Goal: Task Accomplishment & Management: Use online tool/utility

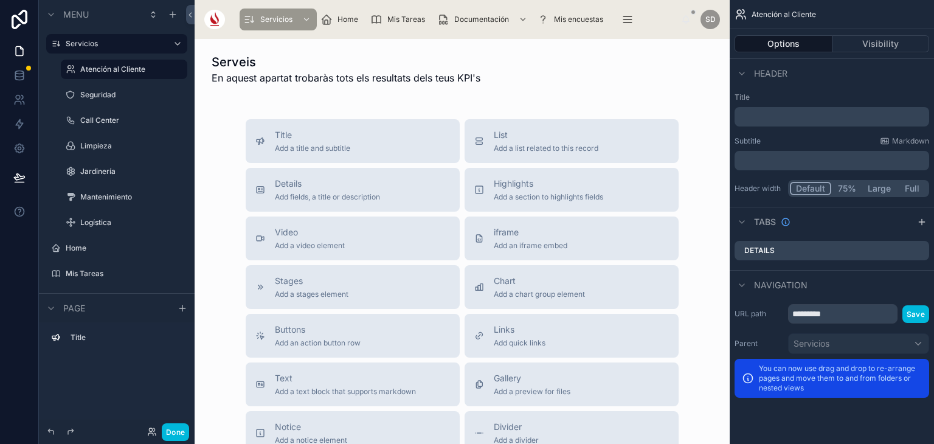
click at [322, 76] on div at bounding box center [462, 69] width 516 height 41
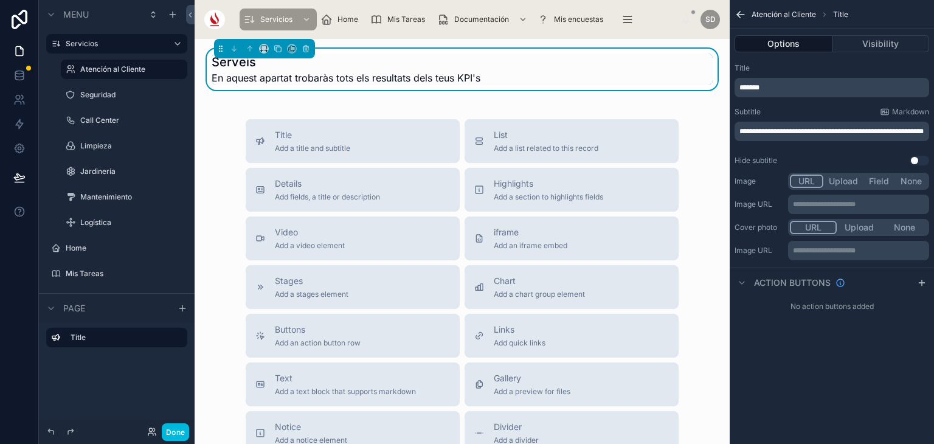
click at [610, 108] on div "Serveis En aquest apartat trobaràs tots els resultats dels teus KPI's Title Add…" at bounding box center [462, 344] width 535 height 611
click at [530, 144] on span "Add a list related to this record" at bounding box center [546, 149] width 105 height 10
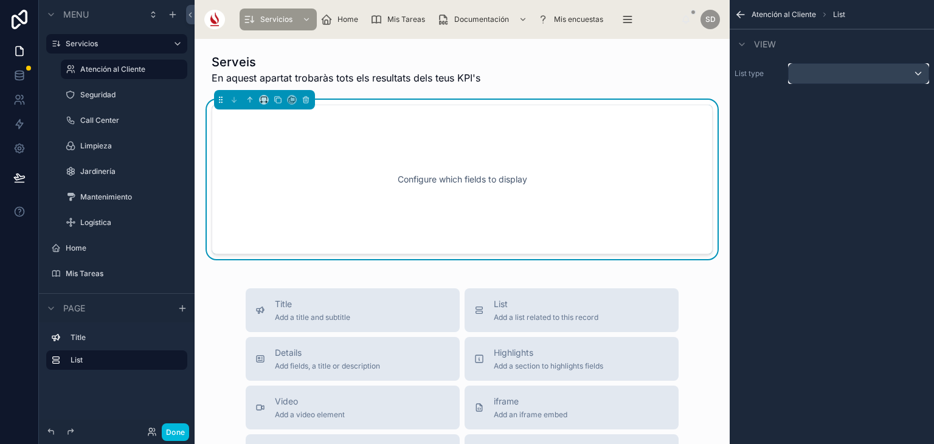
click at [821, 77] on div "scrollable content" at bounding box center [859, 73] width 140 height 19
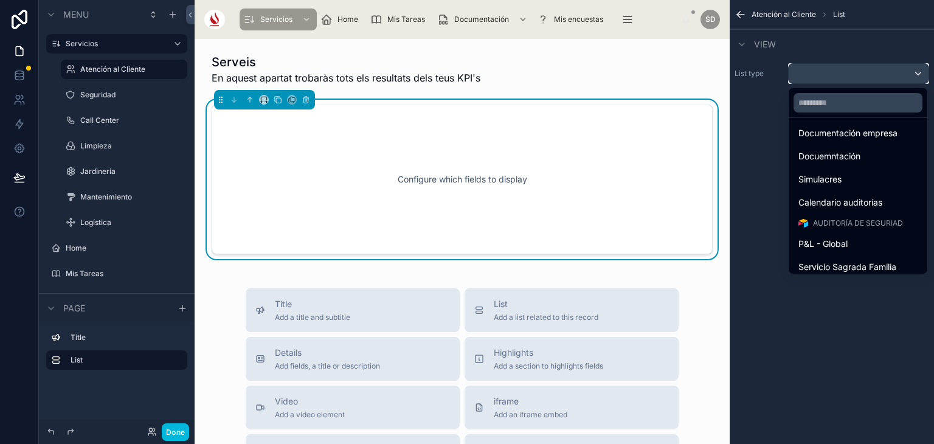
scroll to position [146, 0]
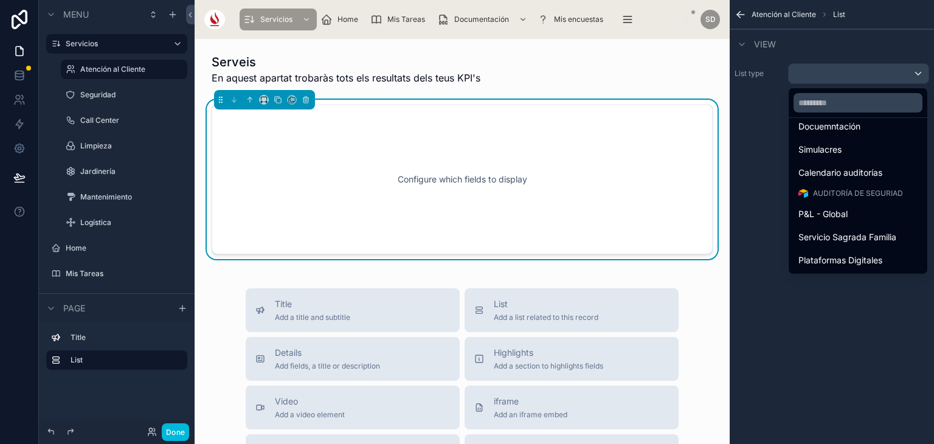
click at [19, 84] on div "scrollable content" at bounding box center [467, 222] width 934 height 444
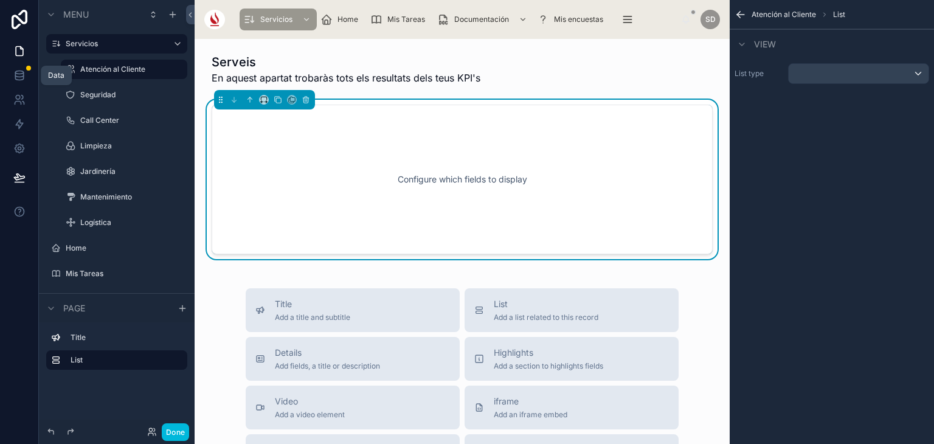
click at [23, 72] on icon at bounding box center [19, 74] width 8 height 5
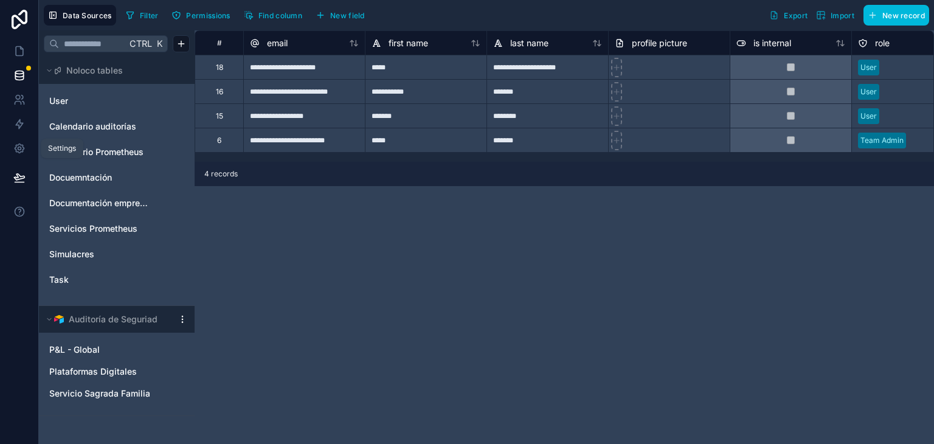
click at [17, 154] on icon at bounding box center [19, 148] width 12 height 12
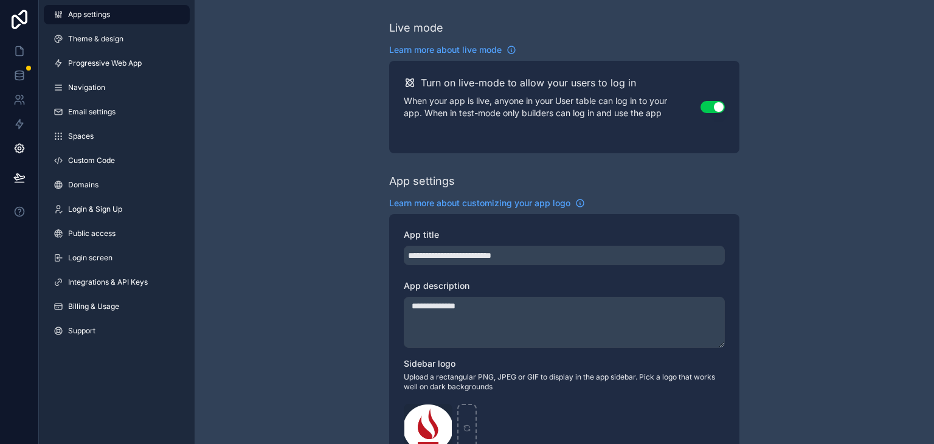
click at [109, 283] on span "Integrations & API Keys" at bounding box center [108, 282] width 80 height 10
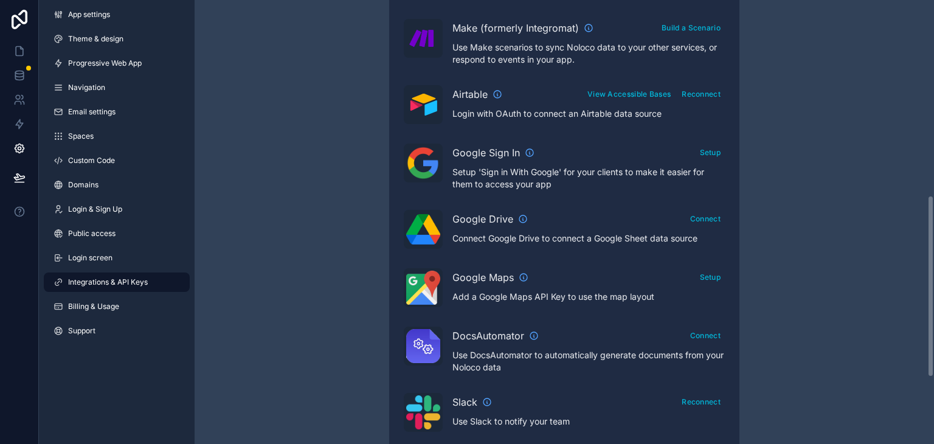
scroll to position [501, 0]
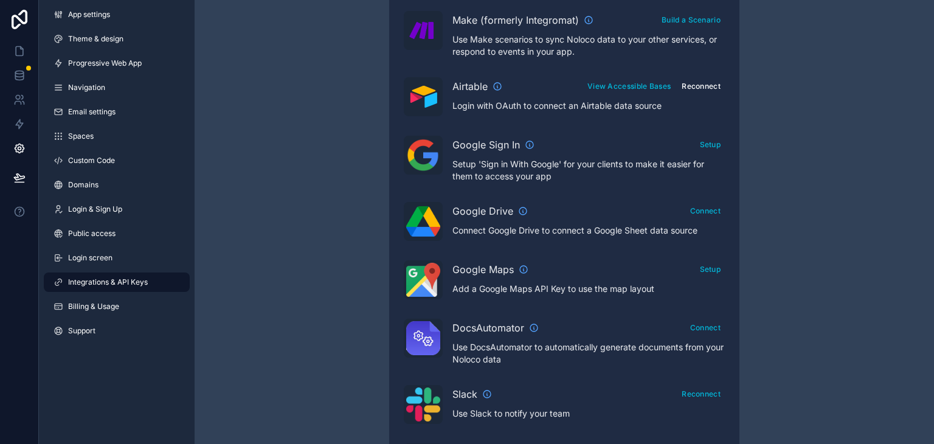
click at [693, 88] on button "Reconnect" at bounding box center [701, 86] width 47 height 18
drag, startPoint x: 20, startPoint y: 53, endPoint x: 19, endPoint y: 60, distance: 6.8
click at [20, 53] on icon at bounding box center [19, 51] width 12 height 12
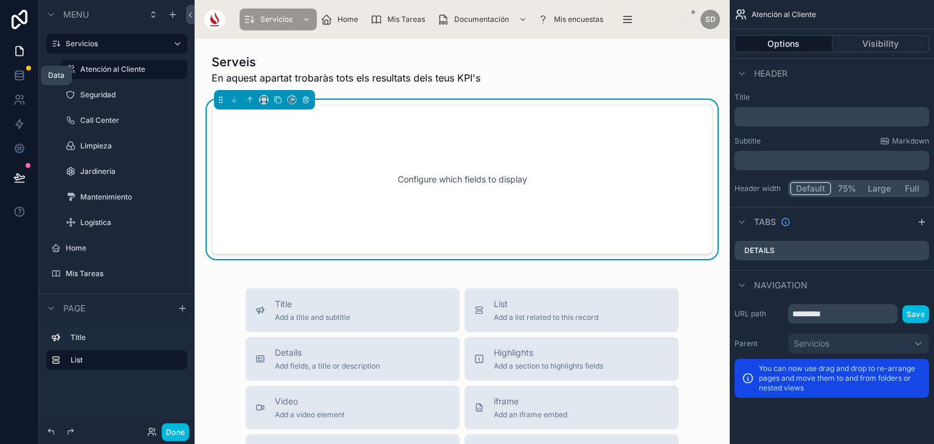
click at [11, 69] on link at bounding box center [19, 75] width 38 height 24
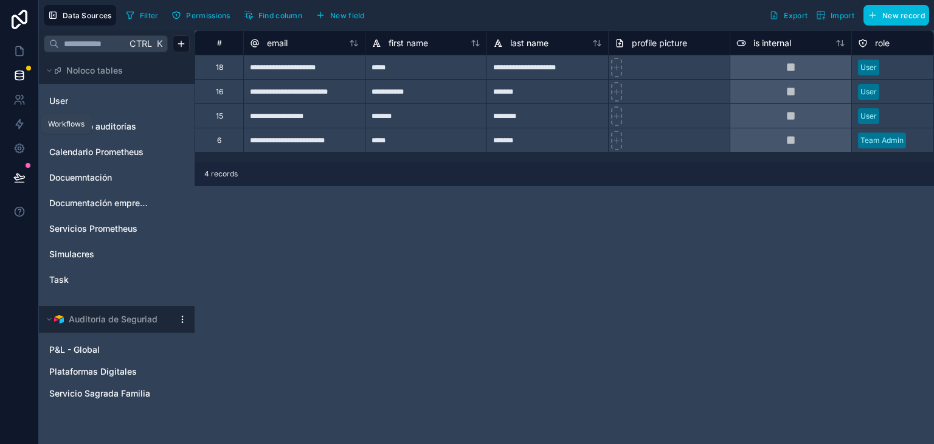
click at [19, 121] on icon at bounding box center [19, 124] width 7 height 9
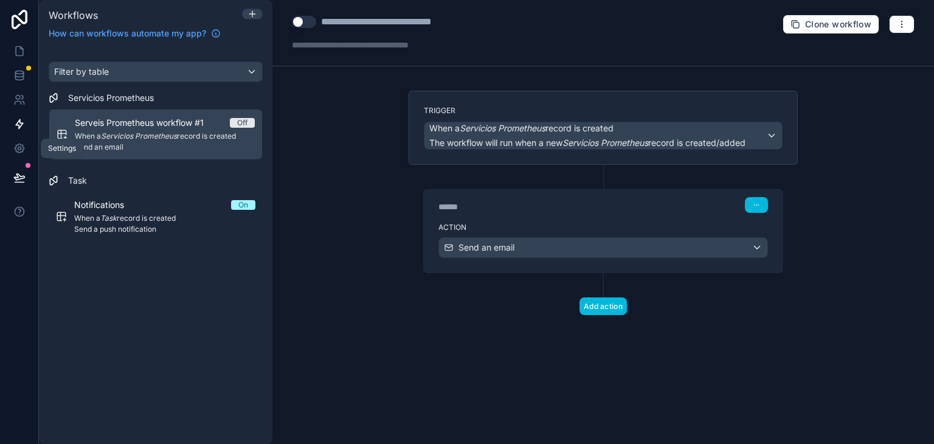
click at [20, 151] on icon at bounding box center [19, 148] width 9 height 9
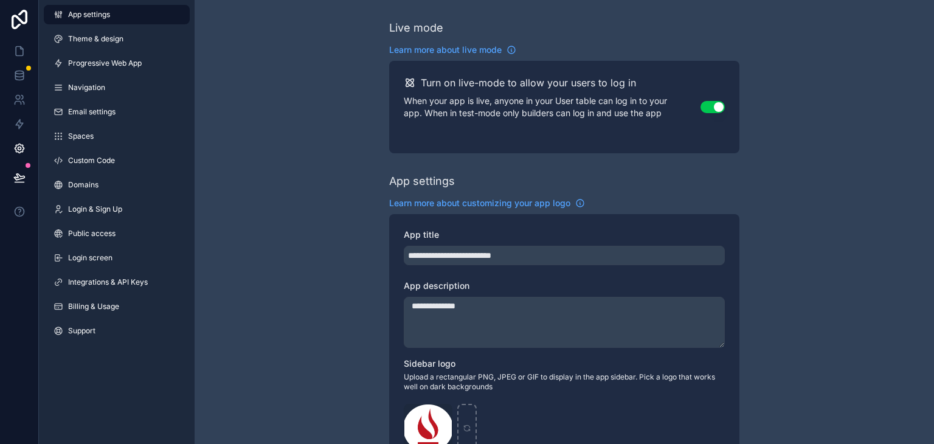
click at [110, 290] on link "Integrations & API Keys" at bounding box center [117, 282] width 146 height 19
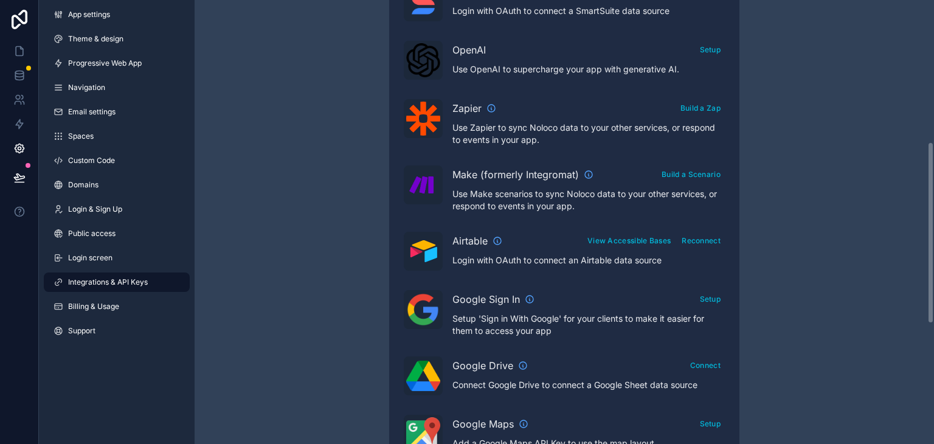
scroll to position [346, 0]
click at [655, 239] on button "View Accessible Bases" at bounding box center [629, 241] width 92 height 18
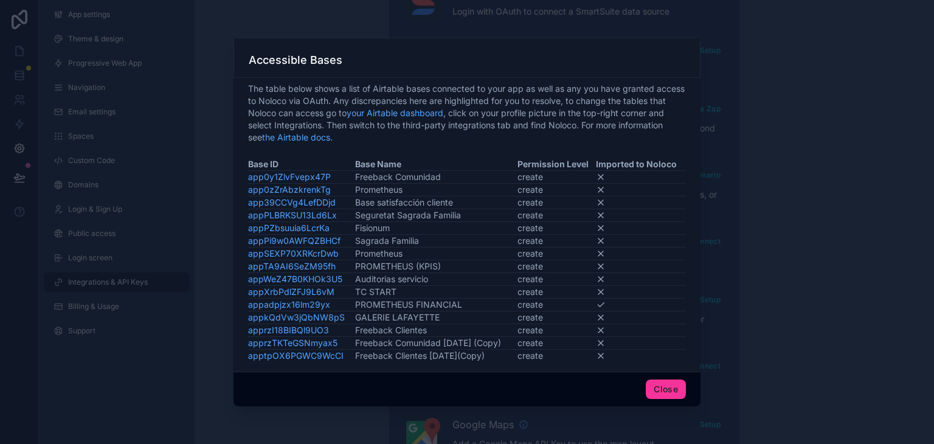
click at [657, 392] on button "Close" at bounding box center [666, 389] width 40 height 19
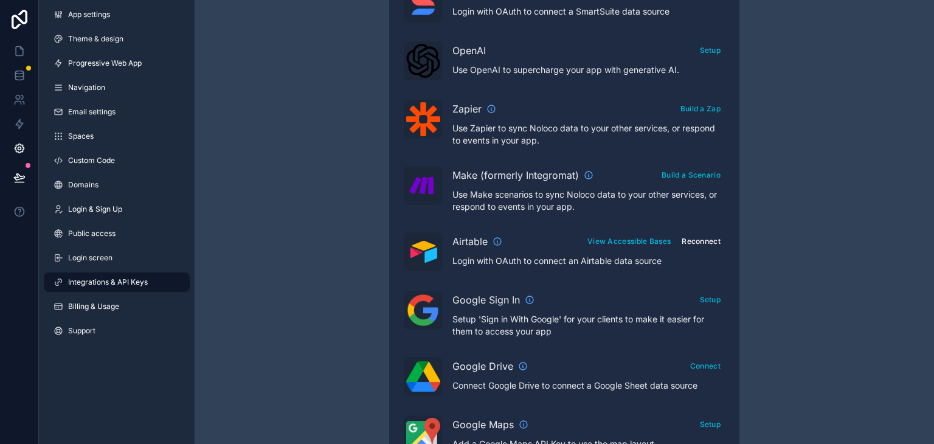
click at [709, 243] on button "Reconnect" at bounding box center [701, 241] width 47 height 18
click at [12, 52] on link at bounding box center [19, 51] width 38 height 24
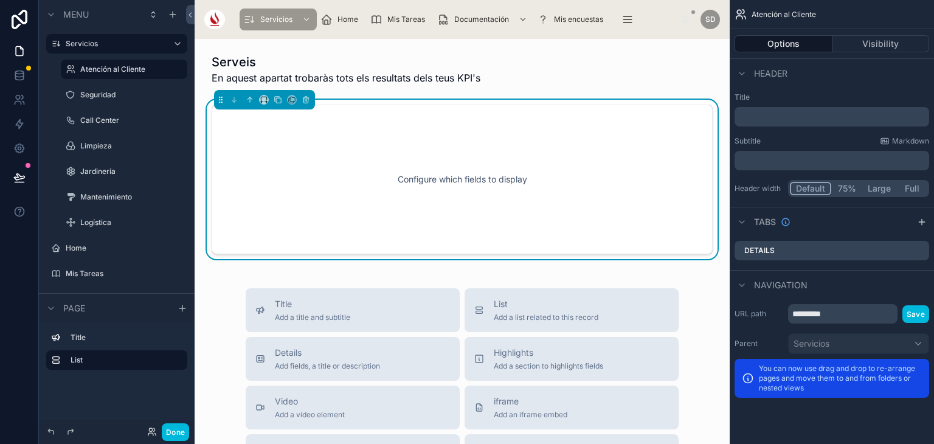
click at [518, 169] on div "Configure which fields to display" at bounding box center [462, 180] width 461 height 110
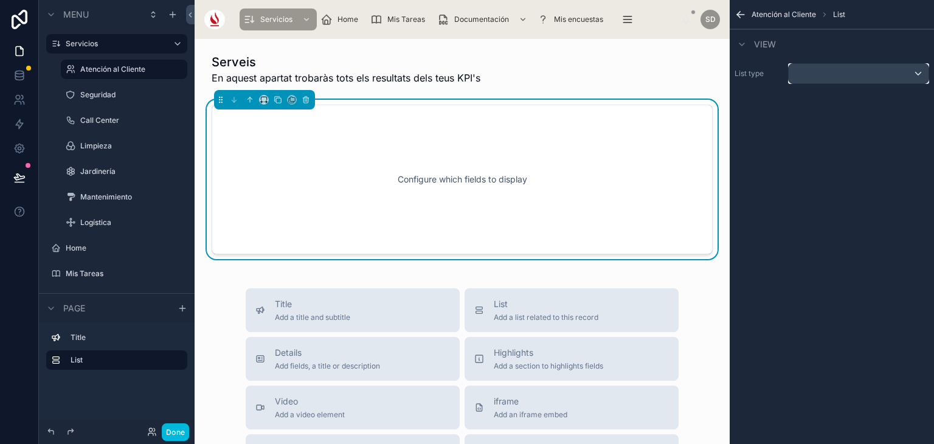
click at [822, 78] on div "scrollable content" at bounding box center [859, 73] width 140 height 19
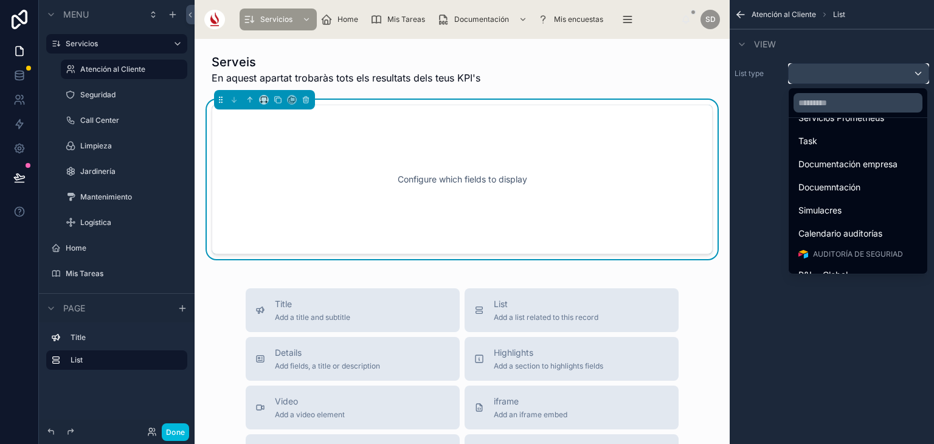
scroll to position [146, 0]
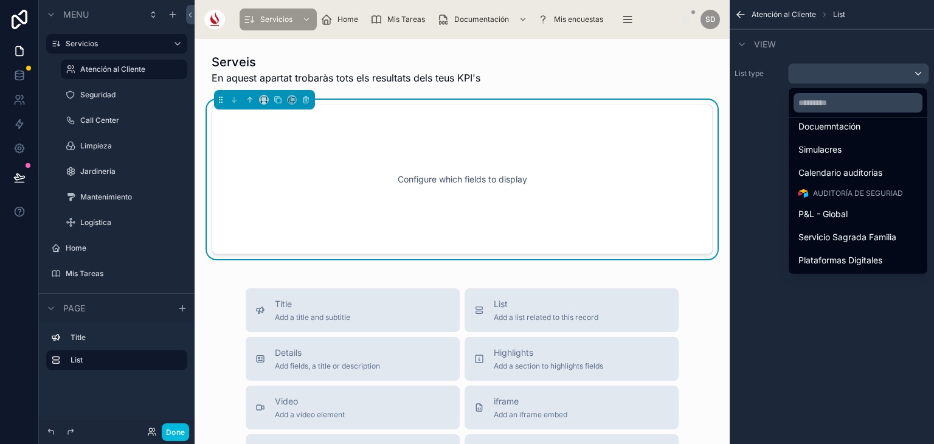
click at [17, 77] on div "scrollable content" at bounding box center [467, 222] width 934 height 444
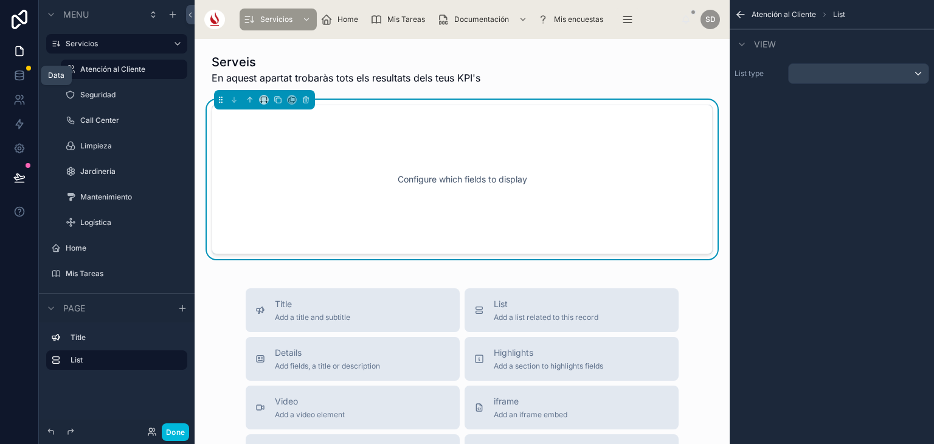
click at [17, 77] on icon at bounding box center [19, 74] width 8 height 5
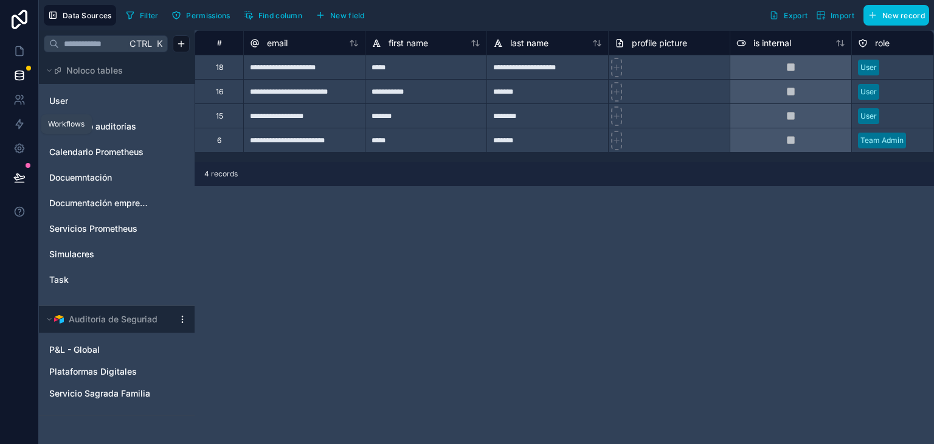
click at [21, 127] on icon at bounding box center [19, 124] width 12 height 12
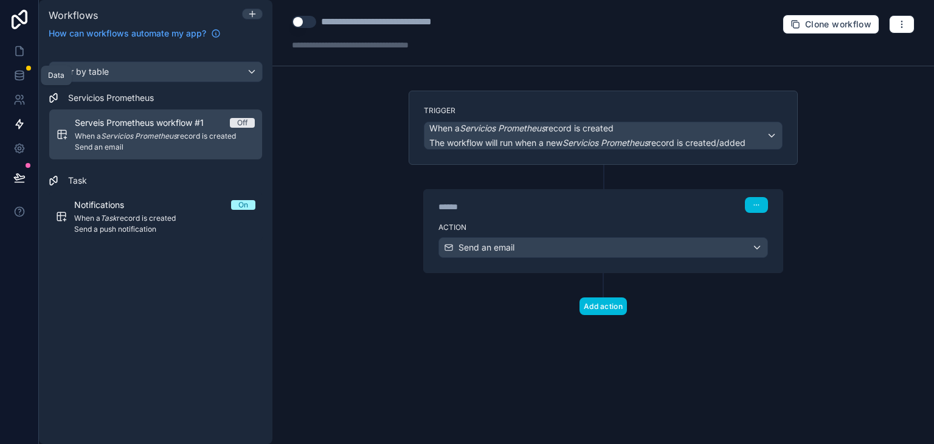
click at [19, 80] on icon at bounding box center [19, 77] width 8 height 5
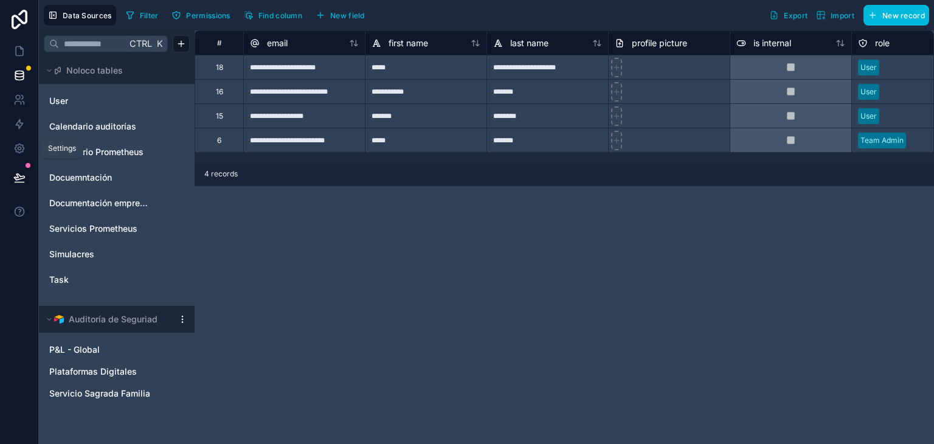
click at [19, 144] on icon at bounding box center [19, 148] width 9 height 9
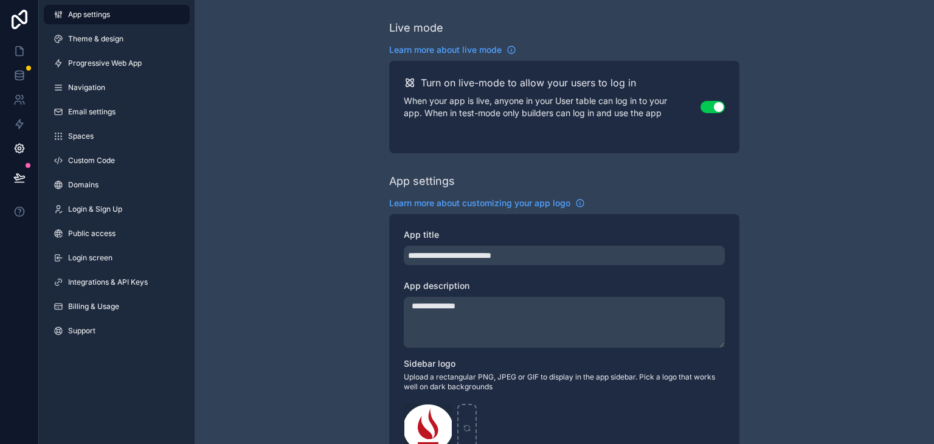
click at [134, 285] on span "Integrations & API Keys" at bounding box center [108, 282] width 80 height 10
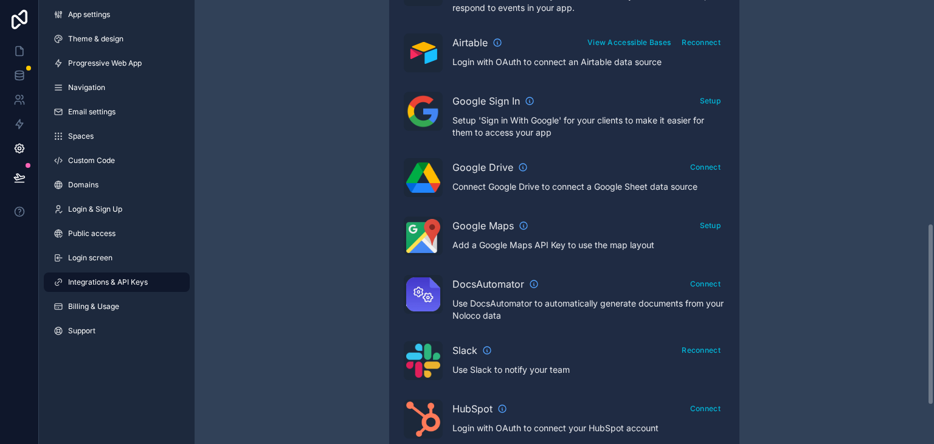
scroll to position [544, 0]
click at [710, 40] on button "Reconnect" at bounding box center [701, 44] width 47 height 18
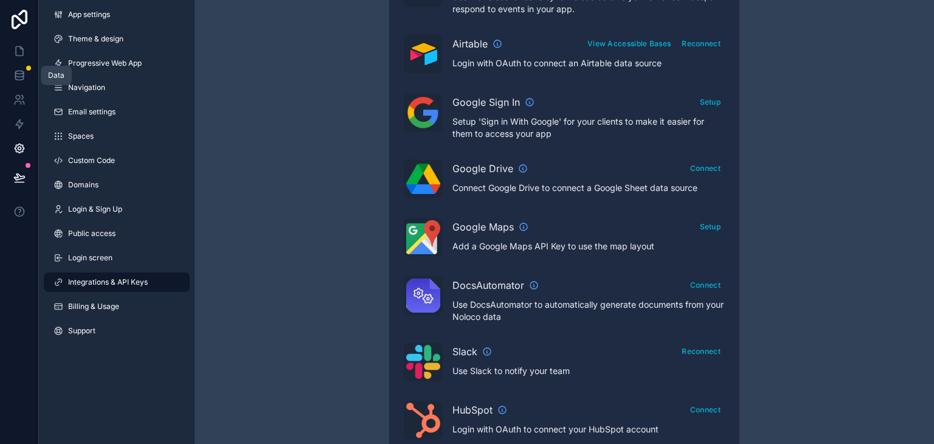
click at [16, 72] on icon at bounding box center [19, 75] width 12 height 12
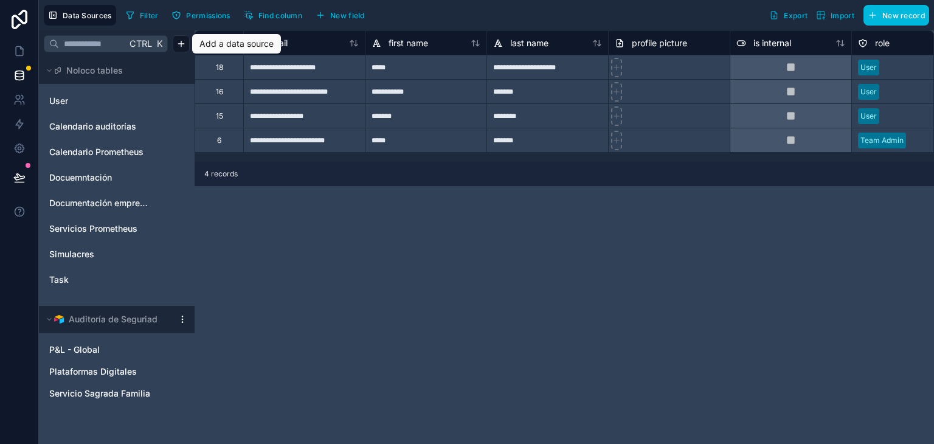
click at [180, 44] on html "**********" at bounding box center [467, 222] width 934 height 444
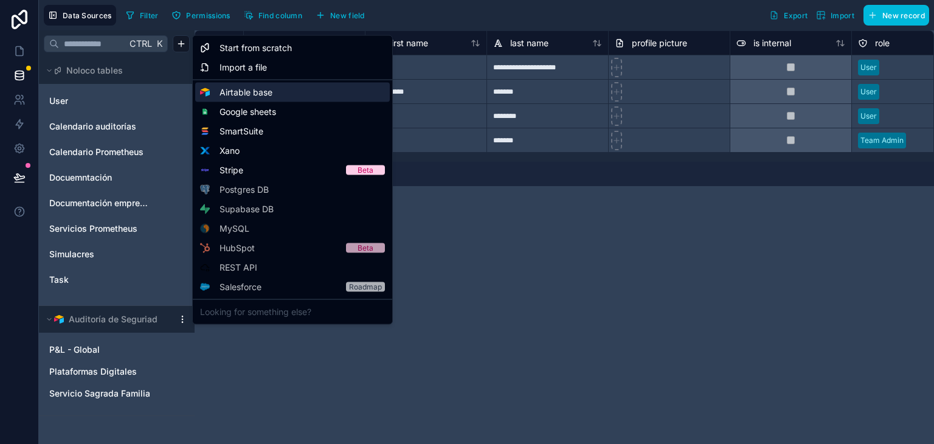
click at [268, 91] on span "Airtable base" at bounding box center [246, 92] width 53 height 12
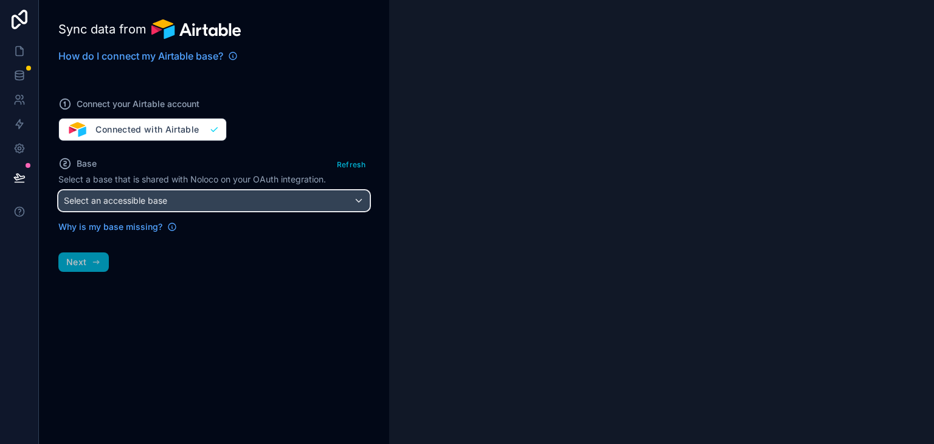
click at [192, 204] on div "Select an accessible base" at bounding box center [214, 200] width 310 height 19
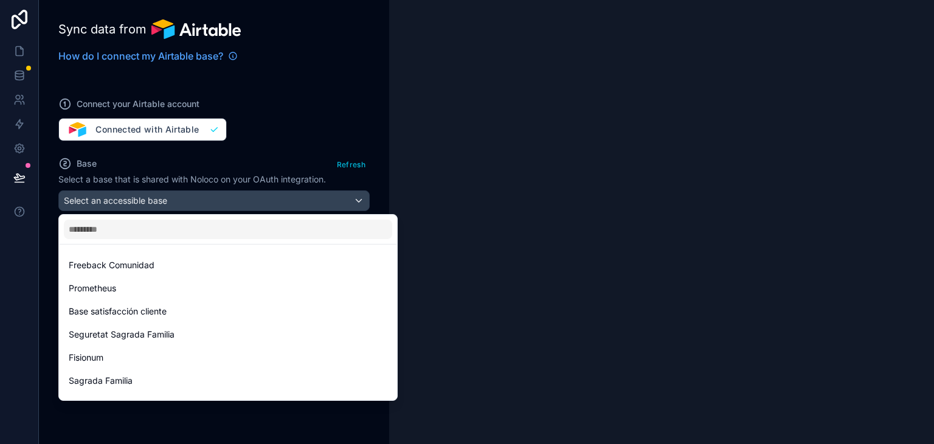
click at [170, 288] on div "Prometheus" at bounding box center [228, 288] width 319 height 15
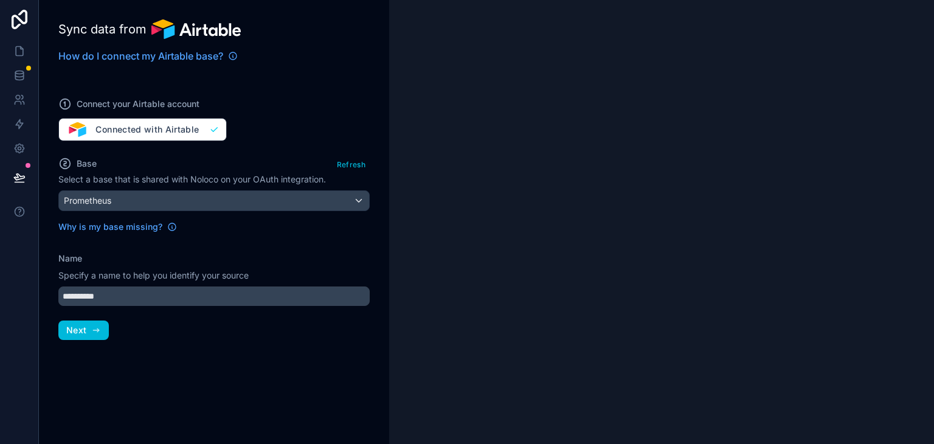
click at [92, 328] on icon "button" at bounding box center [96, 330] width 10 height 10
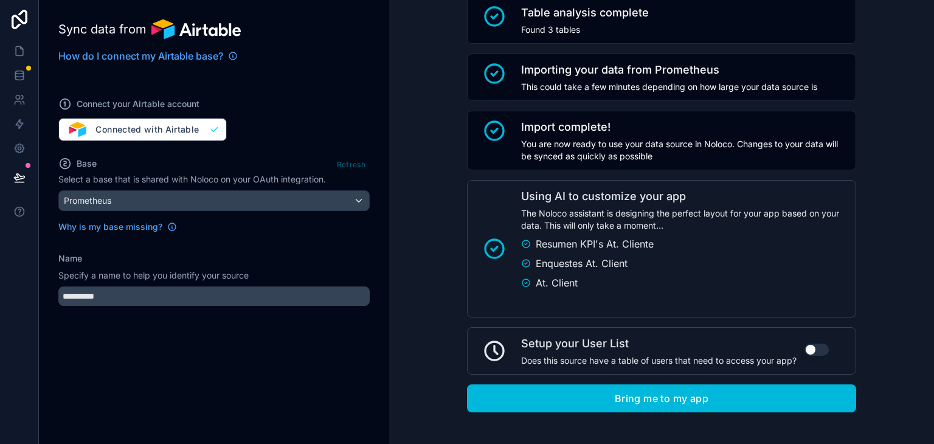
scroll to position [105, 0]
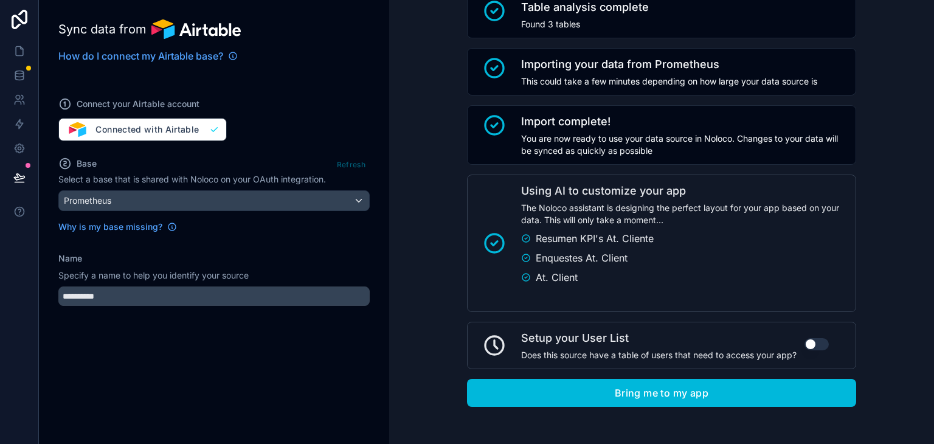
click at [672, 396] on button "Bring me to my app" at bounding box center [661, 393] width 389 height 28
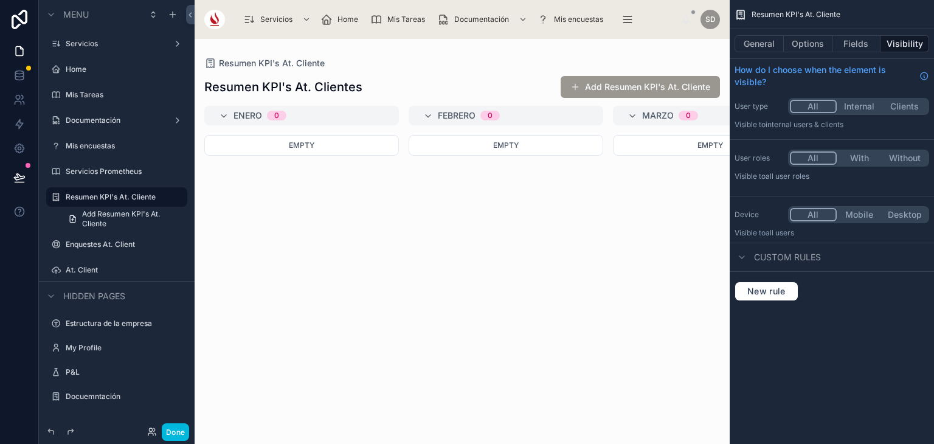
click at [381, 125] on div at bounding box center [462, 241] width 535 height 405
click at [0, 0] on icon "scrollable content" at bounding box center [0, 0] width 0 height 0
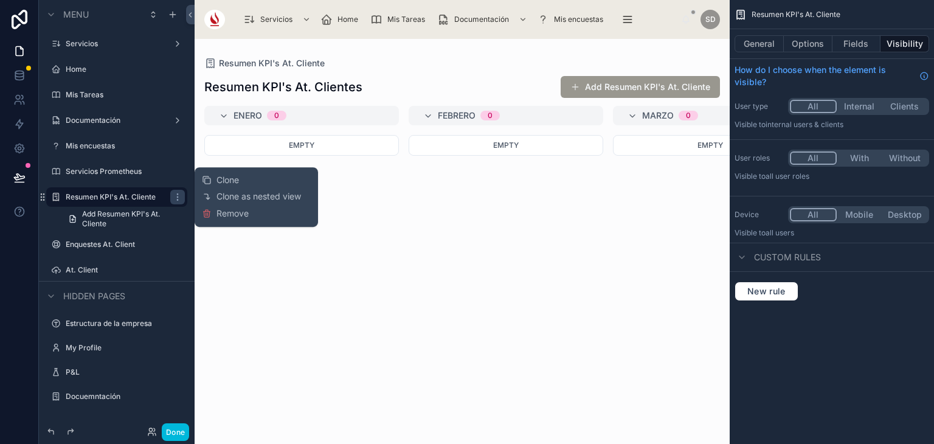
click at [221, 215] on span "Remove" at bounding box center [233, 213] width 32 height 12
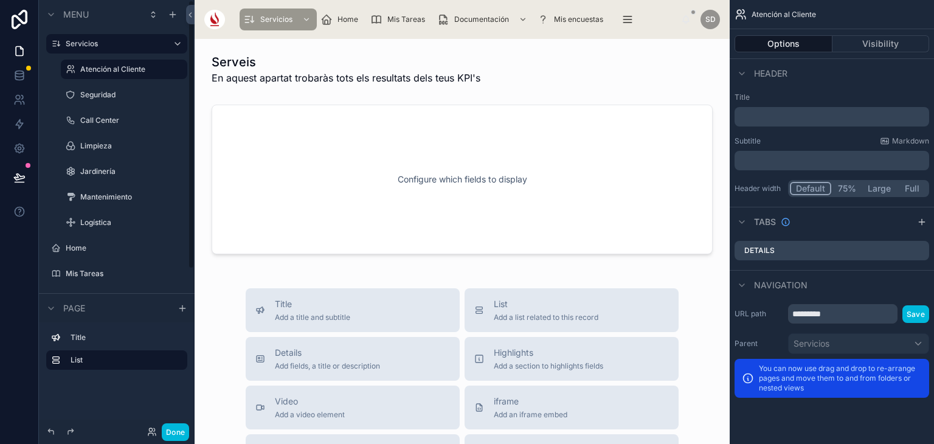
click at [123, 66] on label "Atención al Cliente" at bounding box center [130, 69] width 100 height 10
click at [445, 159] on div at bounding box center [462, 179] width 516 height 159
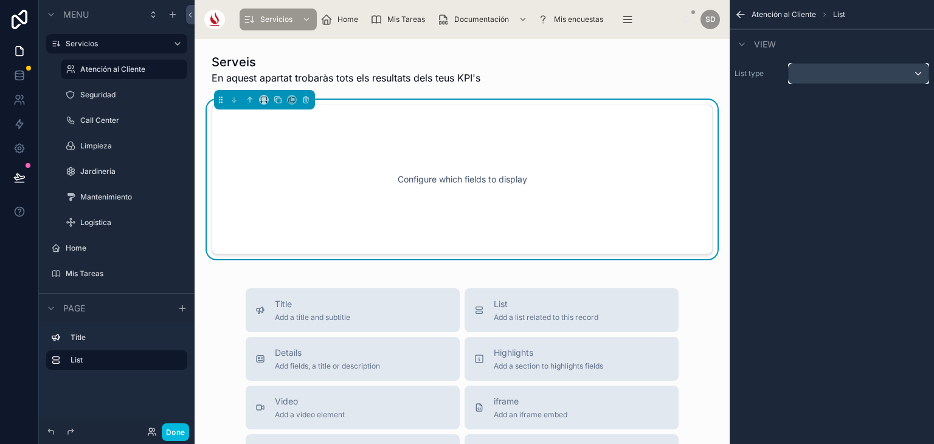
click at [841, 74] on div "scrollable content" at bounding box center [859, 73] width 140 height 19
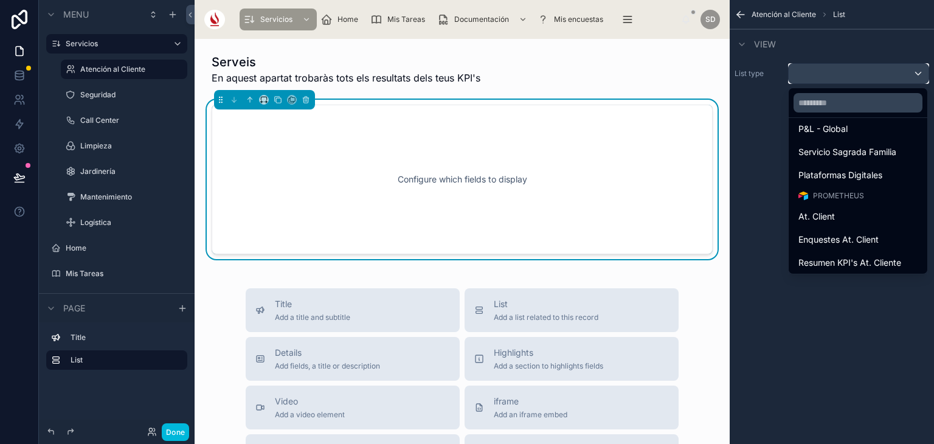
scroll to position [234, 0]
click at [866, 263] on span "Resumen KPI's At. Cliente" at bounding box center [850, 260] width 103 height 15
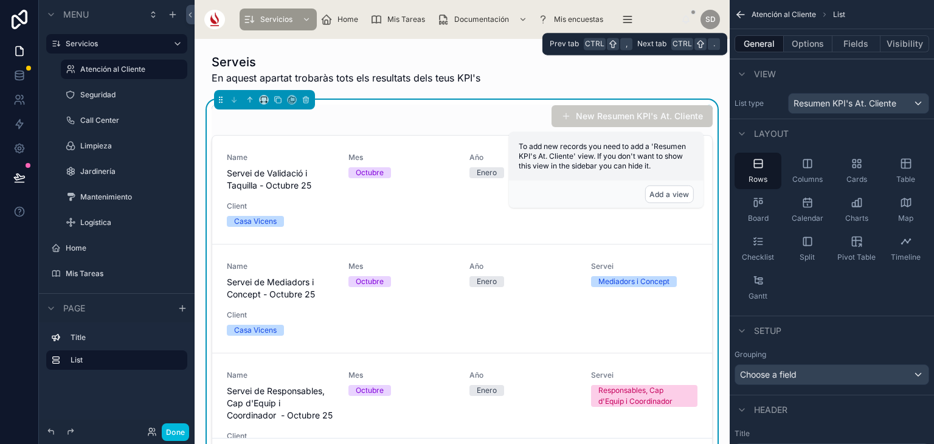
click at [864, 49] on button "Fields" at bounding box center [857, 43] width 49 height 17
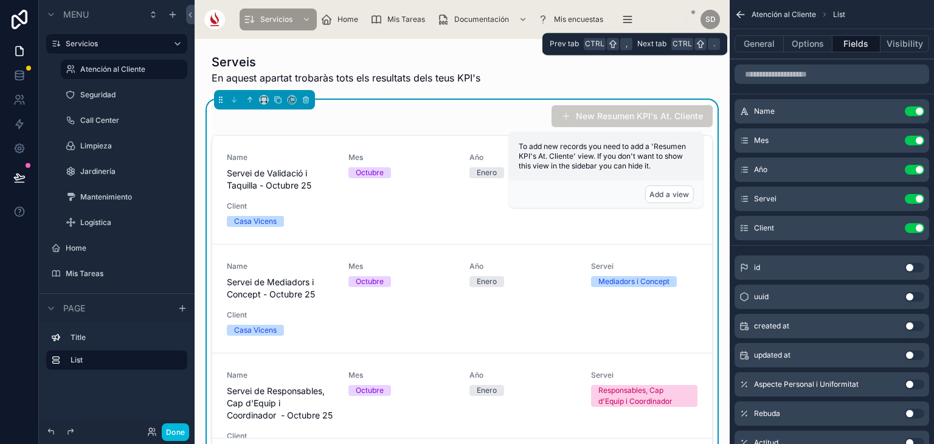
click at [767, 40] on button "General" at bounding box center [759, 43] width 49 height 17
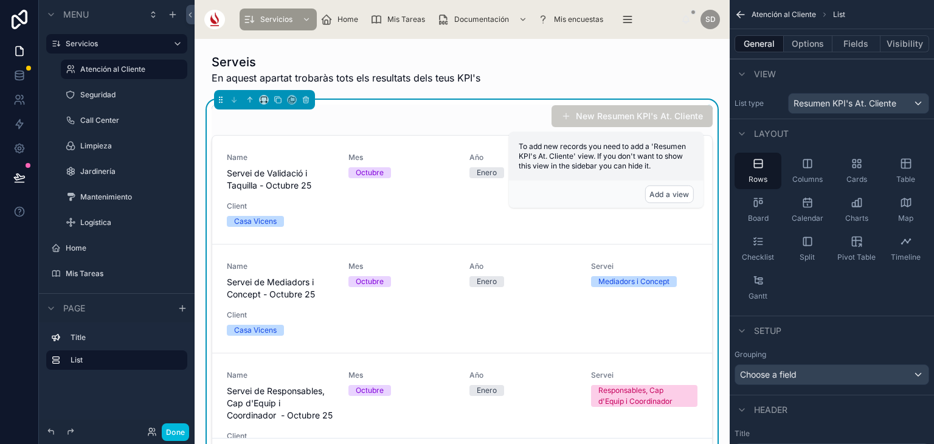
click at [855, 200] on icon "scrollable content" at bounding box center [857, 202] width 12 height 12
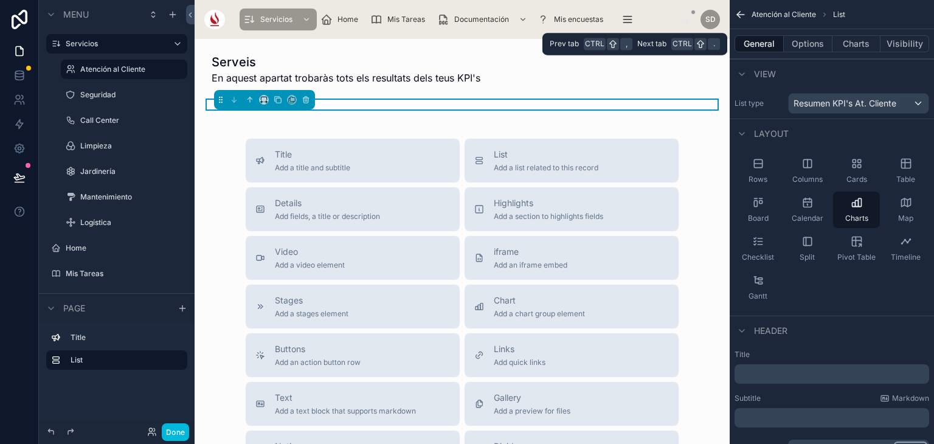
click at [859, 44] on button "Charts" at bounding box center [857, 43] width 49 height 17
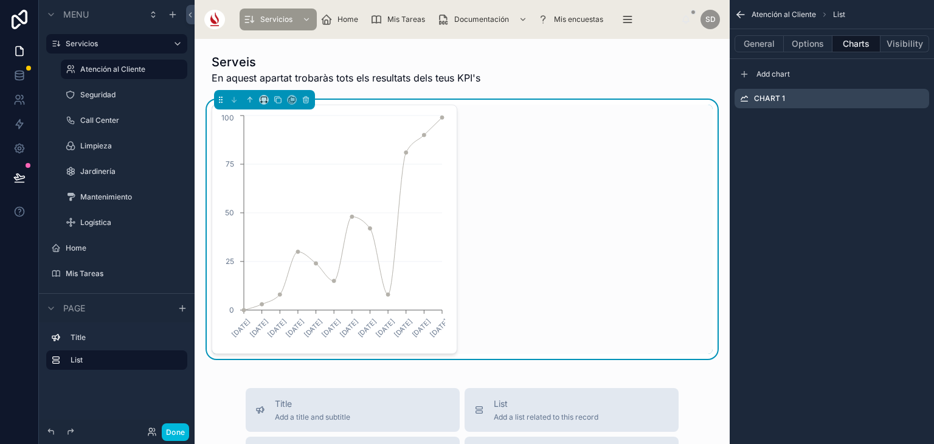
click at [0, 0] on icon "scrollable content" at bounding box center [0, 0] width 0 height 0
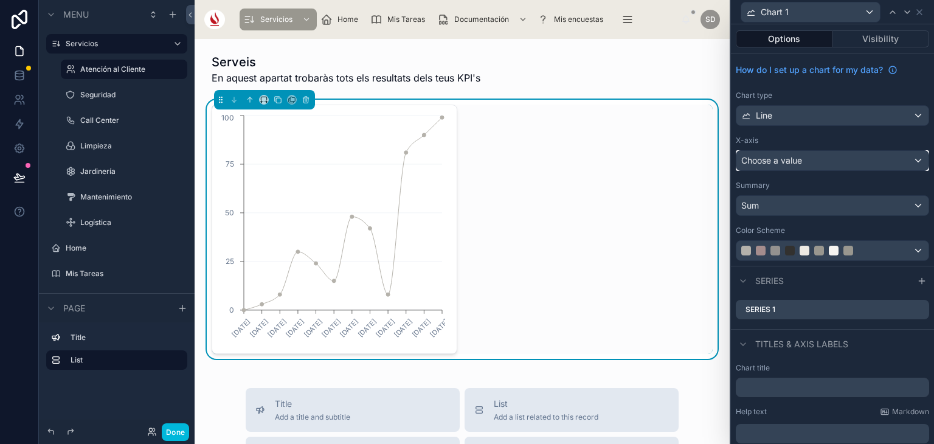
click at [840, 162] on div "Choose a value" at bounding box center [833, 160] width 192 height 19
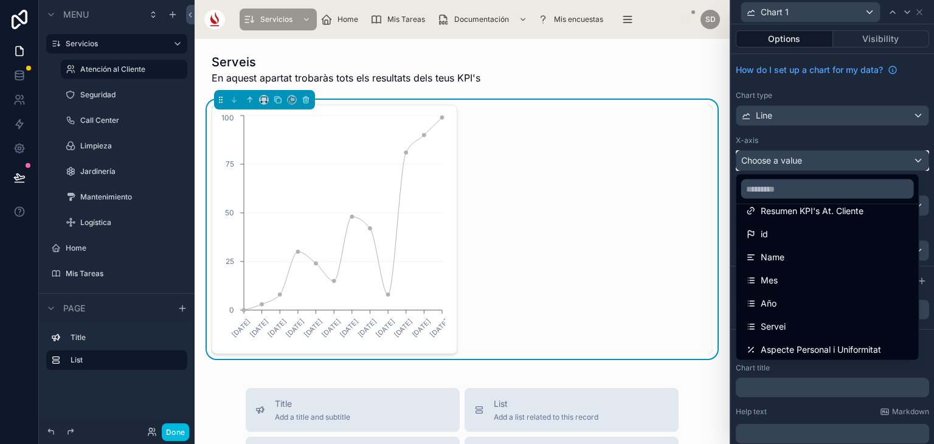
scroll to position [15, 0]
click at [832, 271] on div "Mes" at bounding box center [828, 280] width 178 height 22
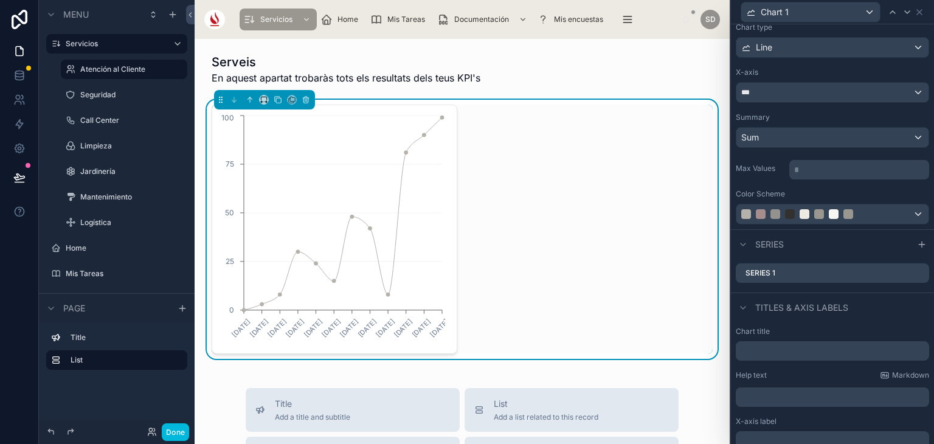
scroll to position [72, 0]
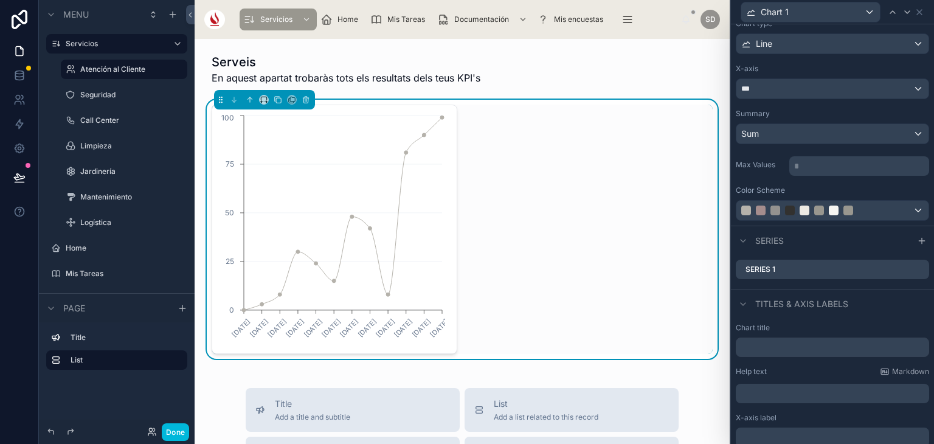
click at [0, 0] on icon at bounding box center [0, 0] width 0 height 0
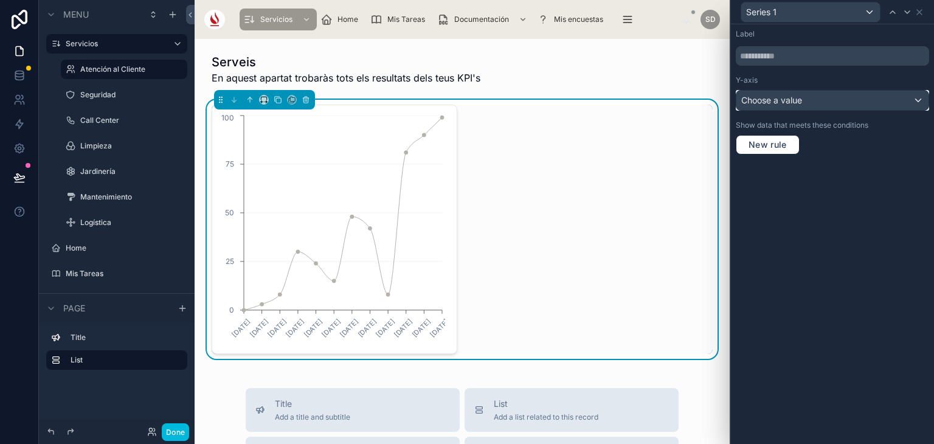
click at [868, 94] on div "Choose a value" at bounding box center [833, 100] width 192 height 19
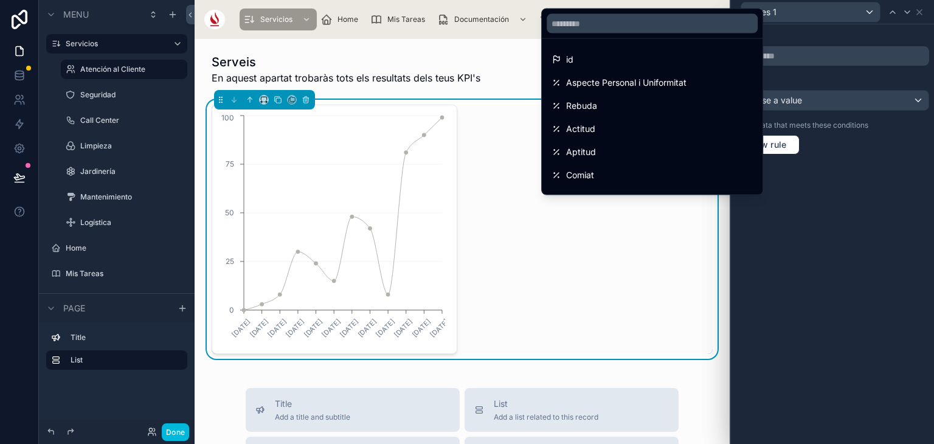
click at [701, 78] on div "Aspecte Personal i Uniformitat" at bounding box center [652, 82] width 201 height 15
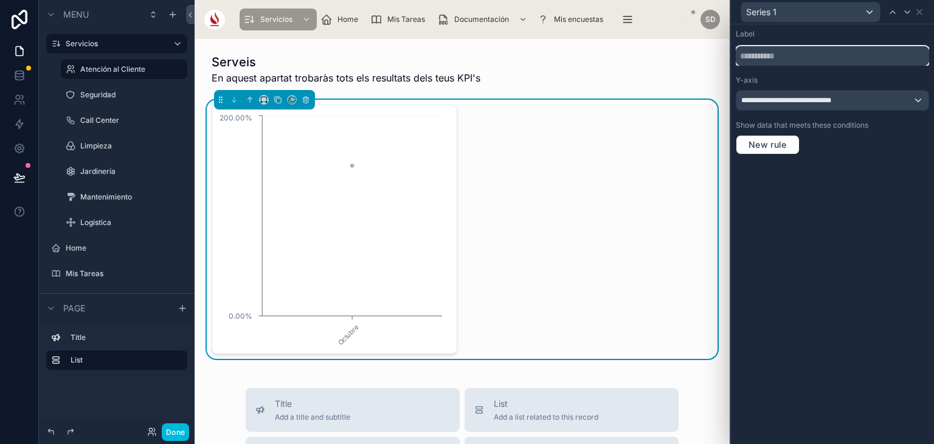
click at [820, 50] on input "text" at bounding box center [832, 55] width 193 height 19
type input "**********"
click at [922, 16] on icon at bounding box center [922, 12] width 10 height 10
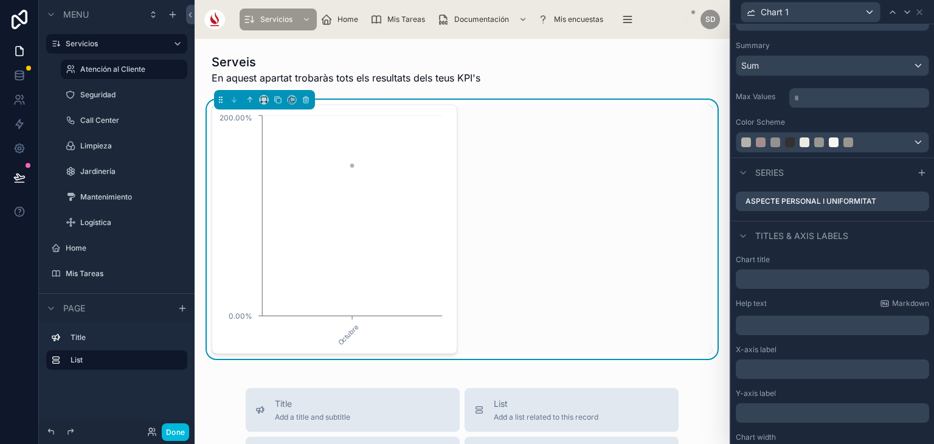
scroll to position [164, 0]
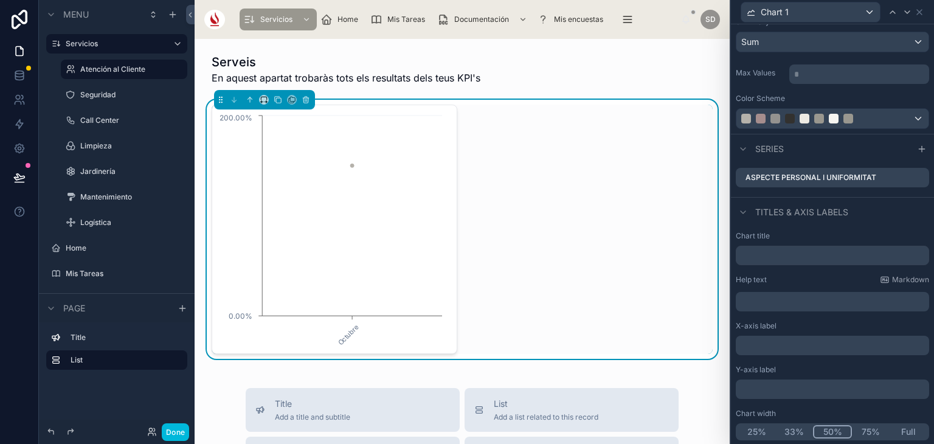
click at [0, 0] on icon at bounding box center [0, 0] width 0 height 0
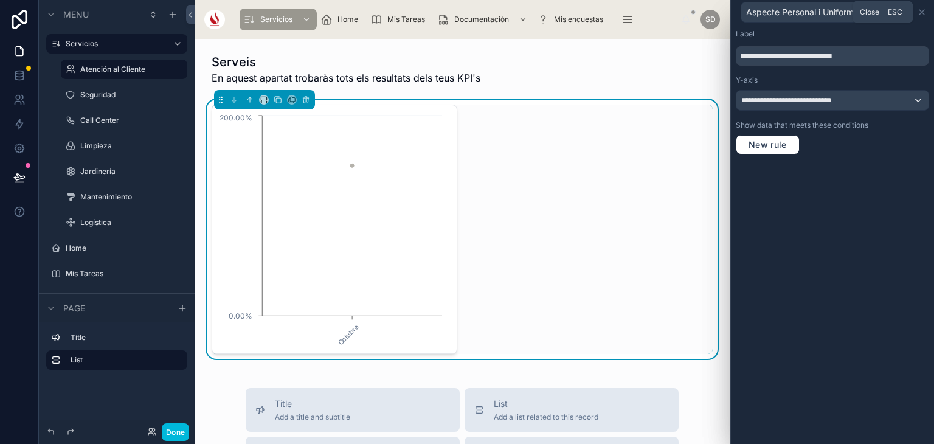
click at [925, 13] on icon at bounding box center [922, 12] width 5 height 5
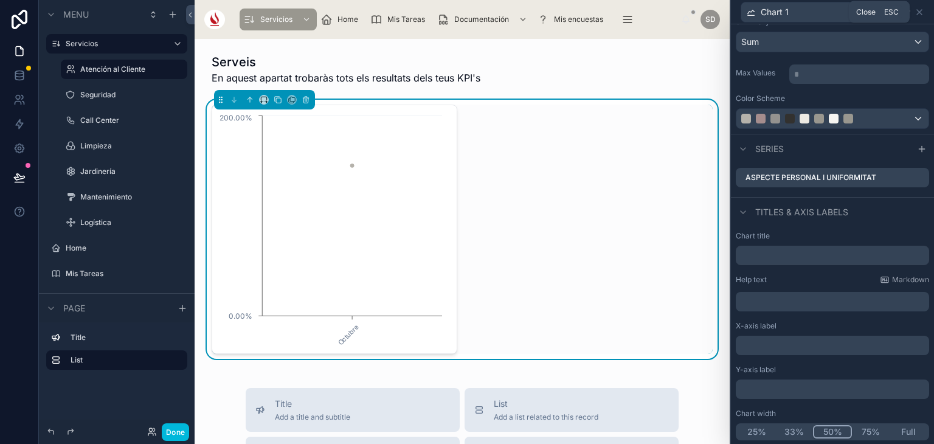
click at [919, 16] on icon at bounding box center [920, 12] width 10 height 10
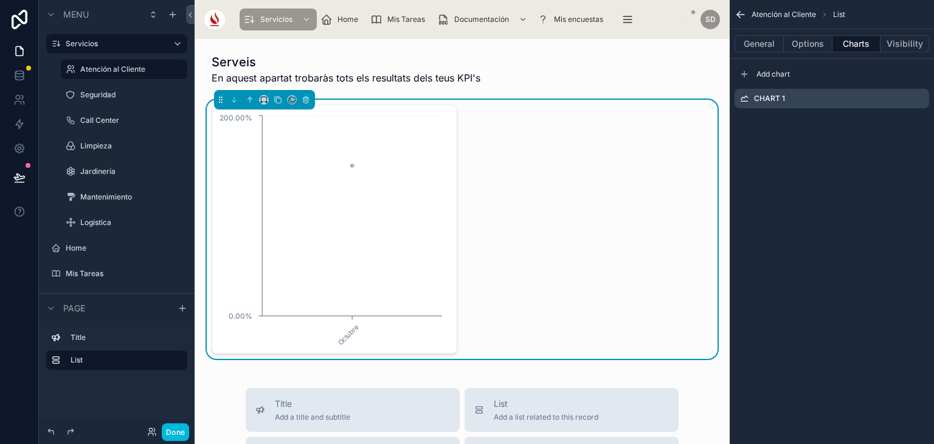
click at [757, 43] on button "General" at bounding box center [759, 43] width 49 height 17
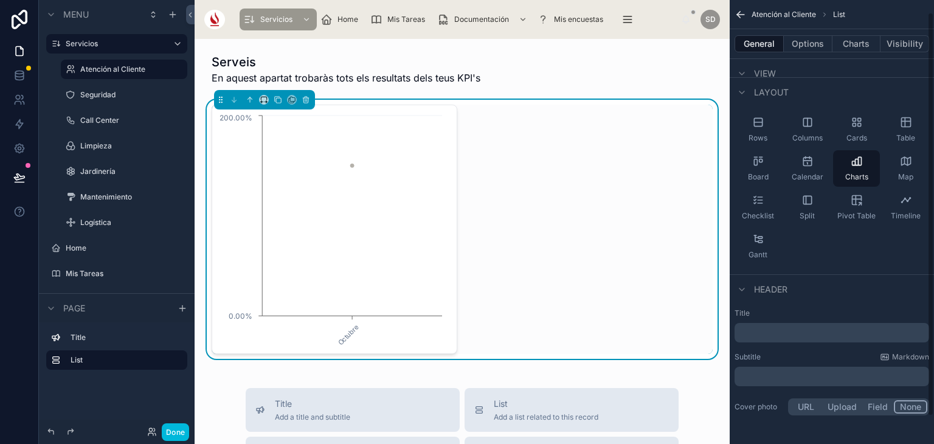
scroll to position [44, 0]
click at [808, 42] on button "Options" at bounding box center [808, 43] width 49 height 17
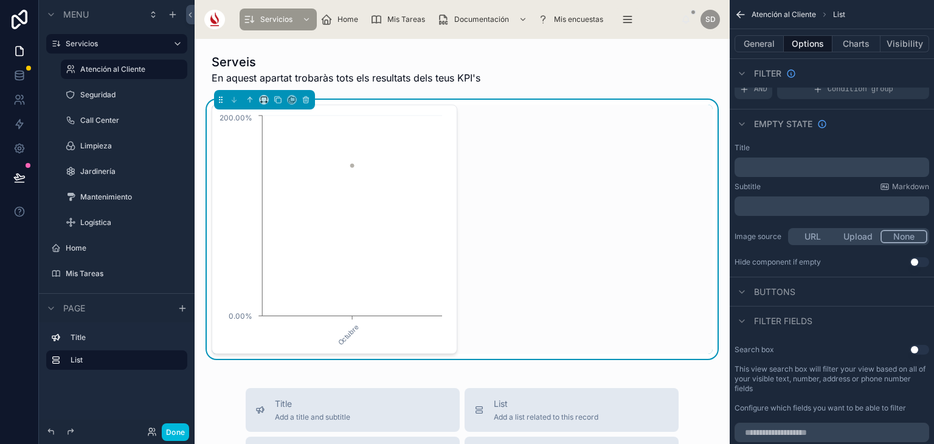
click at [506, 243] on div "Octubre 0.00% 200.00%" at bounding box center [462, 229] width 501 height 249
click at [408, 142] on icon "Octubre 0.00% 200.00%" at bounding box center [333, 230] width 226 height 234
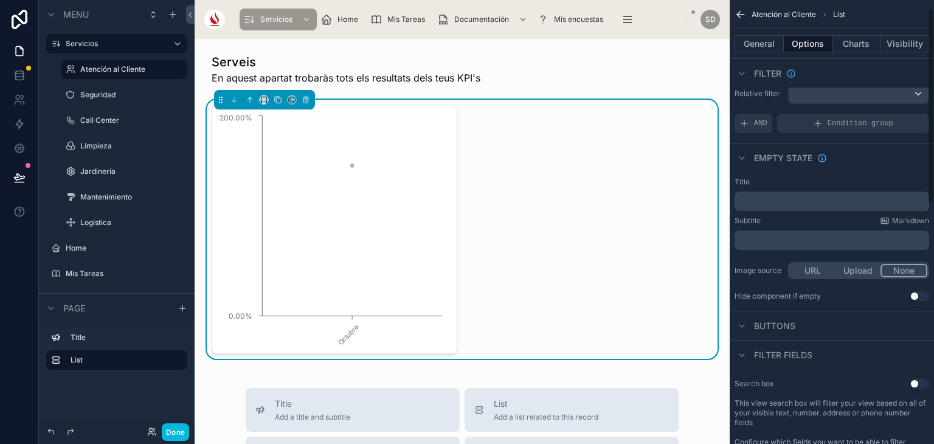
scroll to position [0, 0]
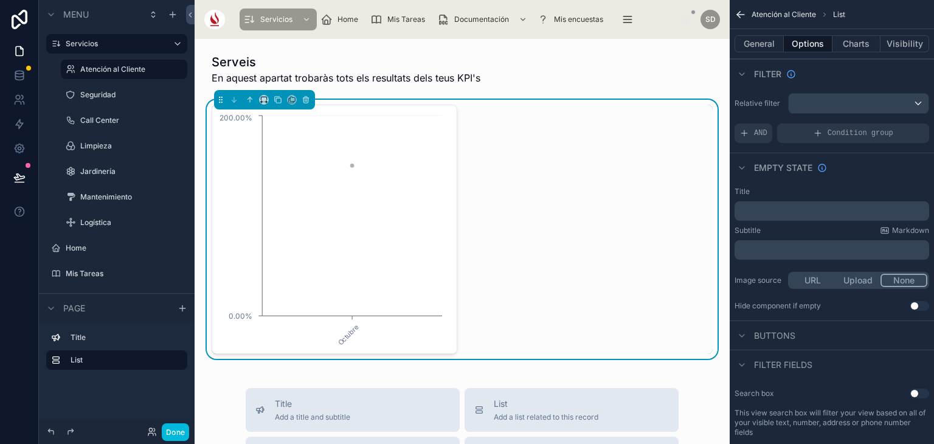
click at [852, 38] on button "Charts" at bounding box center [857, 43] width 49 height 17
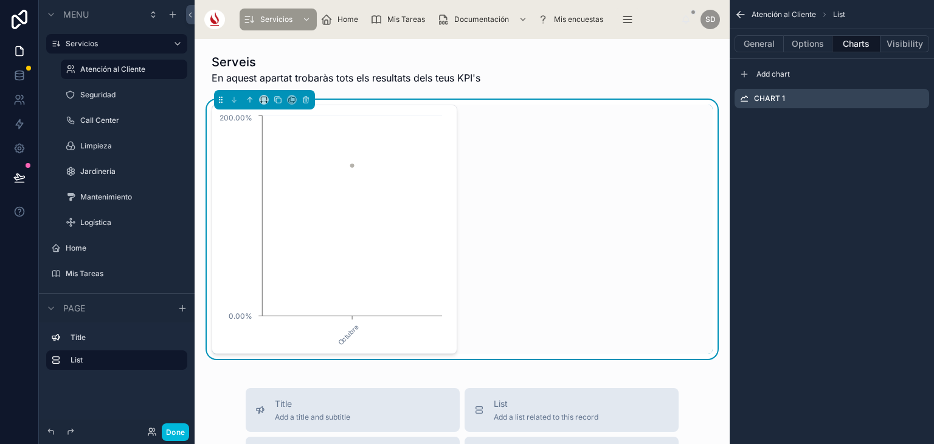
click at [761, 41] on button "General" at bounding box center [759, 43] width 49 height 17
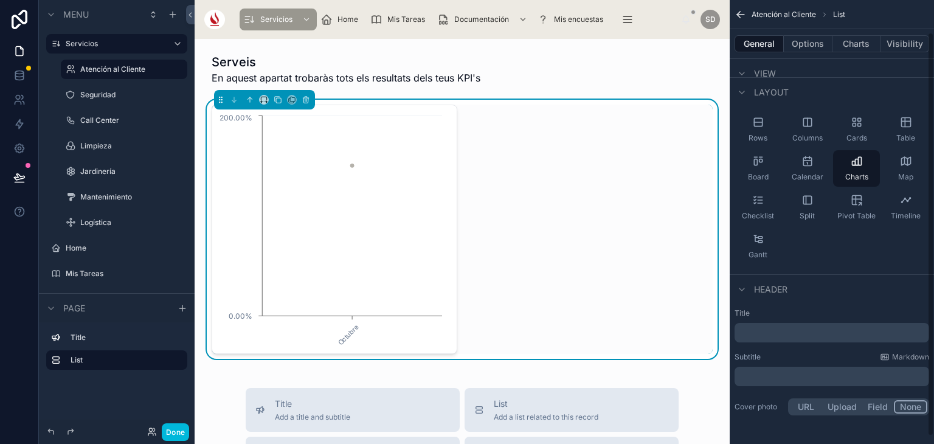
scroll to position [44, 0]
click at [568, 247] on div "Octubre 0.00% 200.00%" at bounding box center [462, 229] width 501 height 249
click at [844, 42] on button "Charts" at bounding box center [857, 43] width 49 height 17
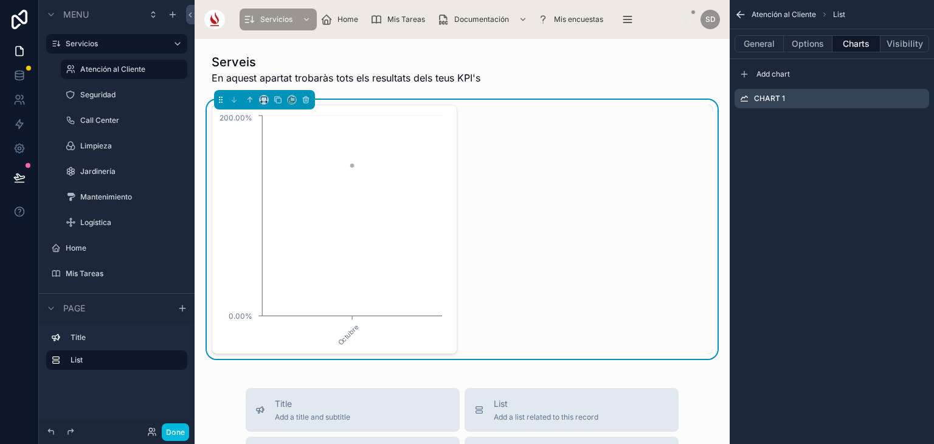
scroll to position [0, 0]
click at [0, 0] on icon "scrollable content" at bounding box center [0, 0] width 0 height 0
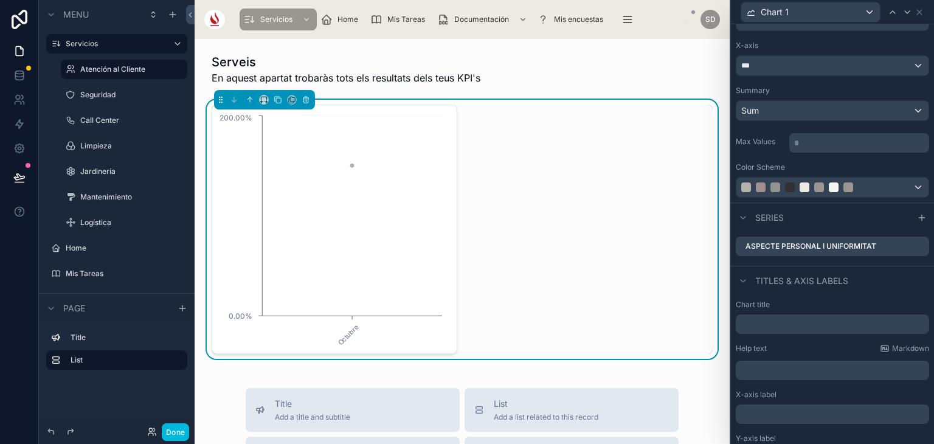
scroll to position [164, 0]
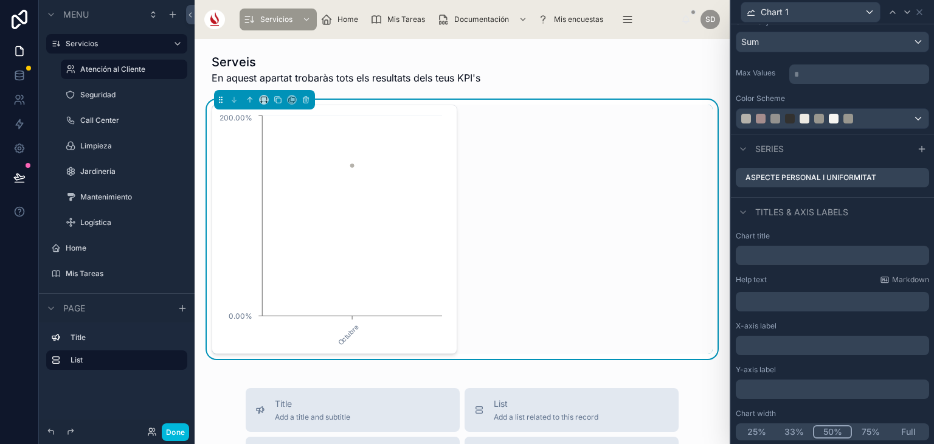
click at [897, 429] on button "Full" at bounding box center [909, 431] width 38 height 13
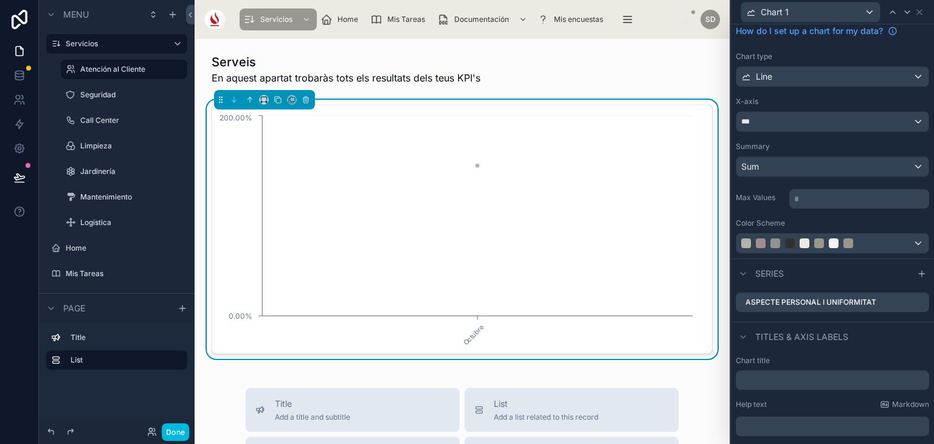
scroll to position [0, 0]
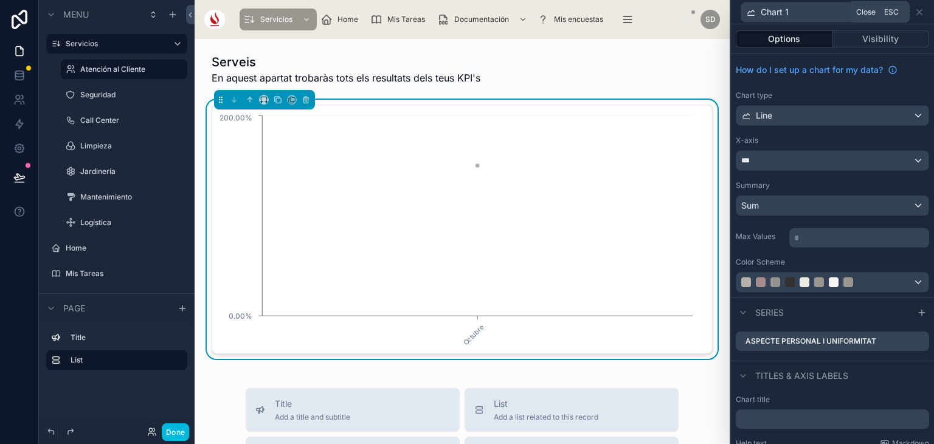
click at [917, 12] on icon at bounding box center [920, 12] width 10 height 10
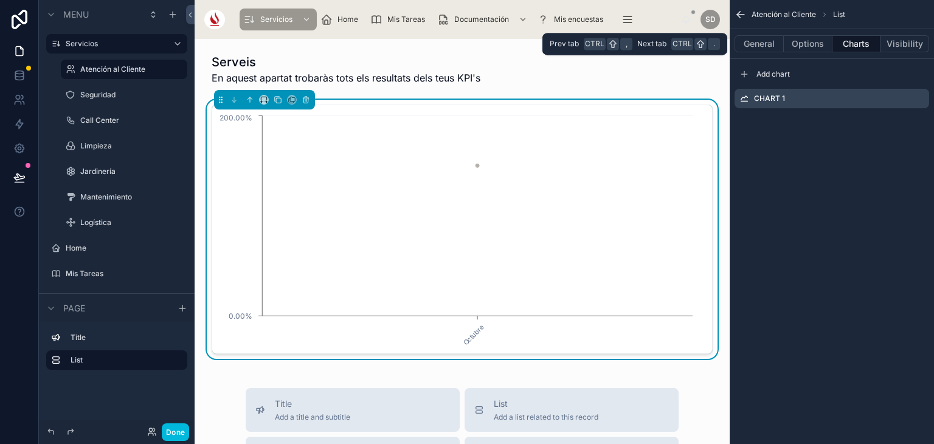
click at [771, 32] on div "General Options Charts Visibility" at bounding box center [832, 43] width 204 height 29
click at [771, 40] on button "General" at bounding box center [759, 43] width 49 height 17
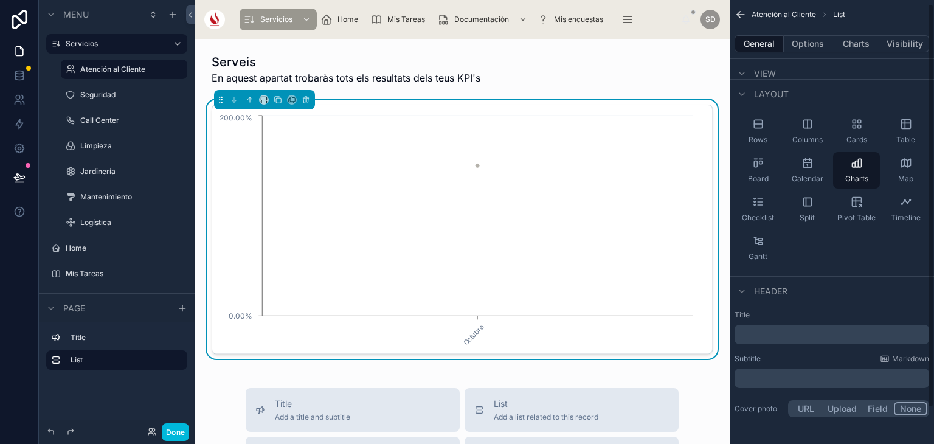
scroll to position [44, 0]
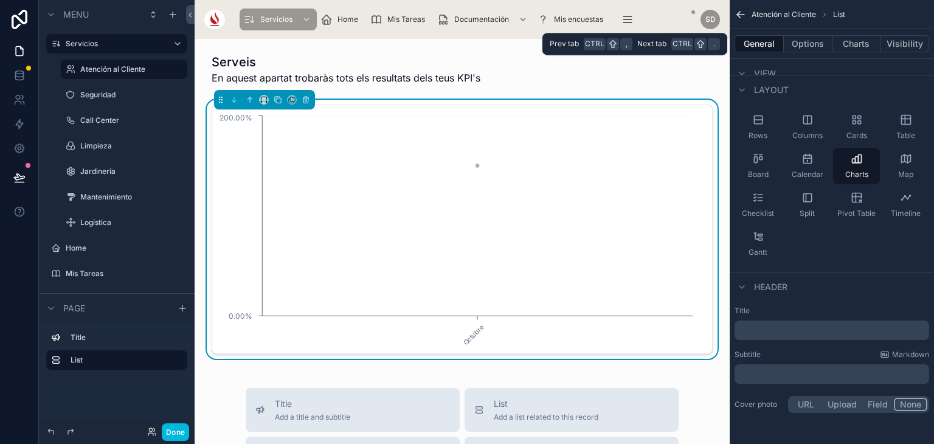
click at [818, 43] on button "Options" at bounding box center [808, 43] width 49 height 17
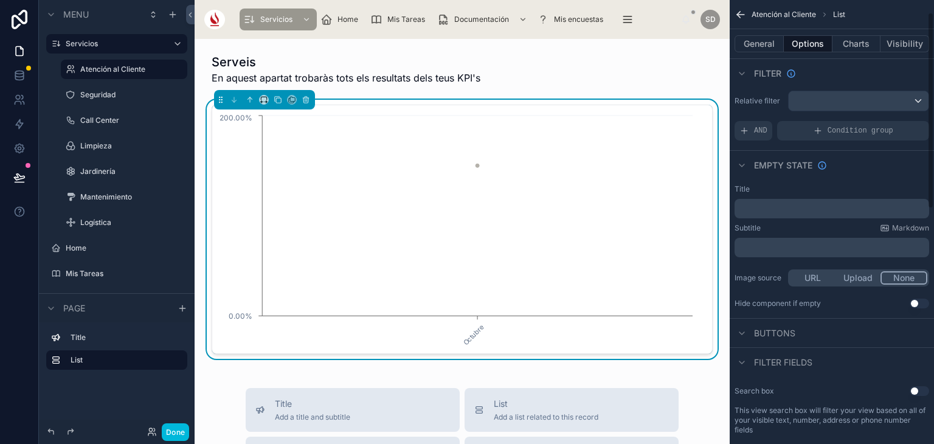
scroll to position [0, 0]
click at [869, 102] on div "scrollable content" at bounding box center [859, 103] width 140 height 19
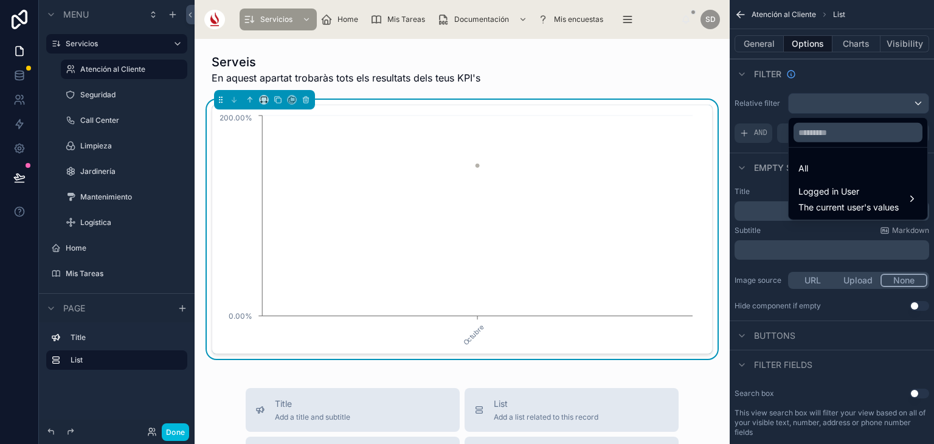
click at [853, 58] on div "scrollable content" at bounding box center [467, 222] width 934 height 444
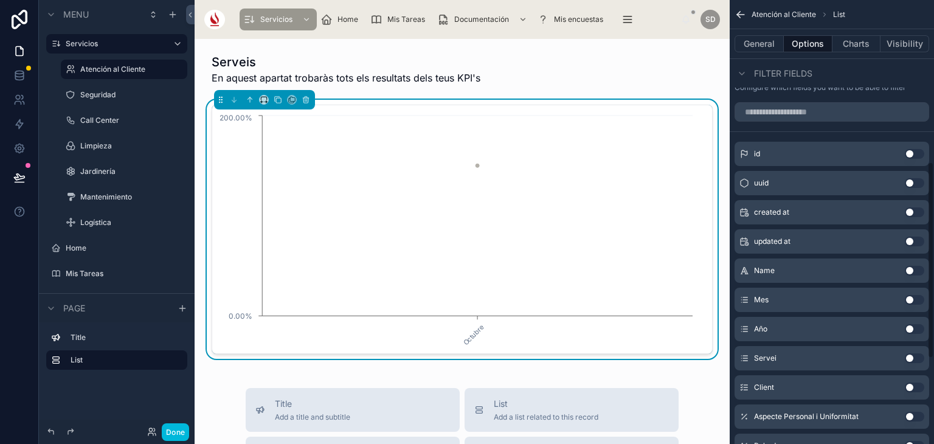
scroll to position [365, 0]
click at [916, 299] on button "Use setting" at bounding box center [914, 299] width 19 height 10
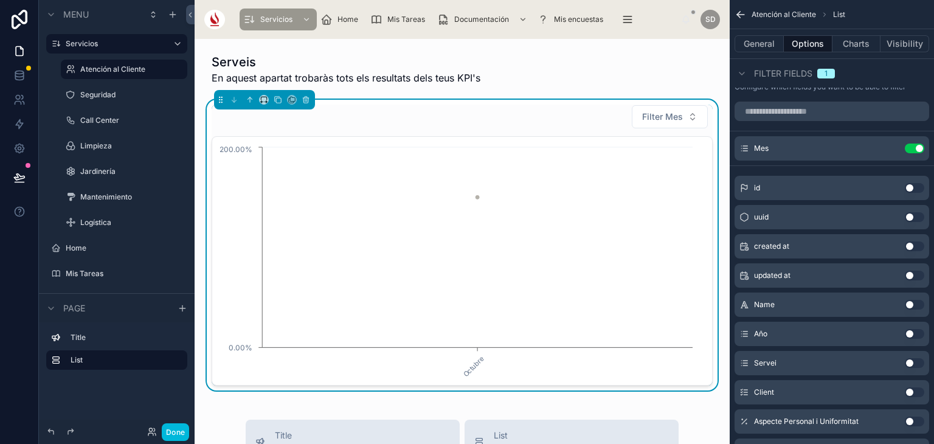
click at [917, 338] on div "Use setting" at bounding box center [914, 334] width 19 height 10
click at [915, 332] on button "Use setting" at bounding box center [914, 334] width 19 height 10
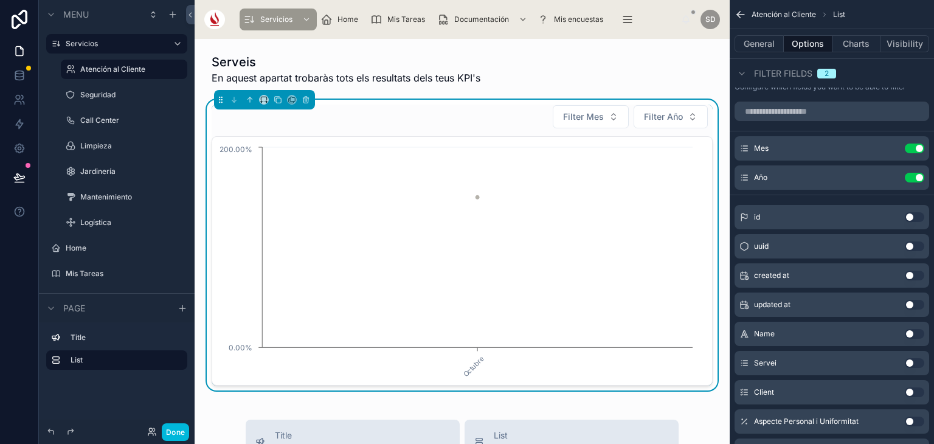
click at [916, 365] on button "Use setting" at bounding box center [914, 363] width 19 height 10
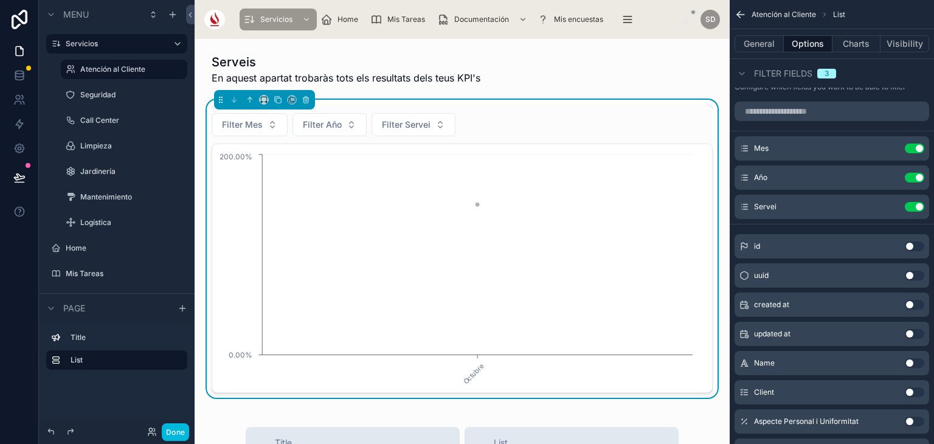
click at [911, 149] on button "Use setting" at bounding box center [914, 149] width 19 height 10
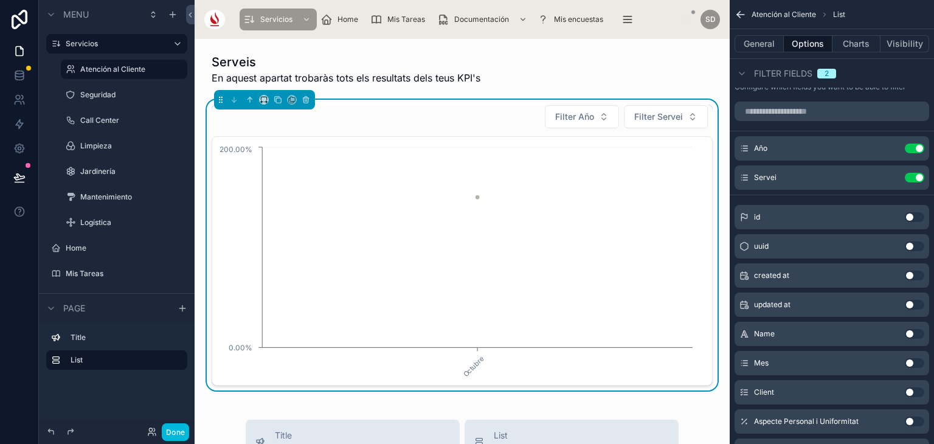
click at [0, 0] on icon "scrollable content" at bounding box center [0, 0] width 0 height 0
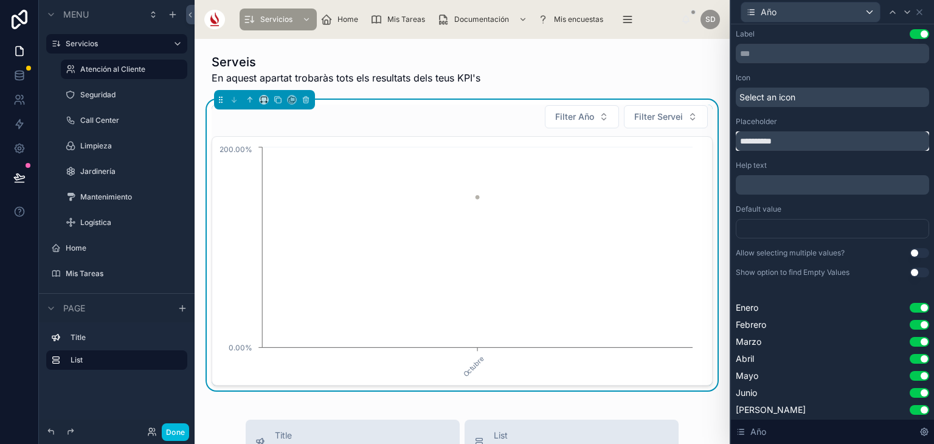
drag, startPoint x: 763, startPoint y: 137, endPoint x: 732, endPoint y: 137, distance: 31.0
click at [732, 137] on div "**********" at bounding box center [832, 259] width 203 height 470
type input "***"
click at [906, 13] on icon at bounding box center [908, 12] width 10 height 10
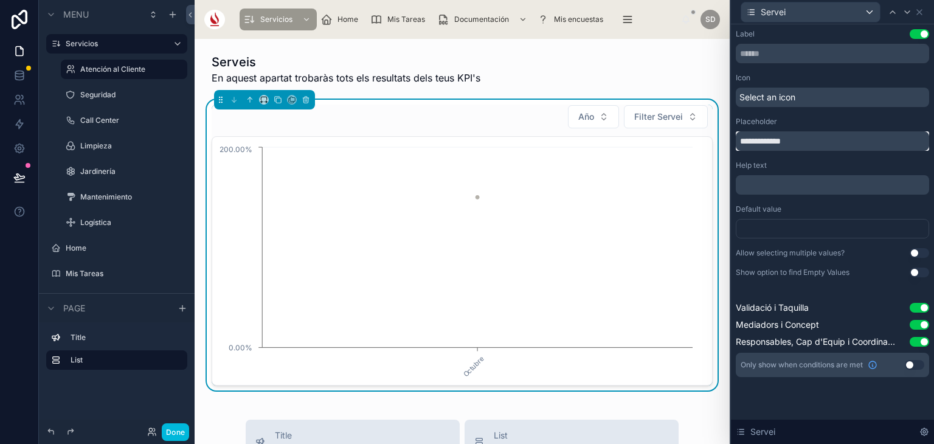
drag, startPoint x: 762, startPoint y: 142, endPoint x: 742, endPoint y: 142, distance: 20.1
click at [742, 142] on input "**********" at bounding box center [832, 140] width 193 height 19
type input "******"
click at [905, 9] on icon at bounding box center [908, 12] width 10 height 10
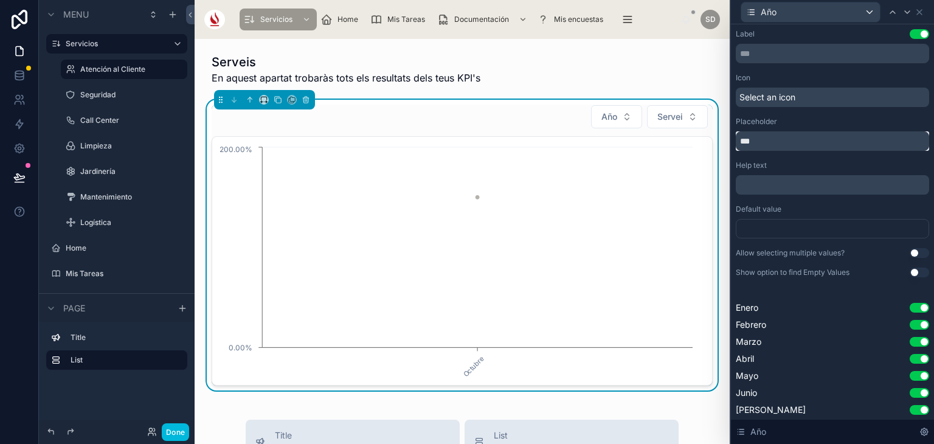
click at [753, 139] on input "***" at bounding box center [832, 140] width 193 height 19
click at [771, 145] on input "****" at bounding box center [832, 140] width 193 height 19
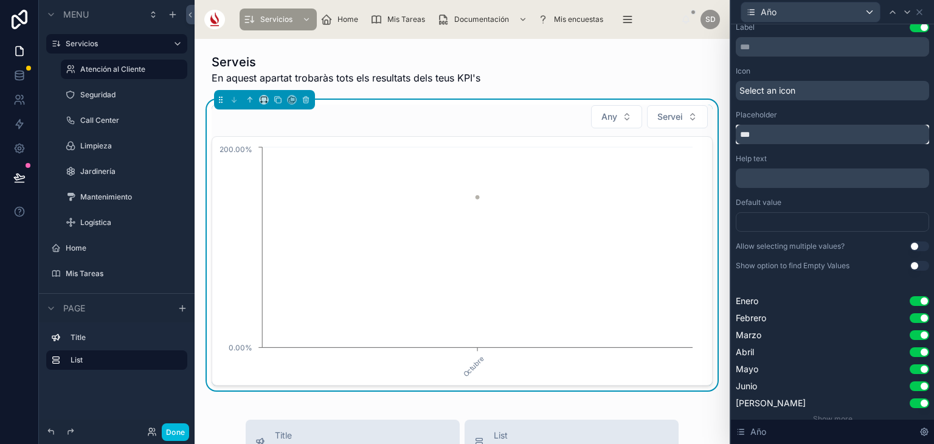
scroll to position [0, 0]
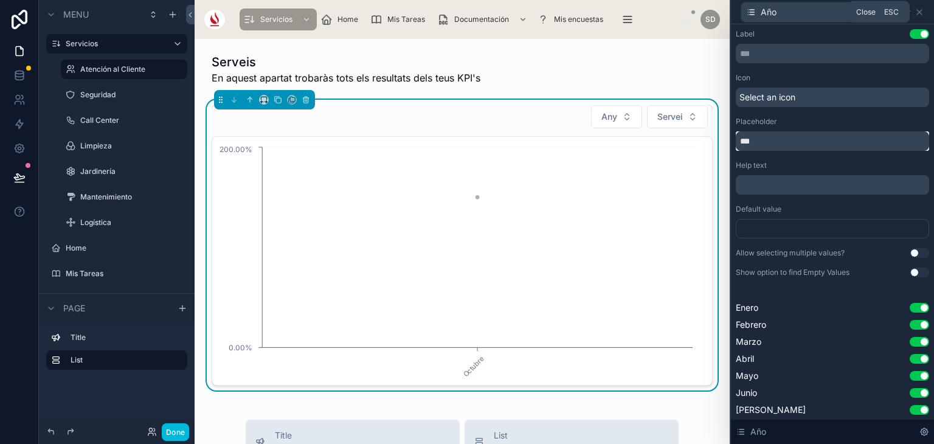
type input "***"
click at [918, 12] on icon at bounding box center [920, 12] width 10 height 10
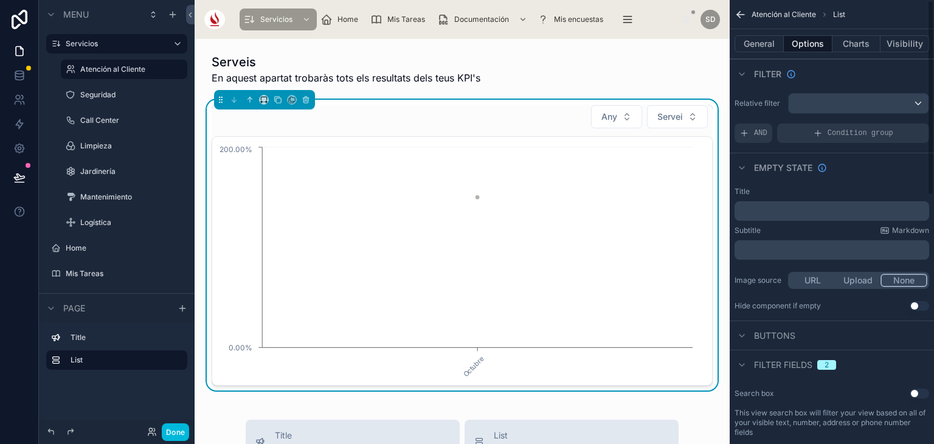
click at [876, 48] on button "Charts" at bounding box center [857, 43] width 49 height 17
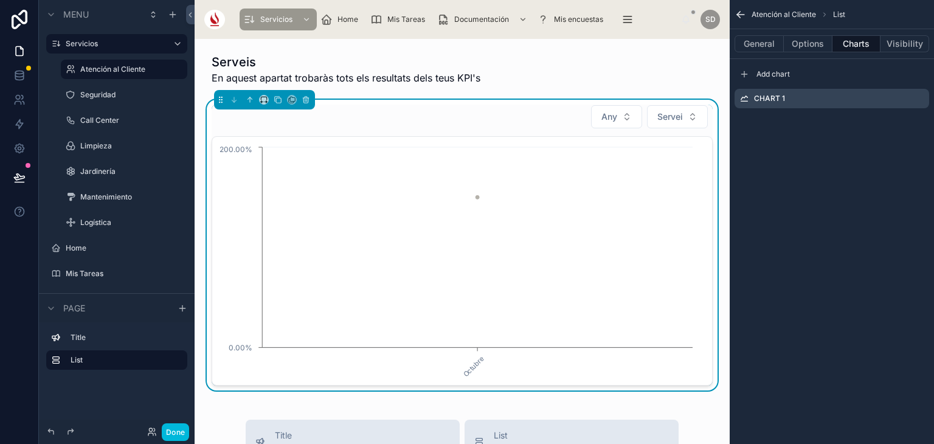
click at [0, 0] on icon "scrollable content" at bounding box center [0, 0] width 0 height 0
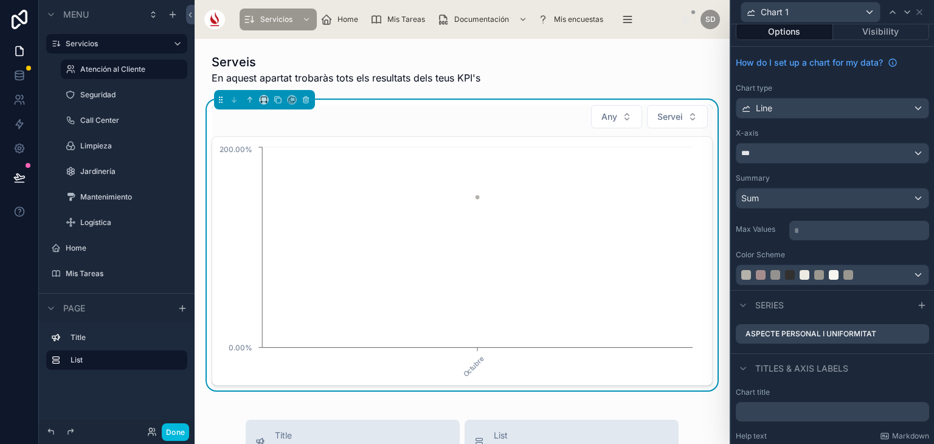
scroll to position [9, 0]
click at [832, 198] on div "Sum" at bounding box center [833, 196] width 192 height 19
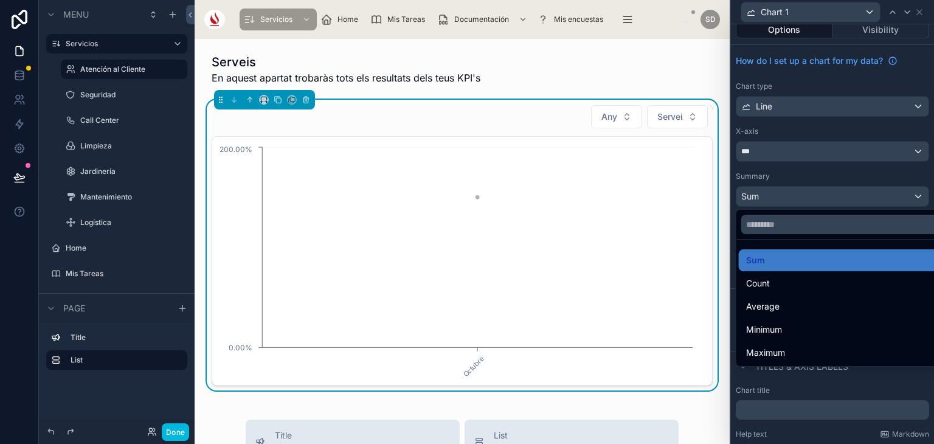
click at [824, 310] on div "Average" at bounding box center [842, 306] width 192 height 15
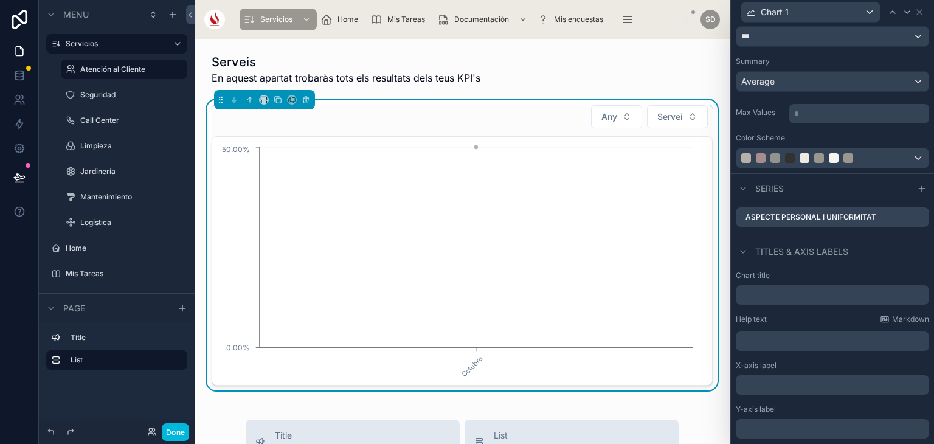
scroll to position [129, 0]
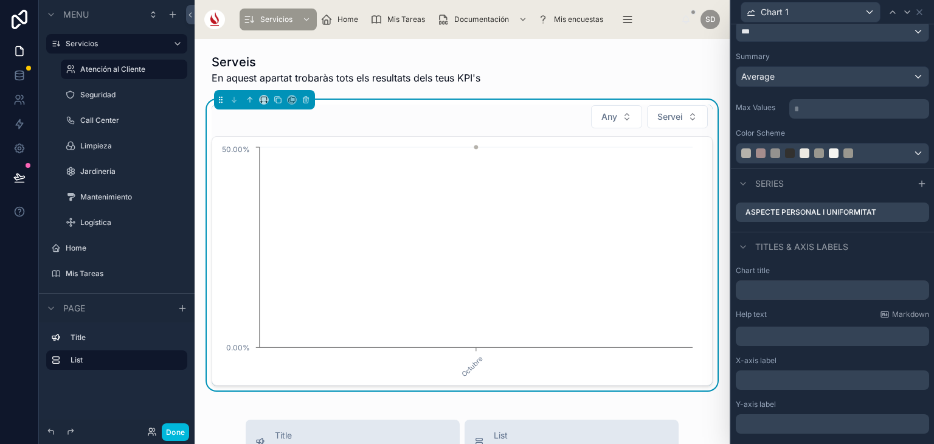
click at [0, 0] on icon at bounding box center [0, 0] width 0 height 0
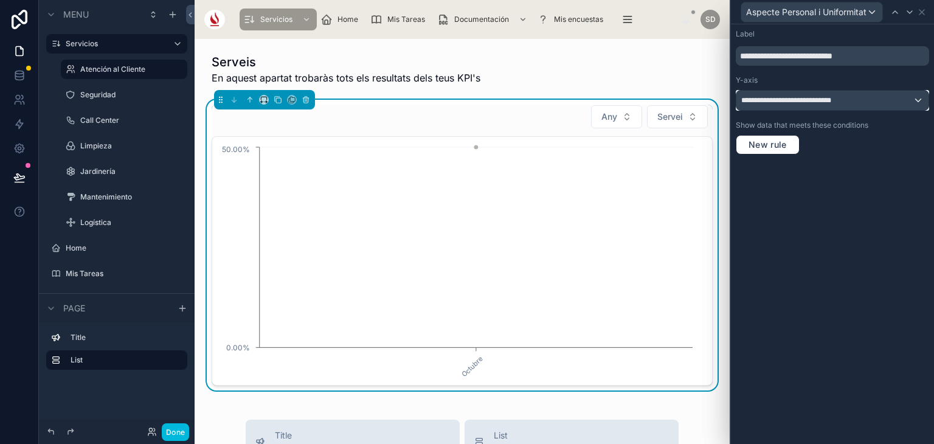
click at [894, 106] on div "**********" at bounding box center [833, 100] width 192 height 19
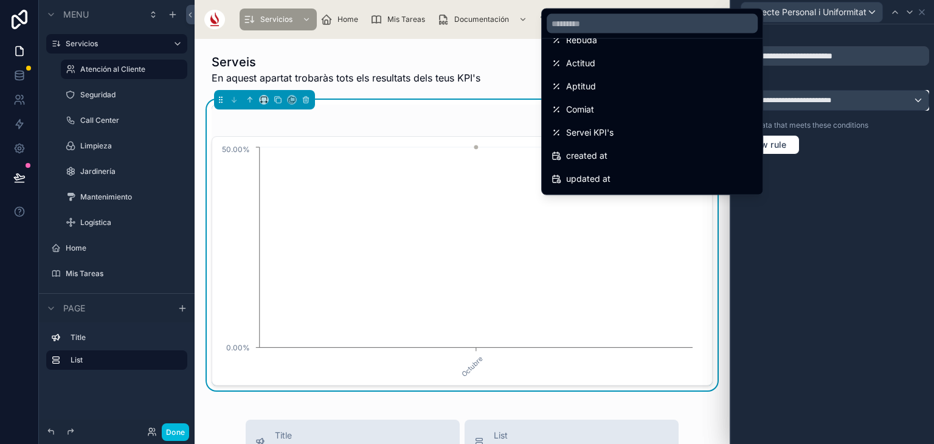
scroll to position [86, 0]
click at [642, 110] on div "Servei KPI's" at bounding box center [652, 112] width 201 height 15
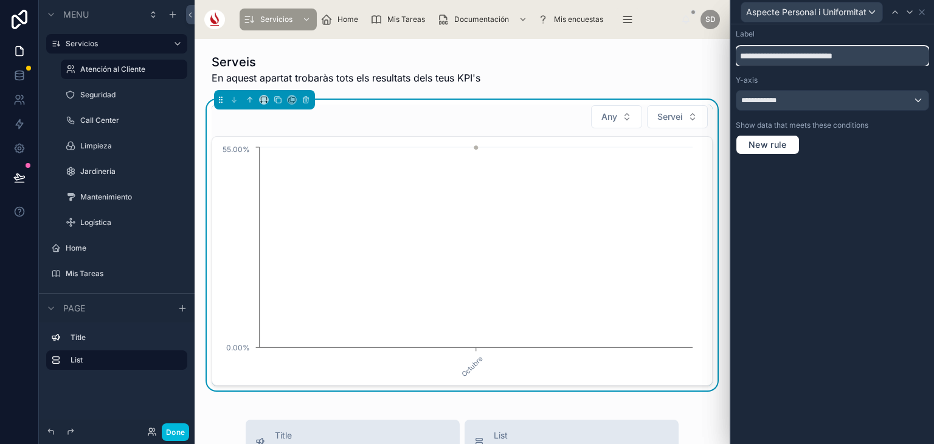
drag, startPoint x: 891, startPoint y: 59, endPoint x: 731, endPoint y: 60, distance: 160.6
click at [731, 60] on div "**********" at bounding box center [832, 91] width 203 height 135
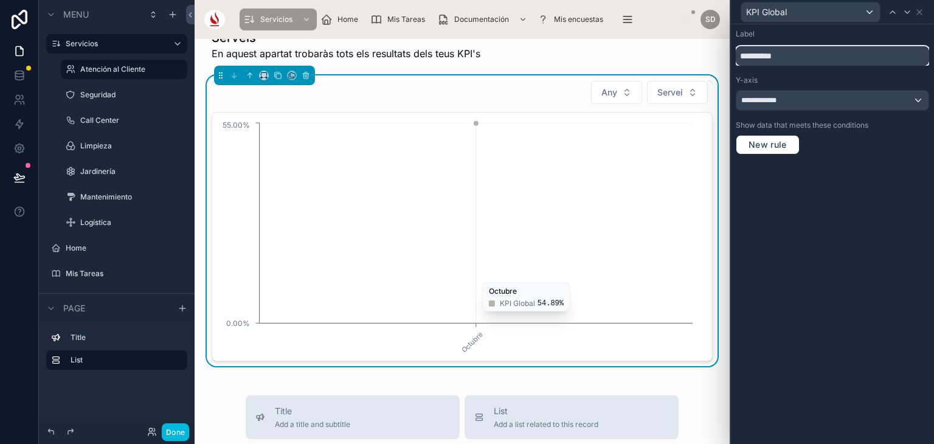
scroll to position [0, 0]
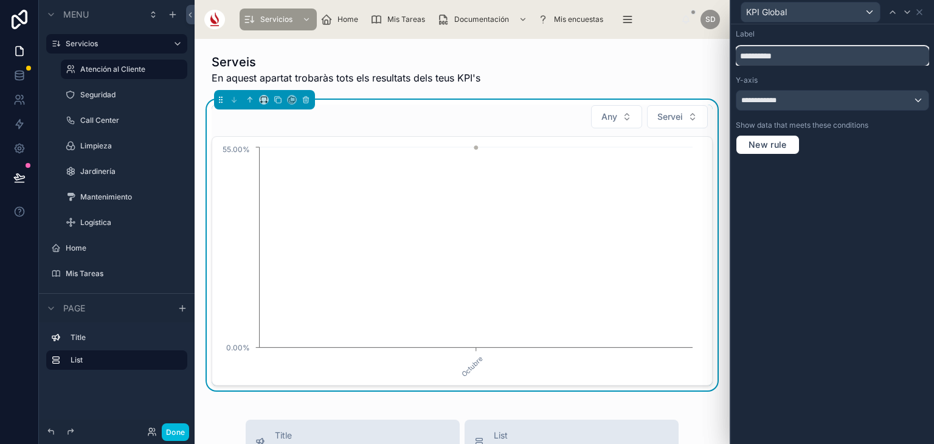
type input "**********"
click at [900, 262] on div "**********" at bounding box center [832, 234] width 203 height 420
click at [920, 14] on icon at bounding box center [920, 12] width 10 height 10
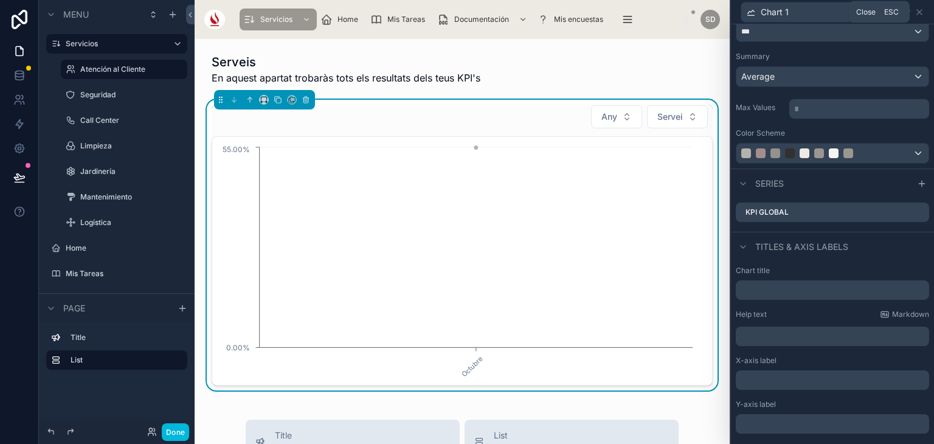
click at [923, 16] on icon at bounding box center [920, 12] width 10 height 10
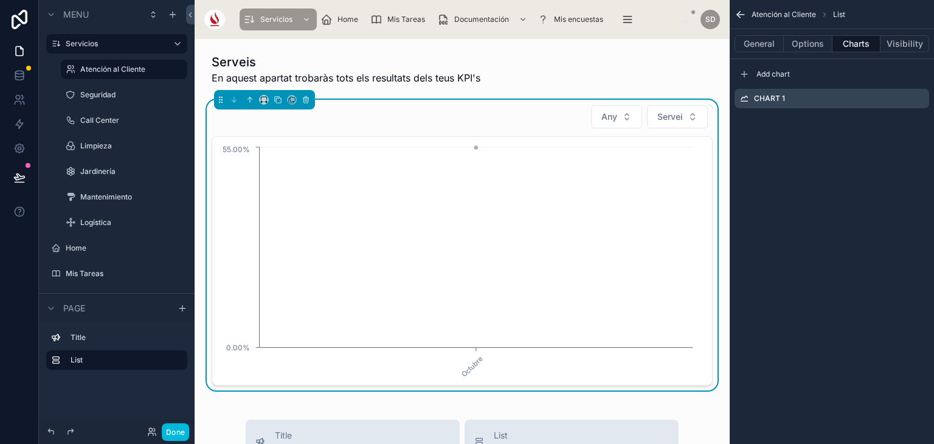
click at [0, 0] on icon "scrollable content" at bounding box center [0, 0] width 0 height 0
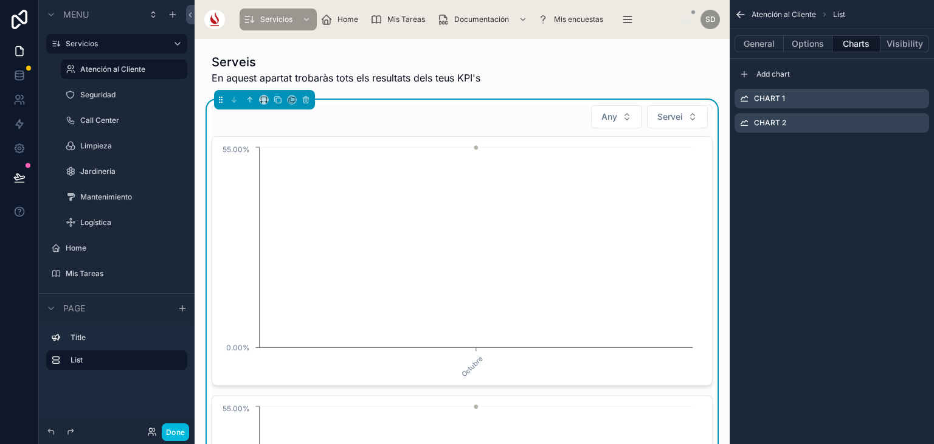
click at [0, 0] on icon "scrollable content" at bounding box center [0, 0] width 0 height 0
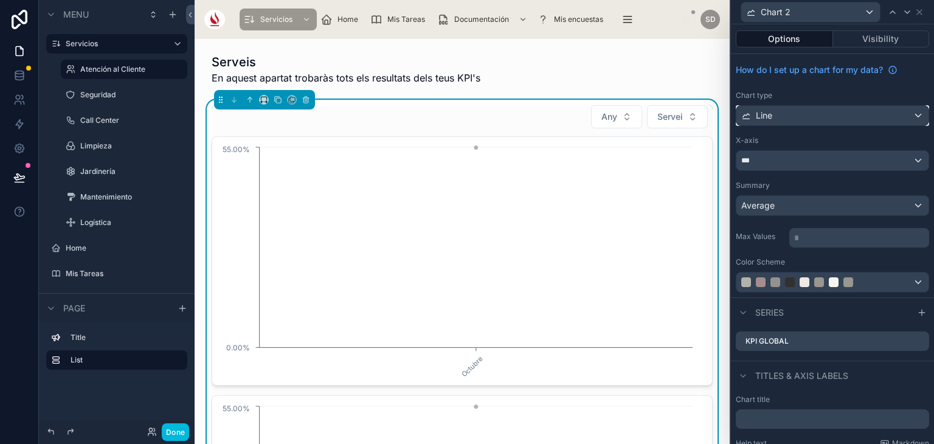
click at [835, 119] on div "Line" at bounding box center [833, 115] width 192 height 19
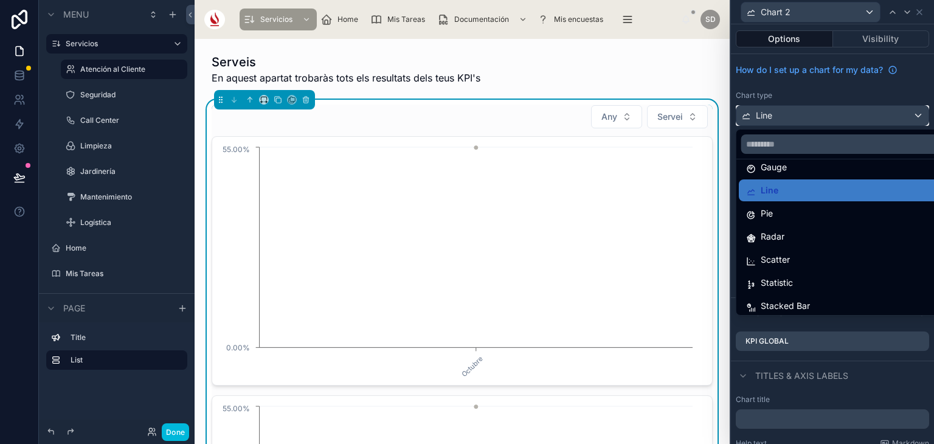
scroll to position [86, 0]
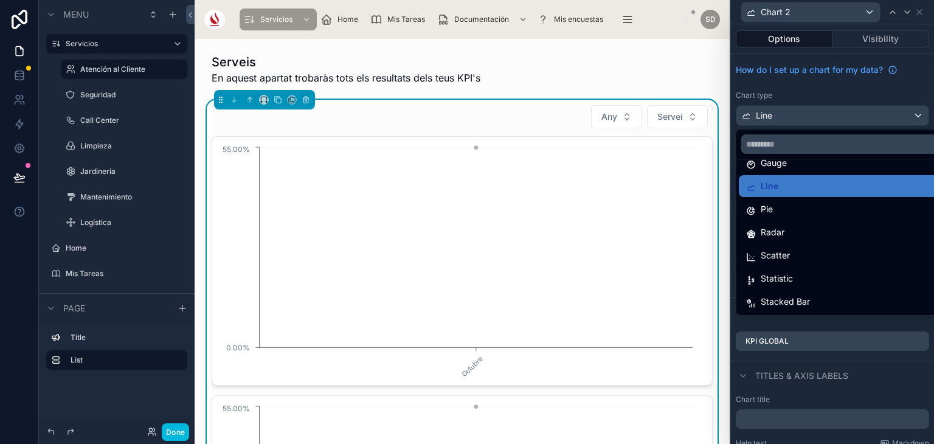
click at [813, 274] on div "Statistic" at bounding box center [842, 278] width 192 height 15
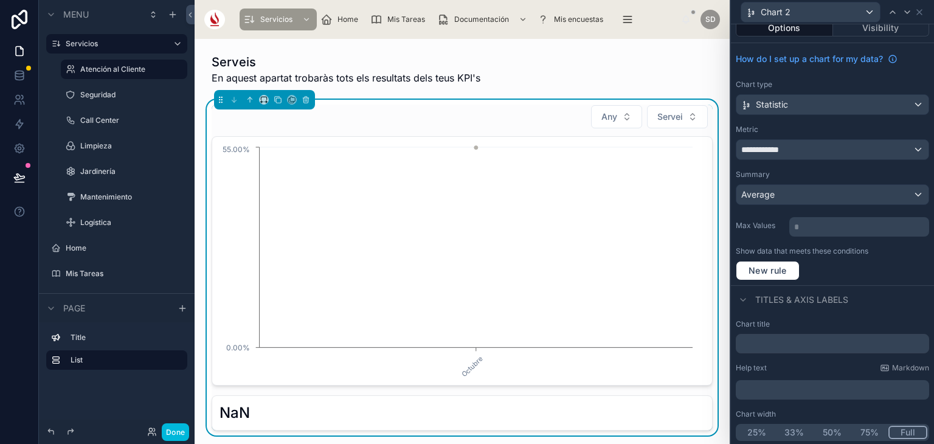
scroll to position [12, 0]
click at [759, 427] on button "25%" at bounding box center [757, 431] width 39 height 13
click at [922, 10] on icon at bounding box center [919, 12] width 5 height 5
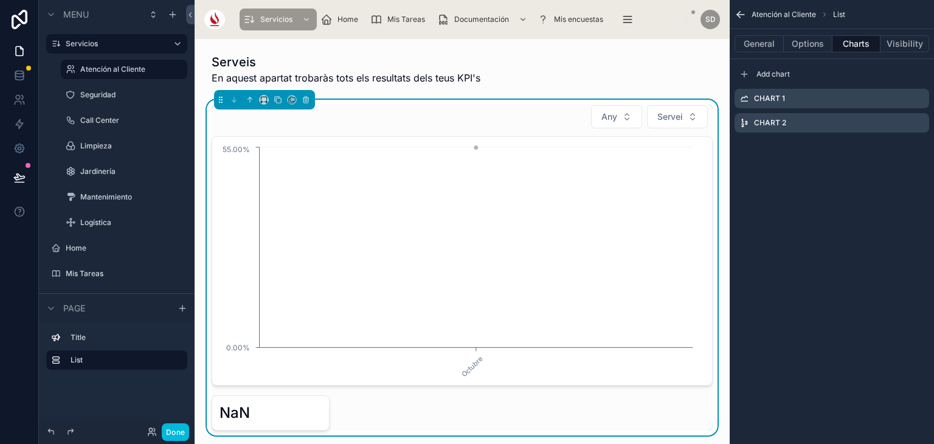
click at [0, 0] on icon "scrollable content" at bounding box center [0, 0] width 0 height 0
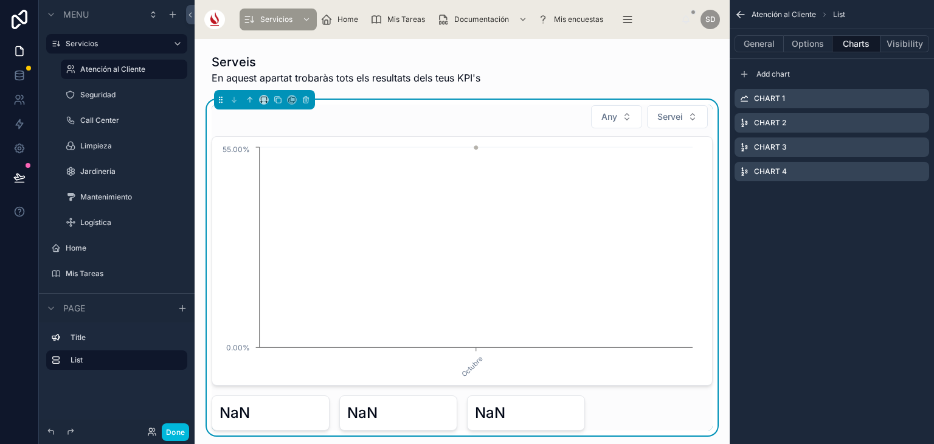
click at [0, 0] on icon "scrollable content" at bounding box center [0, 0] width 0 height 0
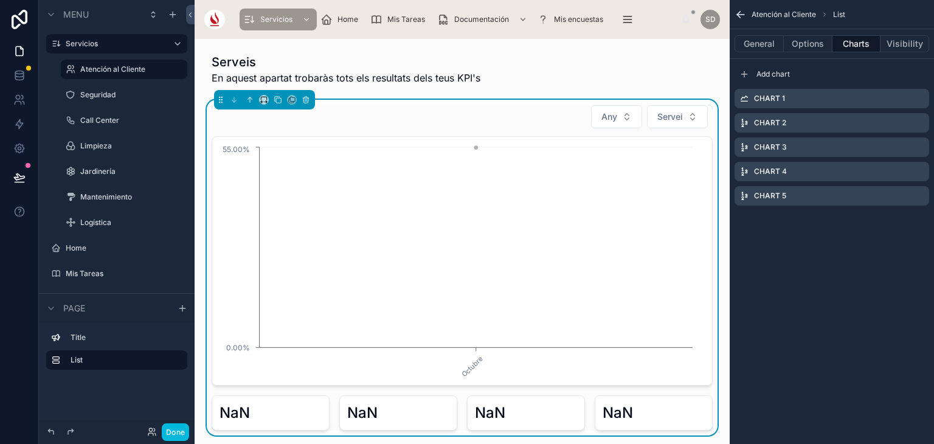
click at [0, 0] on icon "scrollable content" at bounding box center [0, 0] width 0 height 0
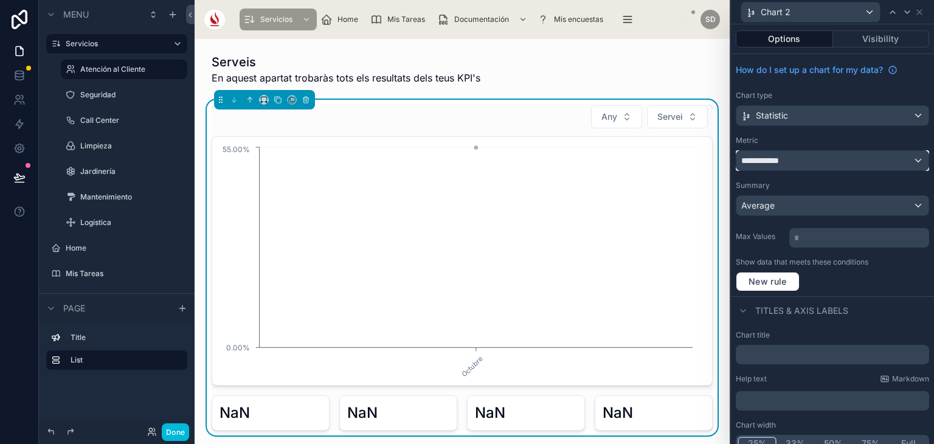
click at [821, 164] on div "**********" at bounding box center [833, 160] width 192 height 19
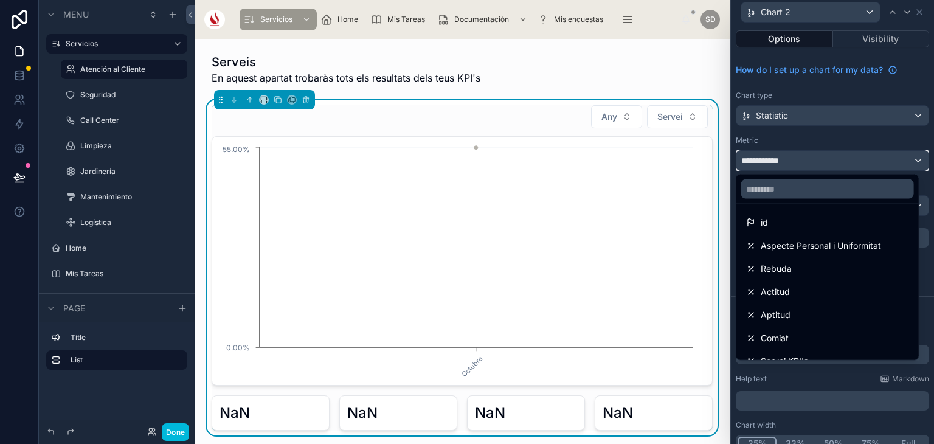
scroll to position [0, 0]
click at [831, 251] on span "Aspecte Personal i Uniformitat" at bounding box center [821, 248] width 120 height 15
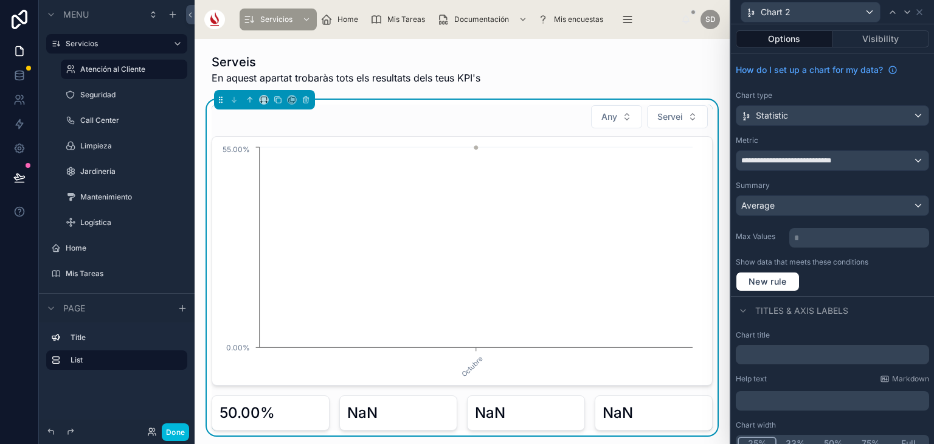
click at [884, 186] on div "Summary" at bounding box center [832, 186] width 193 height 10
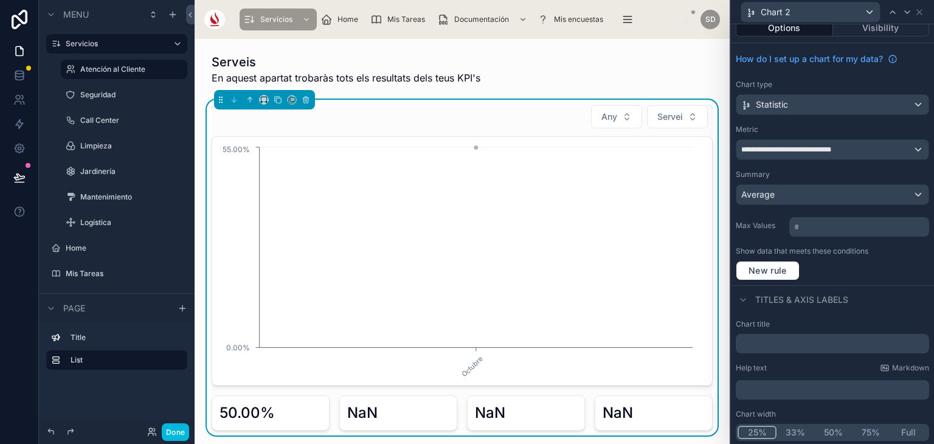
scroll to position [12, 0]
click at [788, 344] on input "text" at bounding box center [832, 342] width 193 height 19
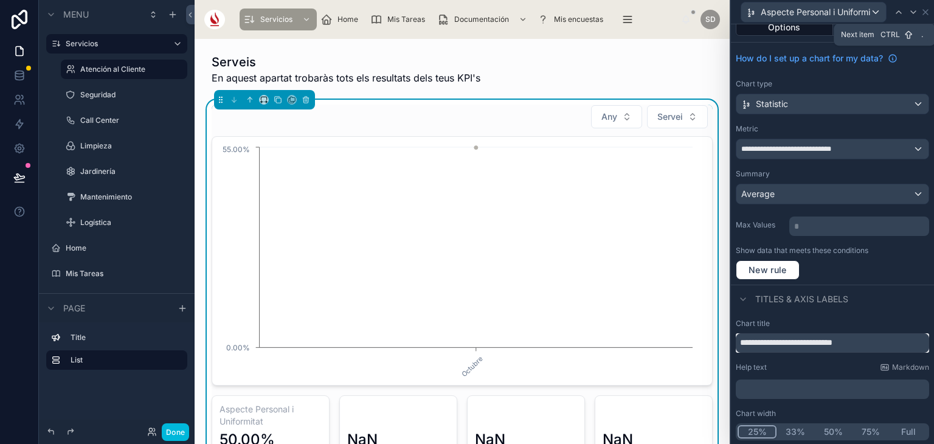
type input "**********"
click at [914, 12] on icon at bounding box center [913, 12] width 5 height 2
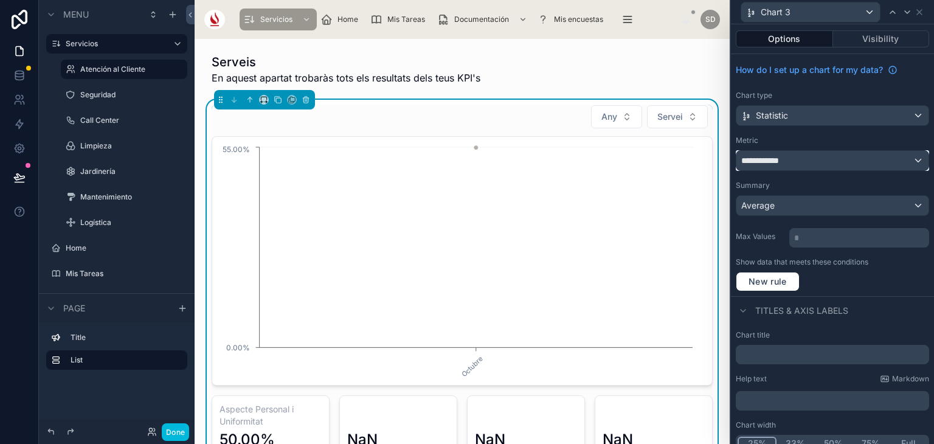
click at [840, 156] on div "**********" at bounding box center [833, 160] width 192 height 19
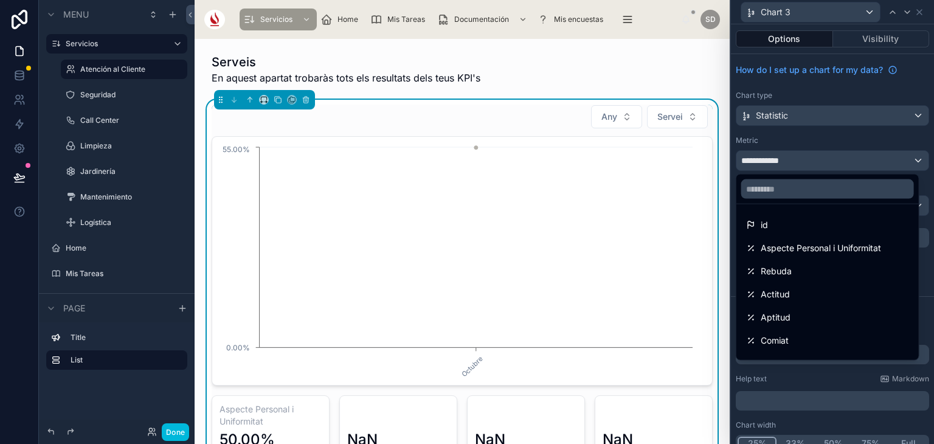
click at [821, 266] on div "Rebuda" at bounding box center [827, 271] width 163 height 15
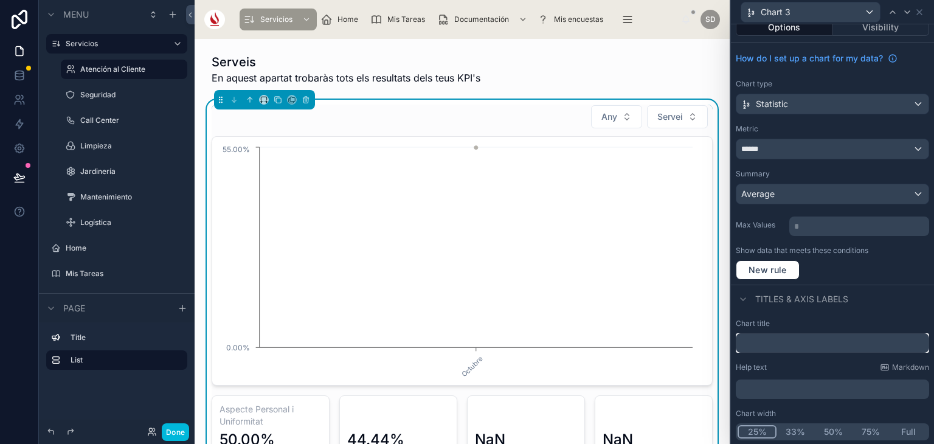
click at [847, 341] on input "text" at bounding box center [832, 342] width 193 height 19
type input "******"
click at [909, 13] on icon at bounding box center [908, 12] width 10 height 10
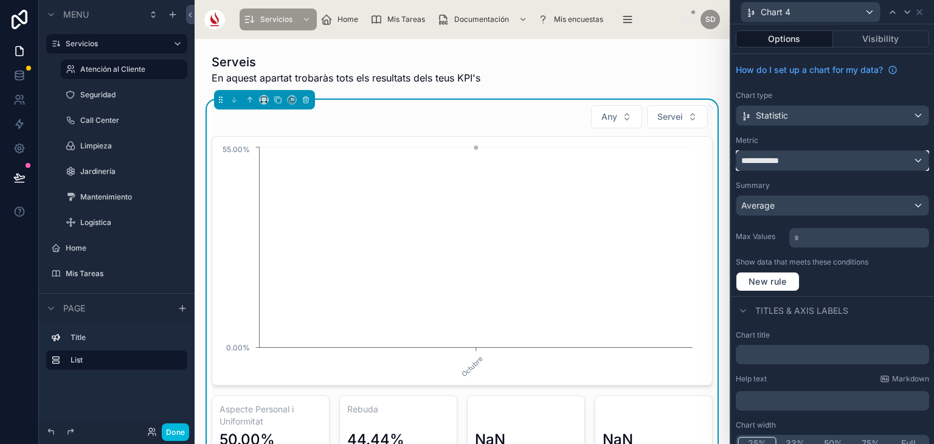
click at [813, 169] on div "**********" at bounding box center [833, 160] width 192 height 19
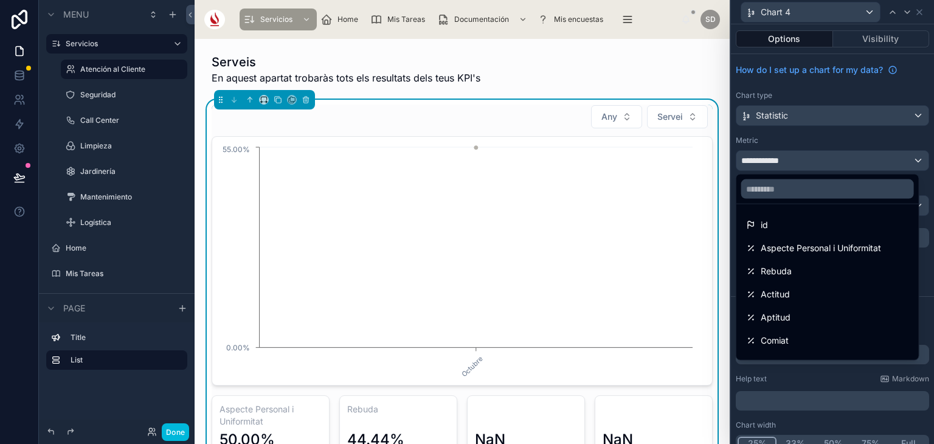
click at [818, 300] on div "Actitud" at bounding box center [827, 294] width 163 height 15
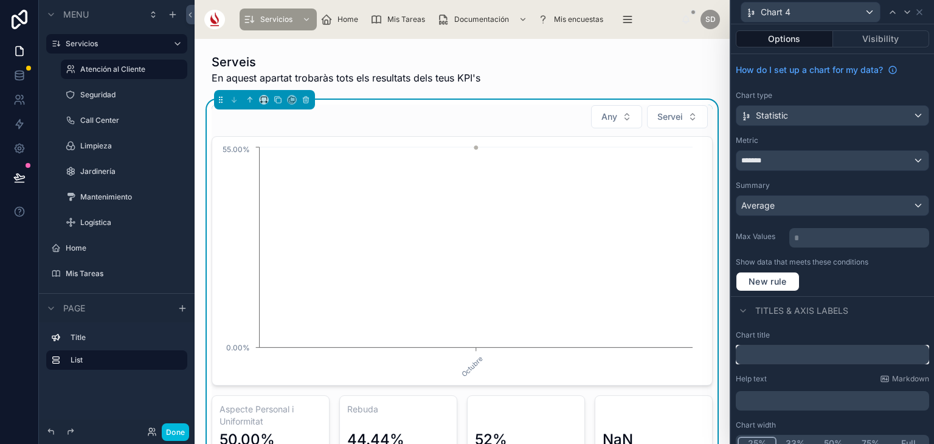
click at [788, 359] on input "text" at bounding box center [832, 354] width 193 height 19
type input "*******"
click at [908, 13] on icon at bounding box center [908, 12] width 10 height 10
click at [810, 157] on div "**********" at bounding box center [833, 160] width 192 height 19
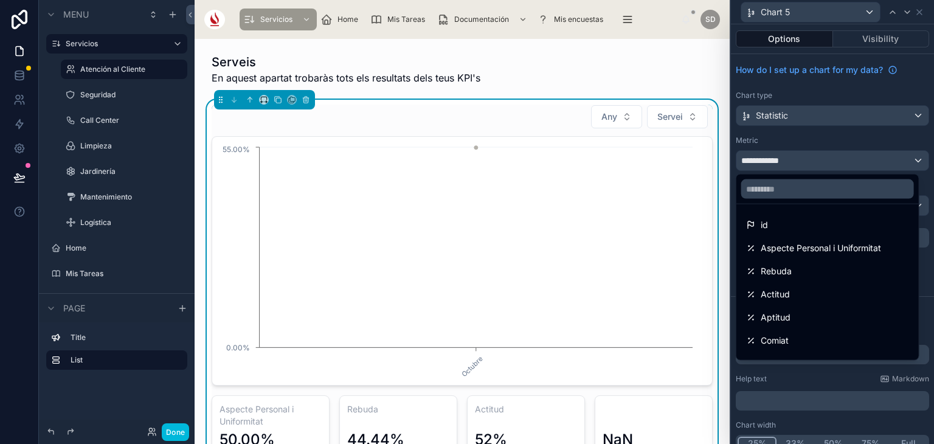
click at [810, 315] on div "Aptitud" at bounding box center [827, 317] width 163 height 15
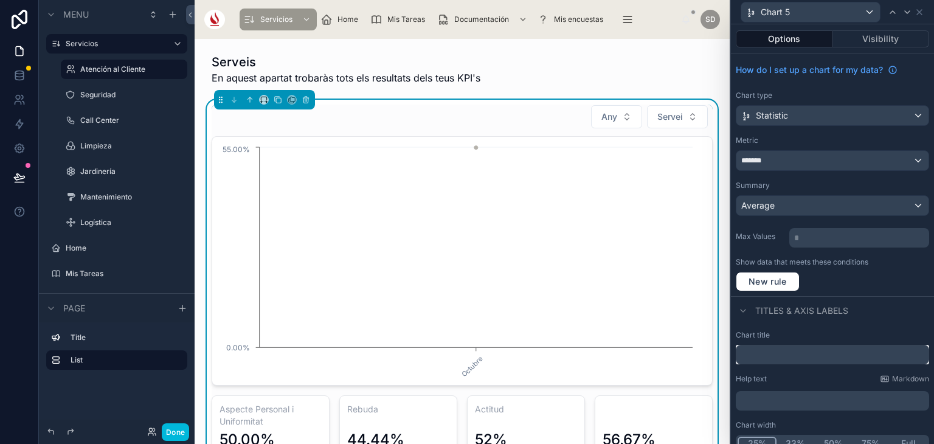
click at [785, 346] on input "text" at bounding box center [832, 354] width 193 height 19
type input "*******"
click at [908, 14] on icon at bounding box center [908, 12] width 10 height 10
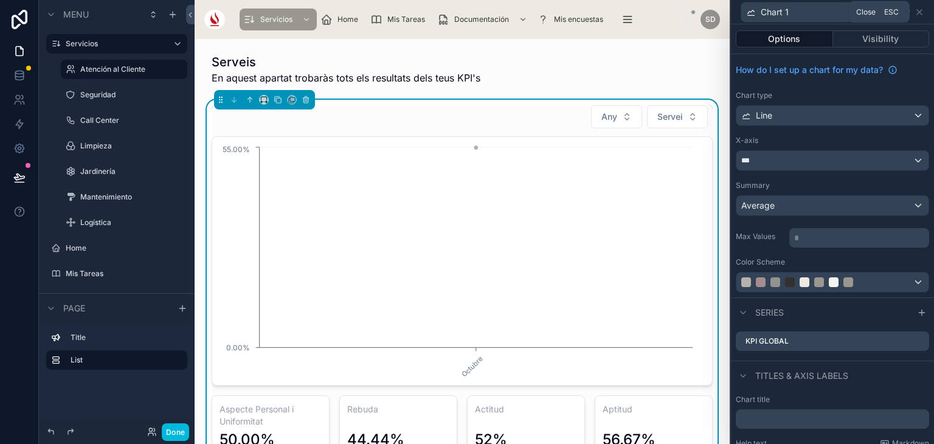
click at [922, 14] on icon at bounding box center [920, 12] width 10 height 10
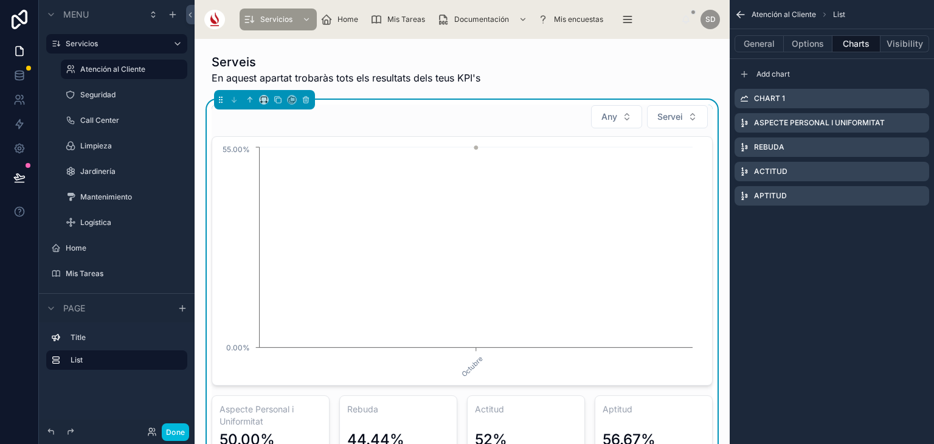
click at [0, 0] on icon "scrollable content" at bounding box center [0, 0] width 0 height 0
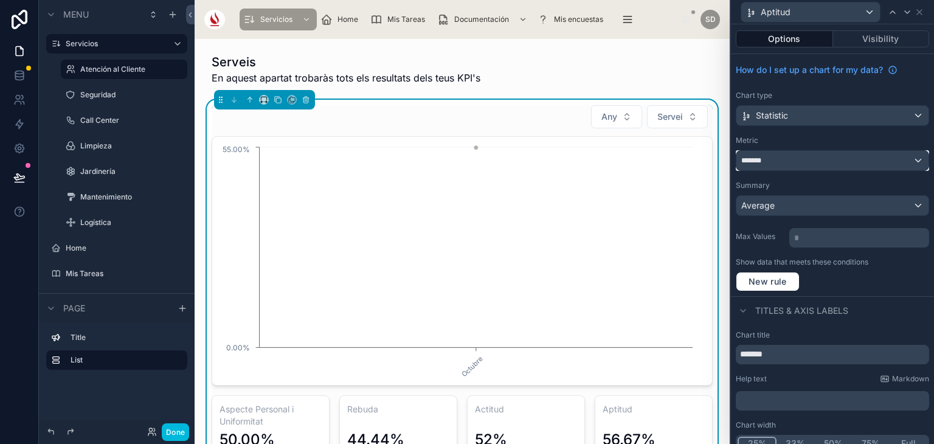
click at [801, 164] on div "*******" at bounding box center [833, 160] width 192 height 19
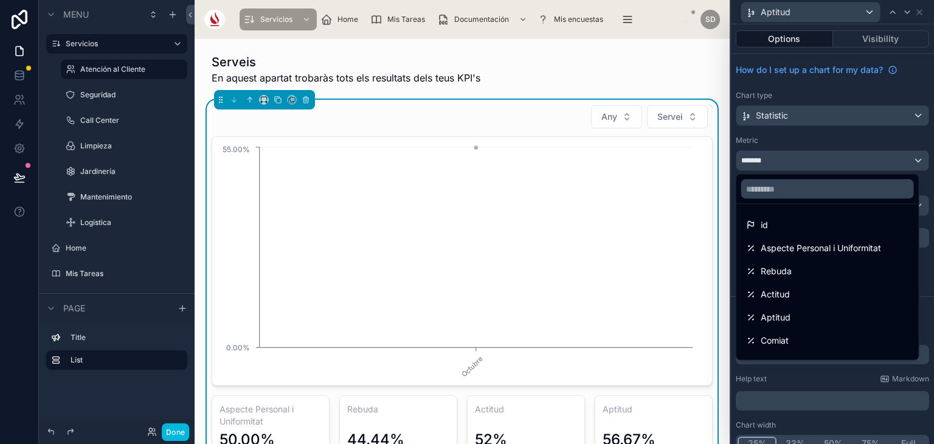
click at [815, 339] on div "Comiat" at bounding box center [827, 340] width 163 height 15
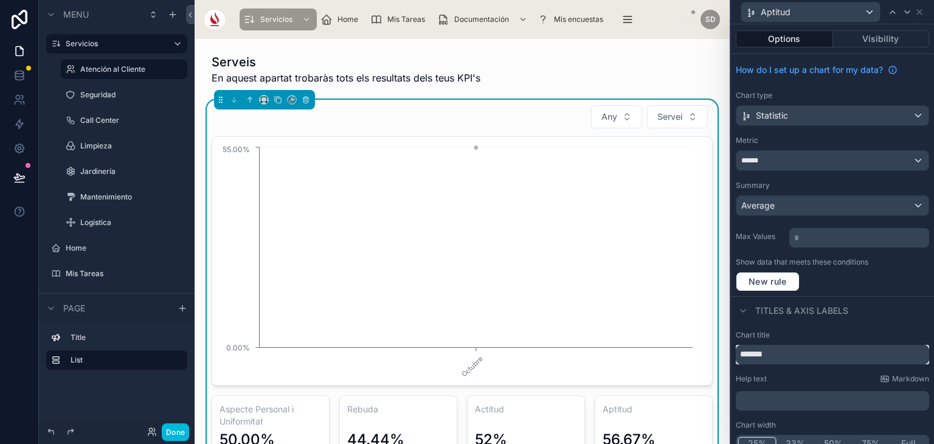
drag, startPoint x: 792, startPoint y: 351, endPoint x: 739, endPoint y: 350, distance: 52.9
click at [739, 350] on input "*******" at bounding box center [832, 354] width 193 height 19
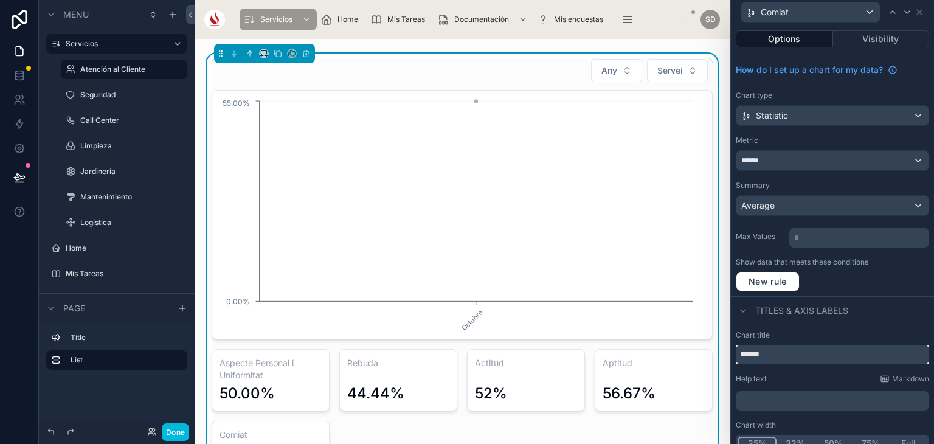
scroll to position [0, 0]
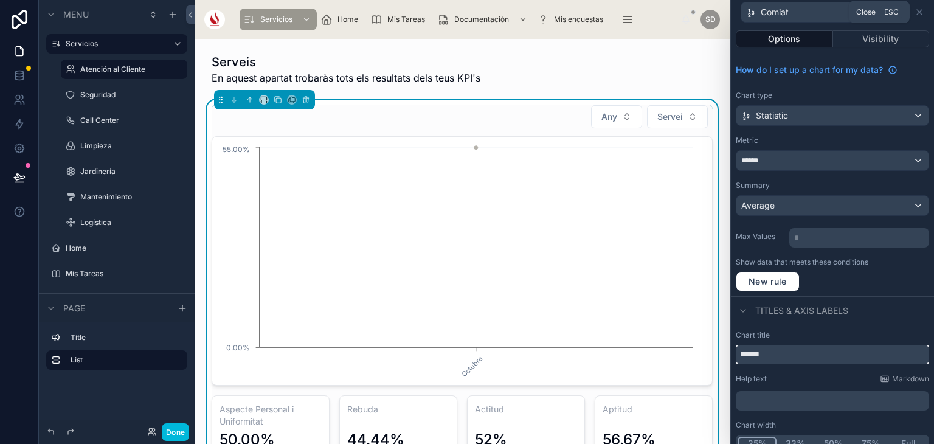
type input "******"
click at [916, 11] on icon at bounding box center [920, 12] width 10 height 10
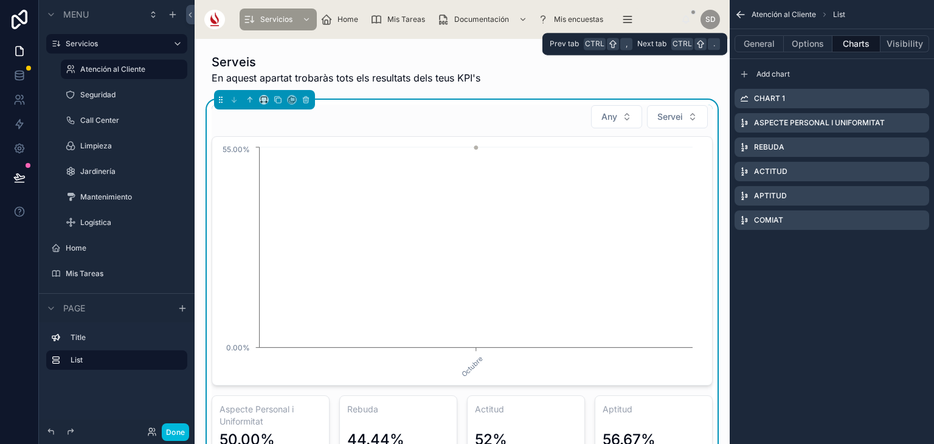
click at [815, 42] on button "Options" at bounding box center [808, 43] width 49 height 17
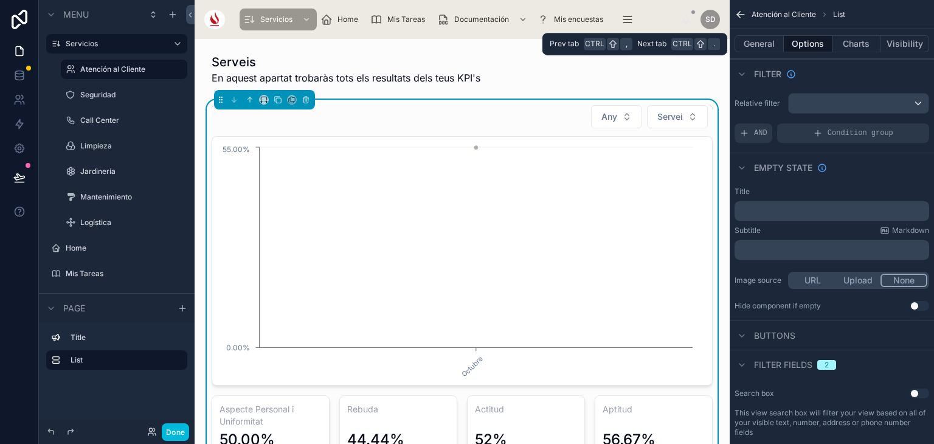
click at [763, 36] on button "General" at bounding box center [759, 43] width 49 height 17
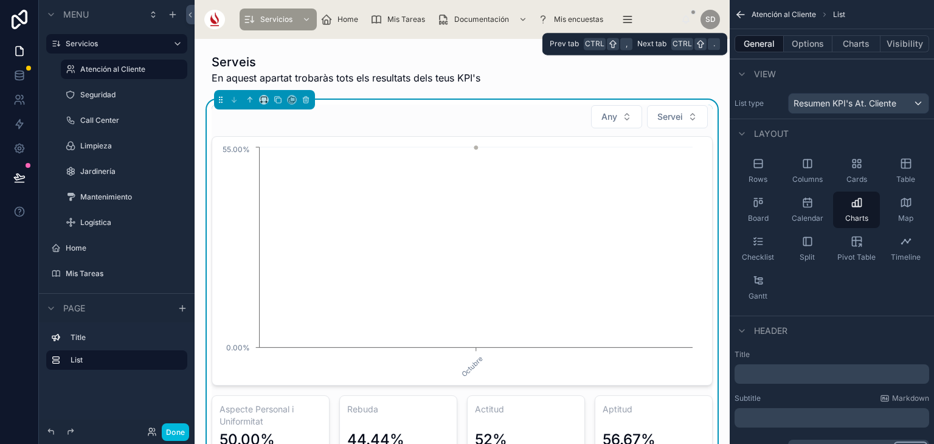
click at [822, 50] on button "Options" at bounding box center [808, 43] width 49 height 17
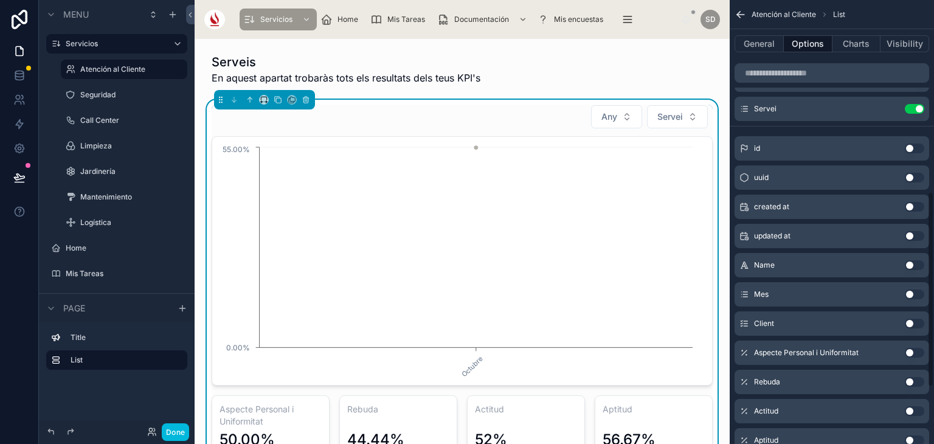
scroll to position [435, 0]
click at [917, 296] on button "Use setting" at bounding box center [914, 293] width 19 height 10
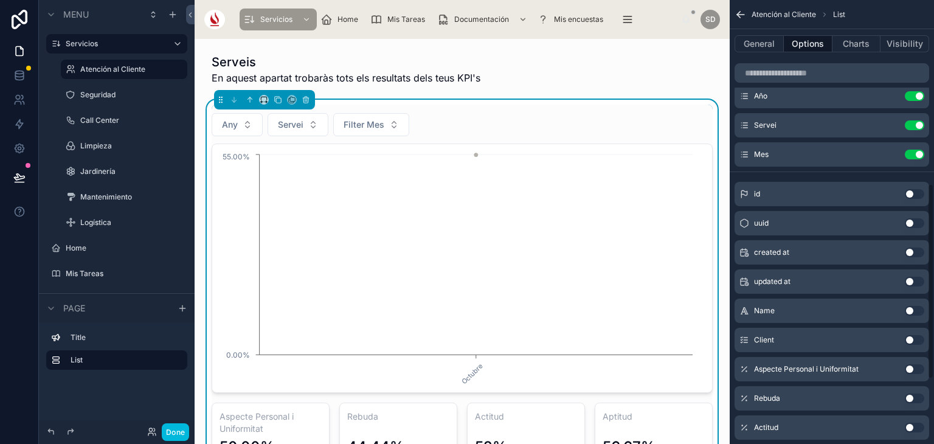
scroll to position [417, 0]
click at [0, 0] on icon "scrollable content" at bounding box center [0, 0] width 0 height 0
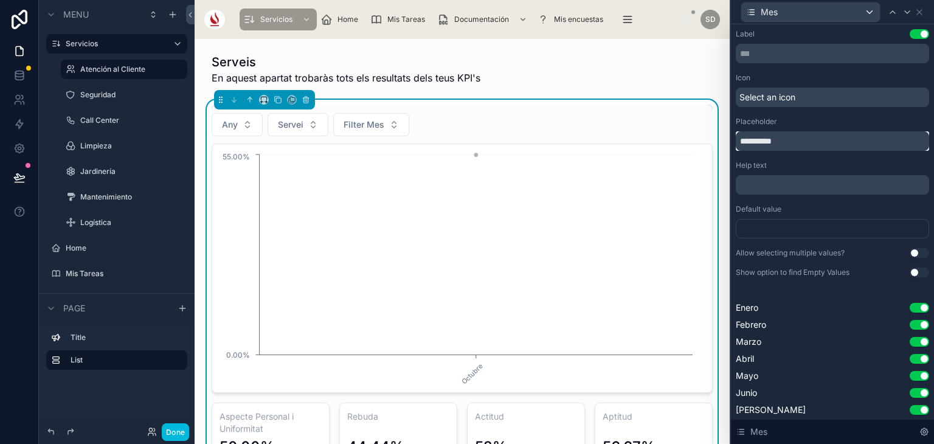
drag, startPoint x: 760, startPoint y: 144, endPoint x: 708, endPoint y: 137, distance: 52.7
click at [708, 137] on div "**********" at bounding box center [467, 222] width 934 height 444
type input "***"
click at [923, 13] on icon at bounding box center [920, 12] width 10 height 10
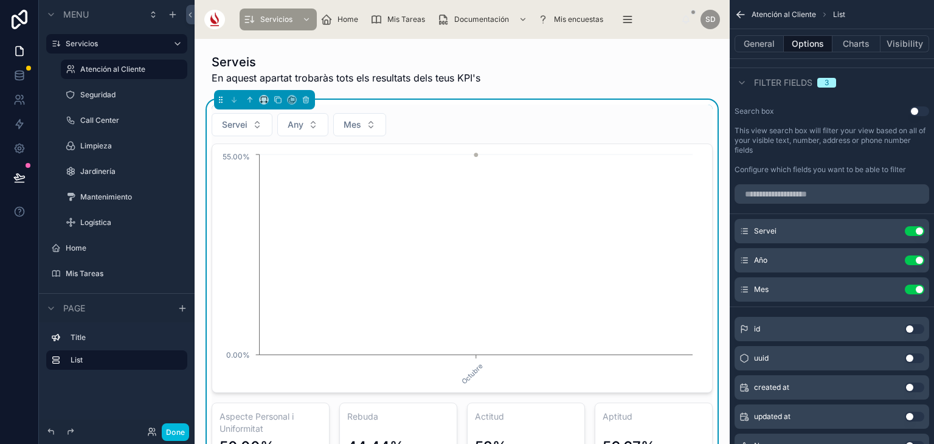
scroll to position [0, 0]
click at [181, 429] on button "Done" at bounding box center [175, 432] width 27 height 18
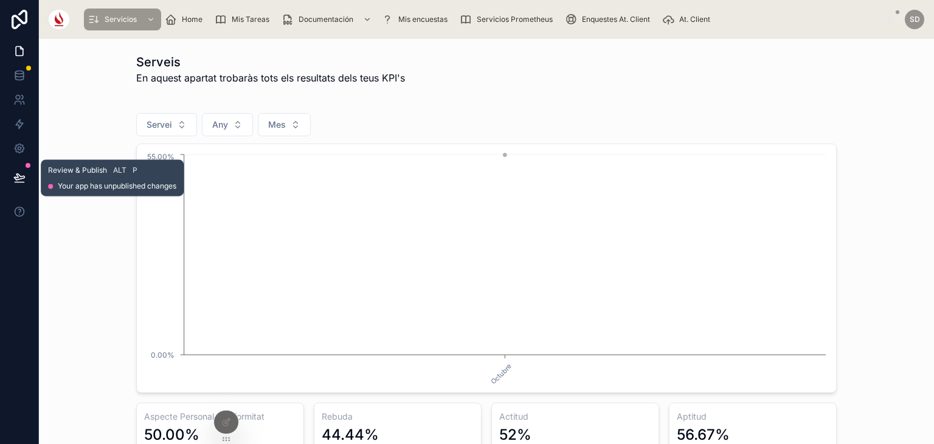
click at [18, 170] on button at bounding box center [19, 178] width 27 height 34
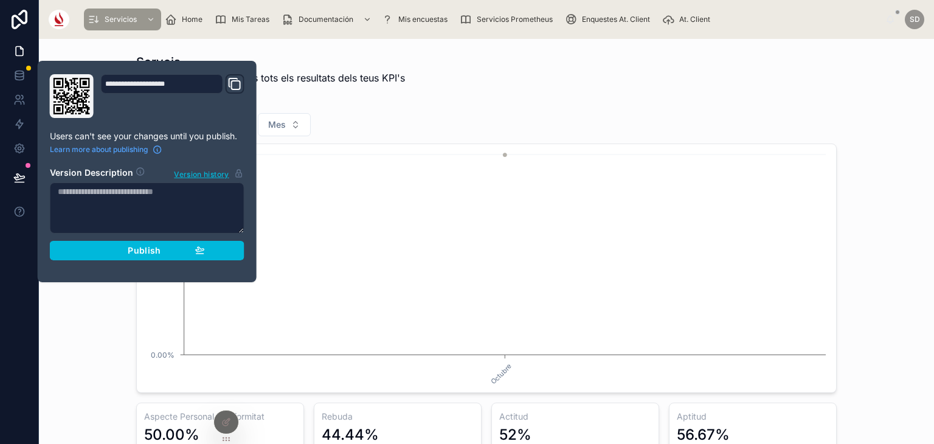
click at [118, 260] on div "**********" at bounding box center [147, 171] width 204 height 195
click at [117, 245] on div "Publish" at bounding box center [147, 250] width 116 height 11
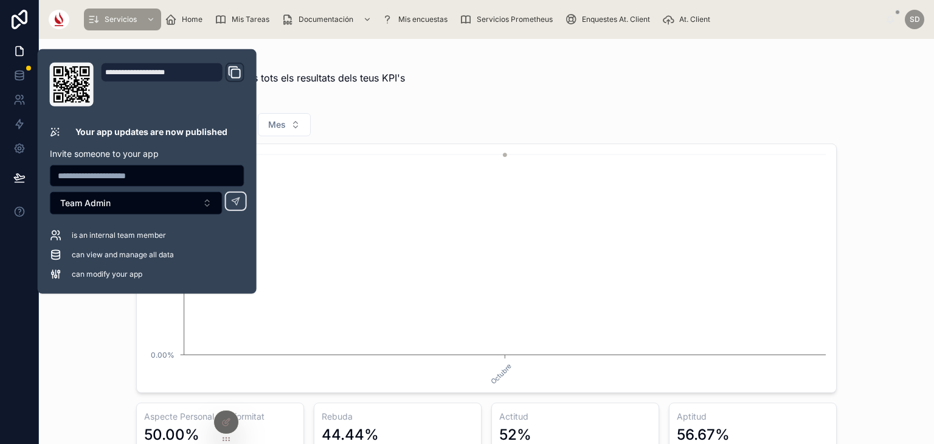
click at [105, 329] on div "Servei Any Mes Octubre 0.00% 55.00% Aspecte Personal i Uniformitat 50.00% Rebud…" at bounding box center [487, 308] width 876 height 417
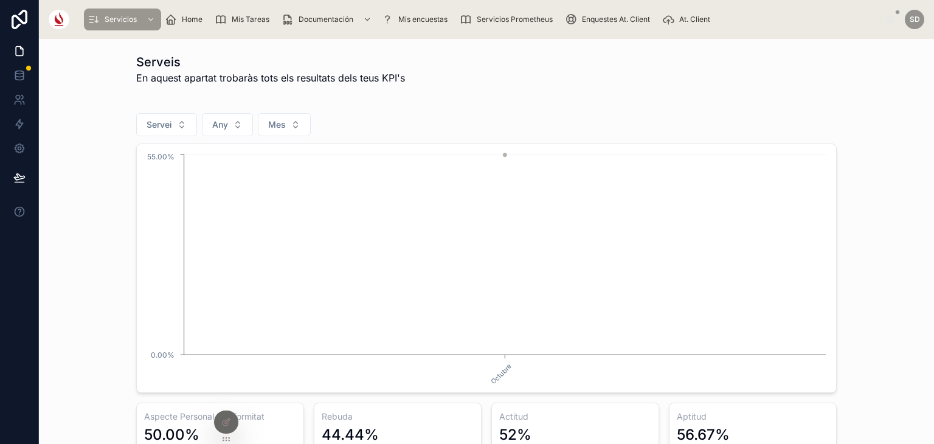
click at [165, 125] on span "Servei" at bounding box center [160, 125] width 26 height 12
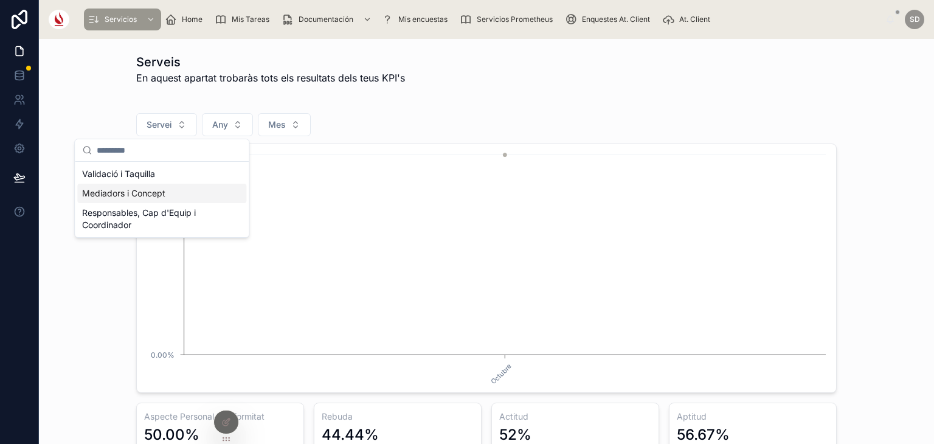
click at [161, 200] on div "Mediadors i Concept" at bounding box center [161, 193] width 169 height 19
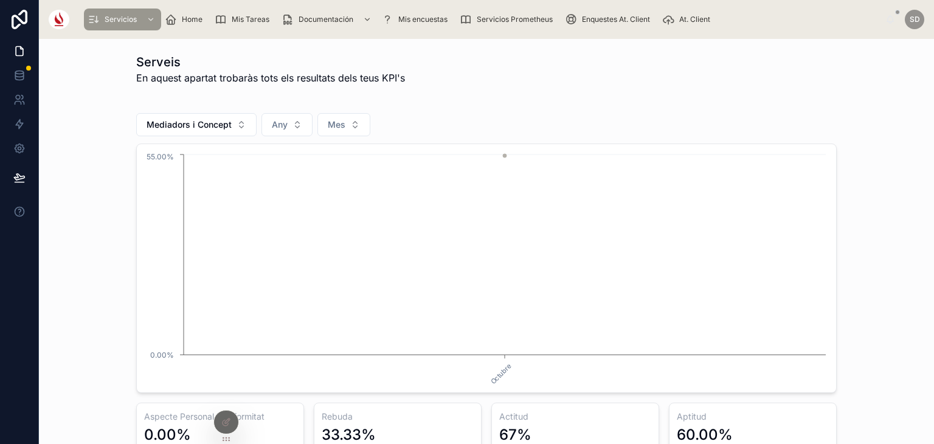
click at [214, 127] on span "Mediadors i Concept" at bounding box center [189, 125] width 85 height 12
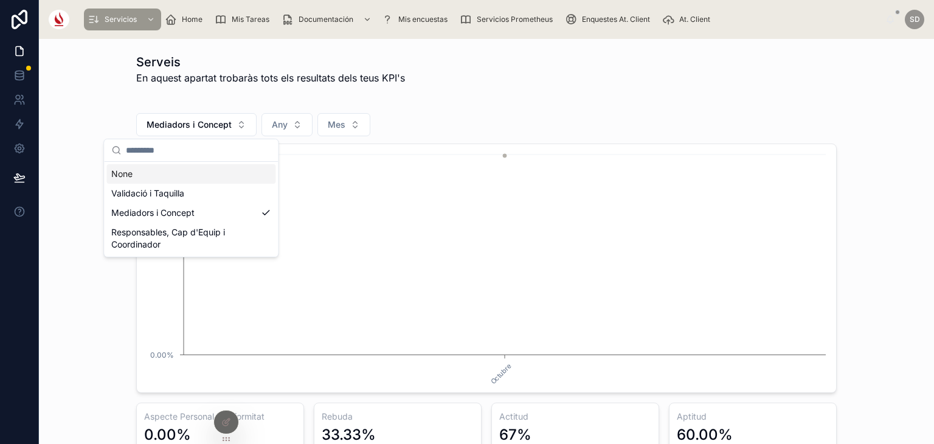
click at [202, 173] on div "None" at bounding box center [190, 173] width 169 height 19
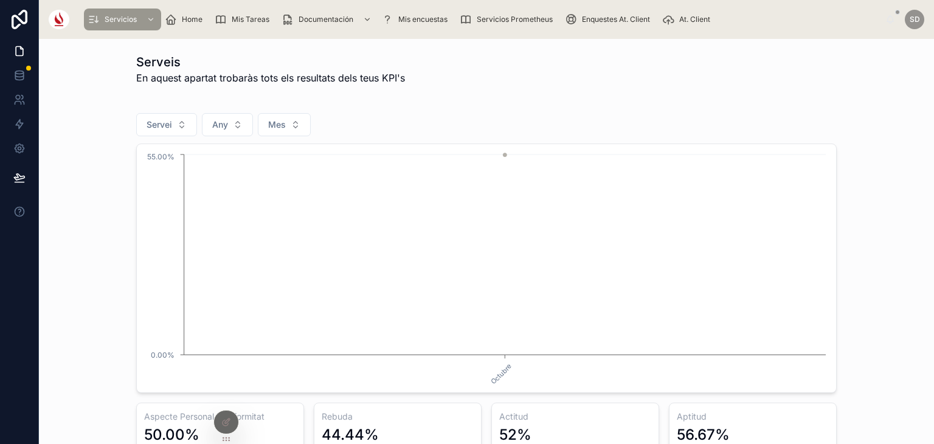
click at [223, 422] on icon at bounding box center [225, 422] width 5 height 5
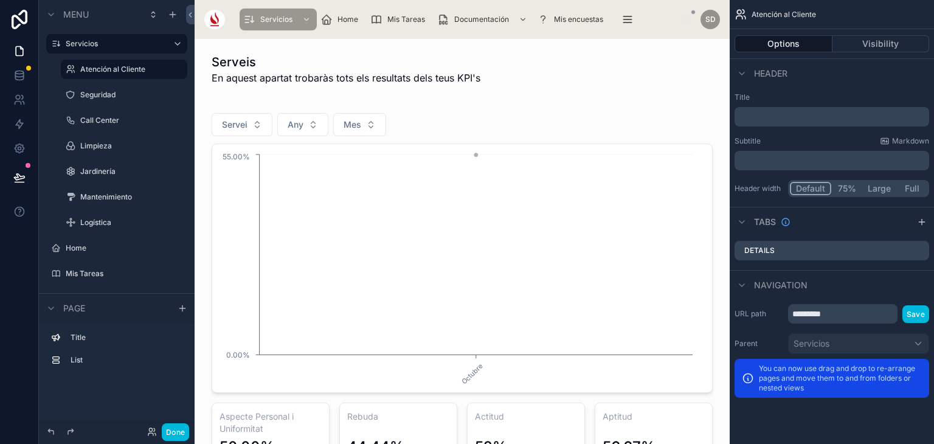
click at [923, 222] on icon "scrollable content" at bounding box center [922, 222] width 10 height 10
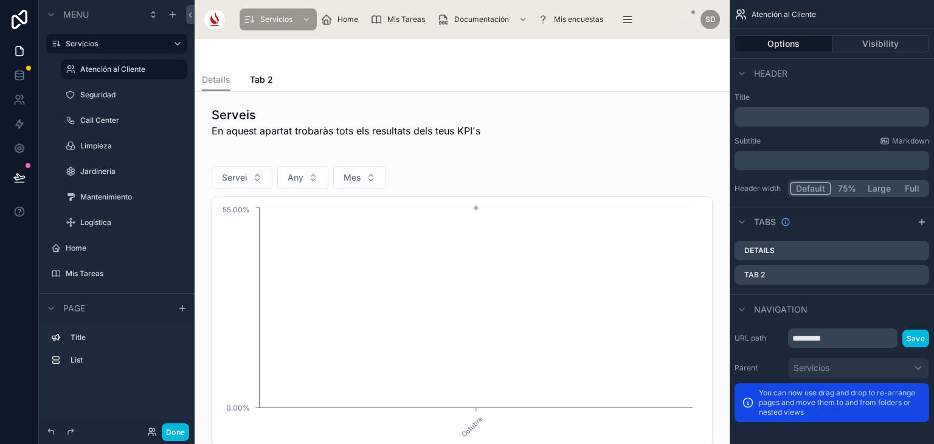
click at [0, 0] on icon "scrollable content" at bounding box center [0, 0] width 0 height 0
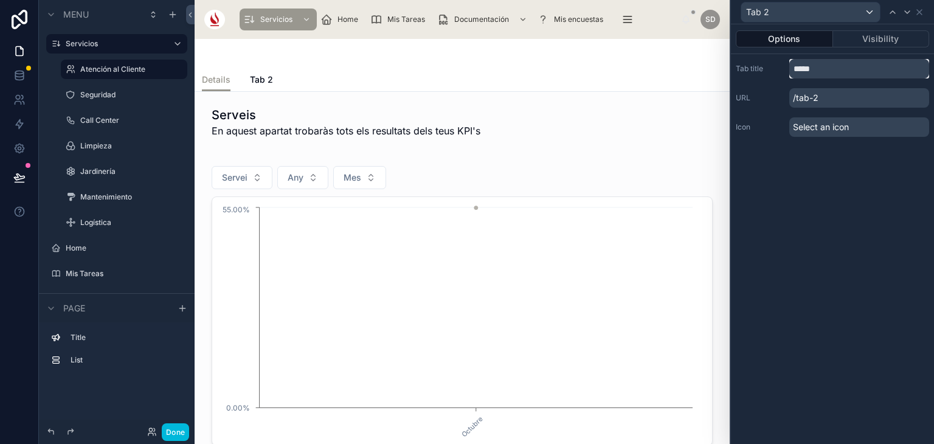
click at [818, 72] on input "*****" at bounding box center [860, 68] width 140 height 19
type input "*"
type input "*********"
click at [897, 7] on icon at bounding box center [893, 12] width 10 height 10
click at [837, 69] on input "*******" at bounding box center [860, 68] width 140 height 19
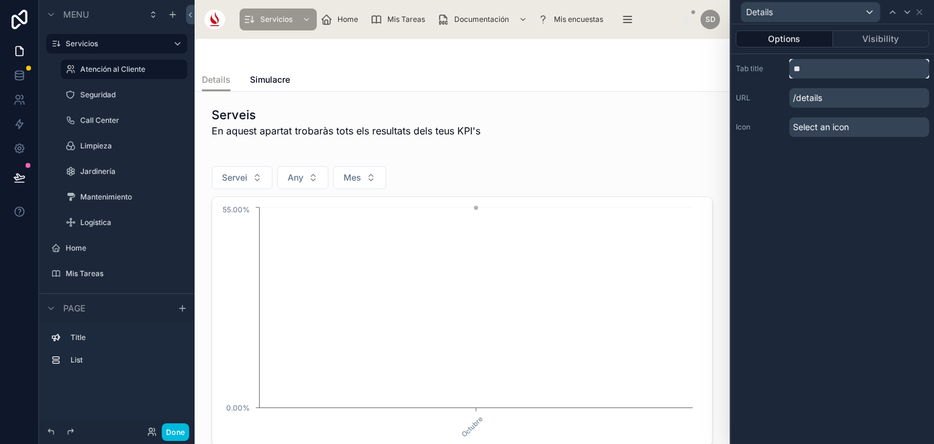
type input "*"
type input "**********"
click at [173, 434] on button "Done" at bounding box center [175, 432] width 27 height 18
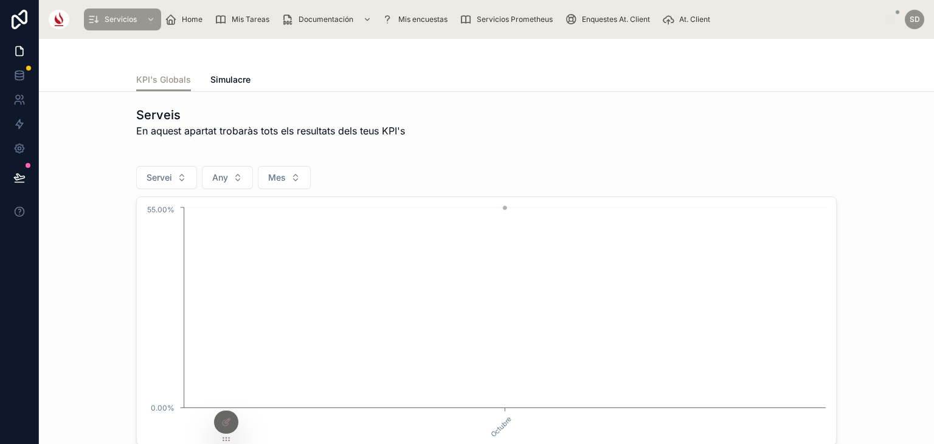
click at [224, 79] on span "Simulacre" at bounding box center [230, 80] width 40 height 12
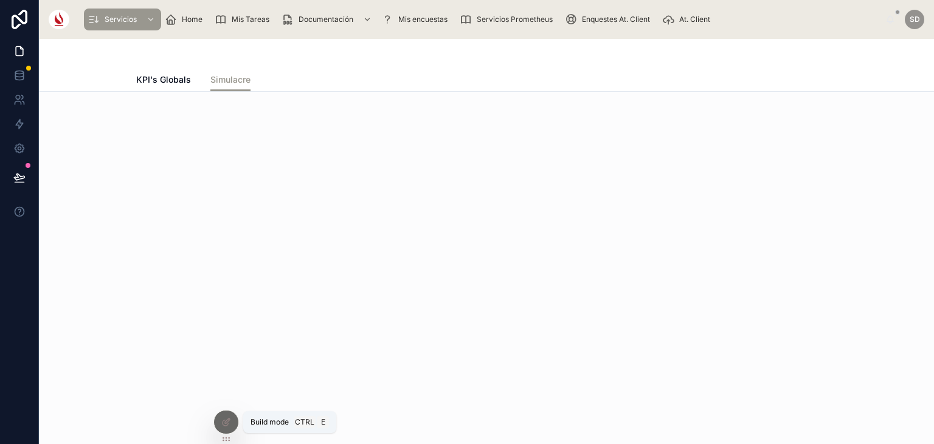
click at [231, 425] on div at bounding box center [226, 422] width 24 height 23
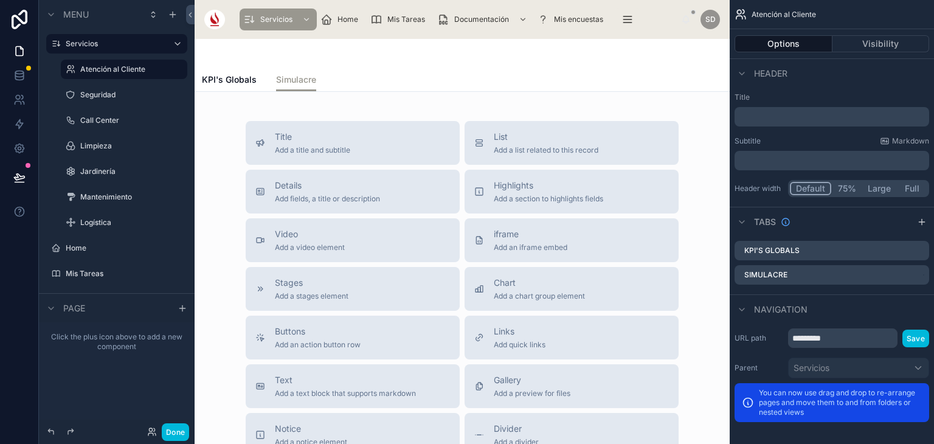
click at [0, 0] on icon "scrollable content" at bounding box center [0, 0] width 0 height 0
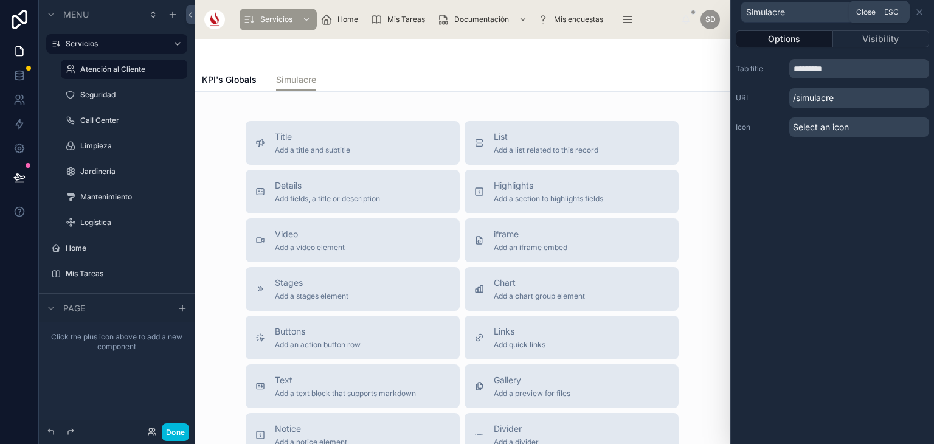
click at [920, 10] on icon at bounding box center [920, 12] width 10 height 10
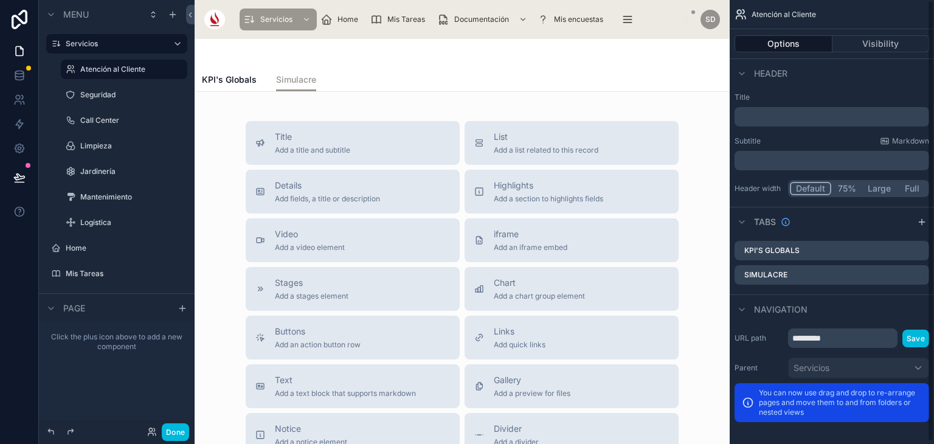
click at [921, 217] on icon "scrollable content" at bounding box center [922, 222] width 10 height 10
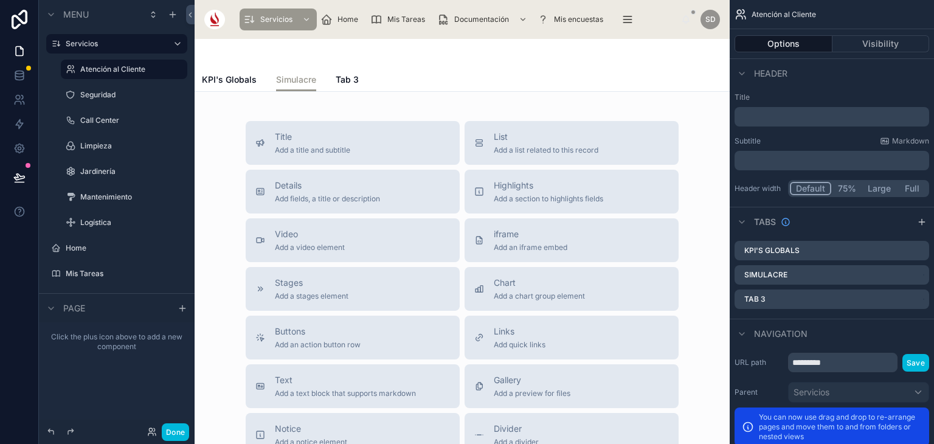
click at [0, 0] on icon "scrollable content" at bounding box center [0, 0] width 0 height 0
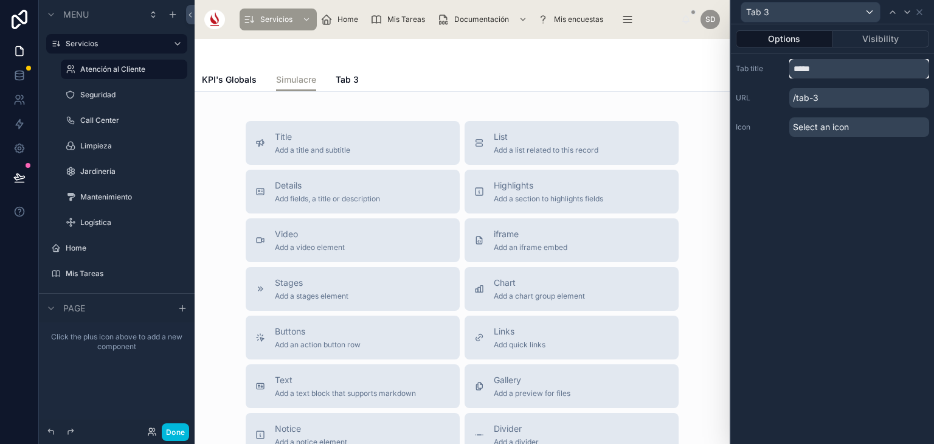
click at [832, 69] on input "*****" at bounding box center [860, 68] width 140 height 19
type input "*"
type input "**********"
click at [919, 14] on icon at bounding box center [920, 12] width 10 height 10
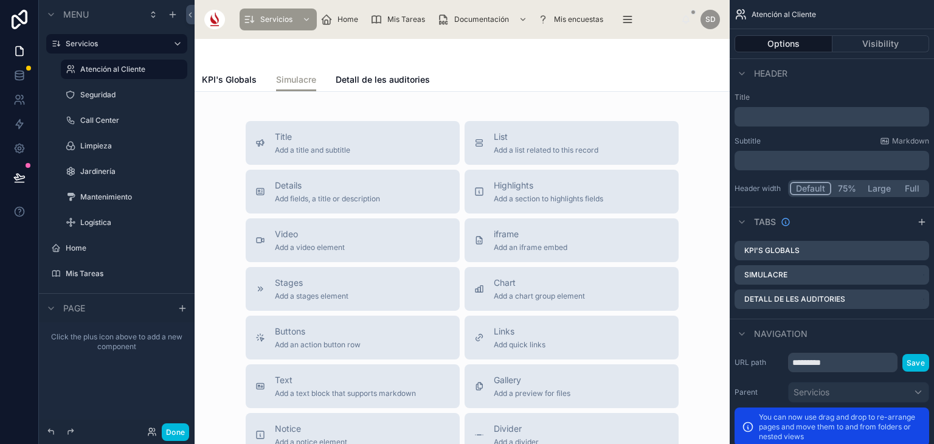
click at [529, 141] on span "List" at bounding box center [546, 137] width 105 height 12
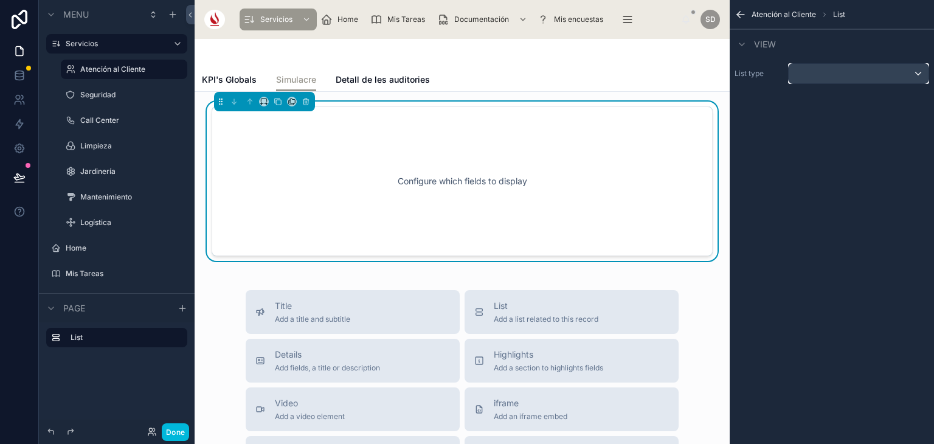
click at [838, 75] on div "scrollable content" at bounding box center [859, 73] width 140 height 19
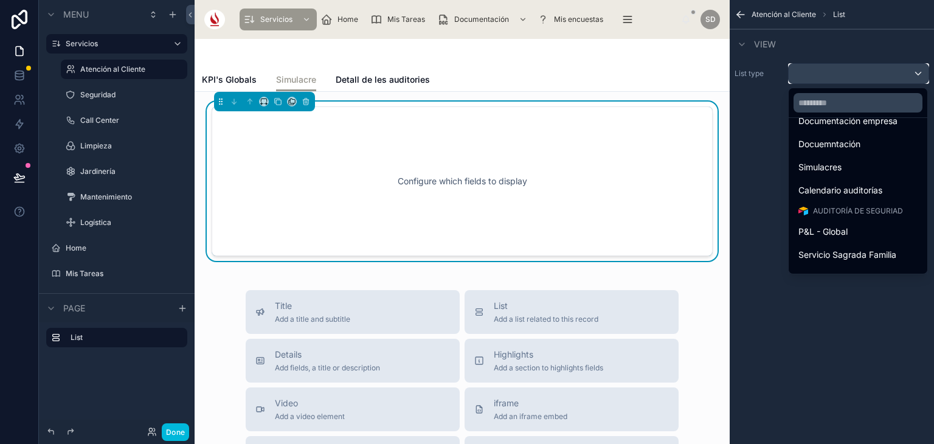
scroll to position [234, 0]
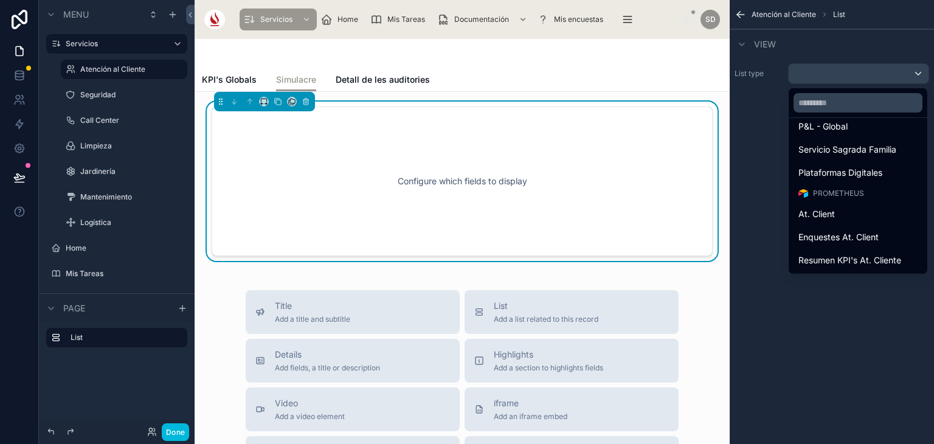
click at [879, 239] on span "Enquestes At. Client" at bounding box center [839, 237] width 80 height 15
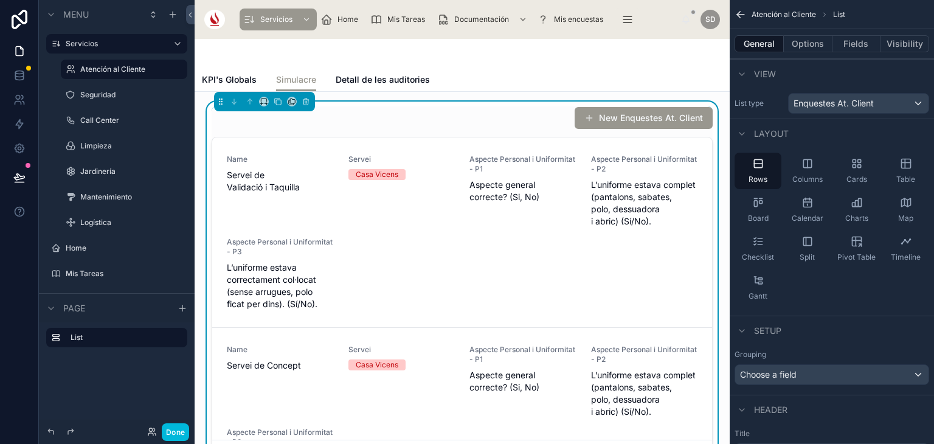
click at [807, 47] on button "Options" at bounding box center [808, 43] width 49 height 17
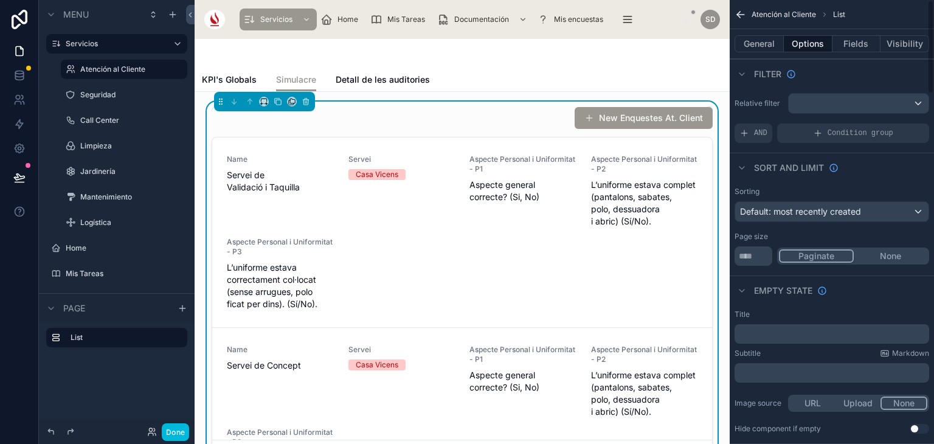
click at [762, 47] on button "General" at bounding box center [759, 43] width 49 height 17
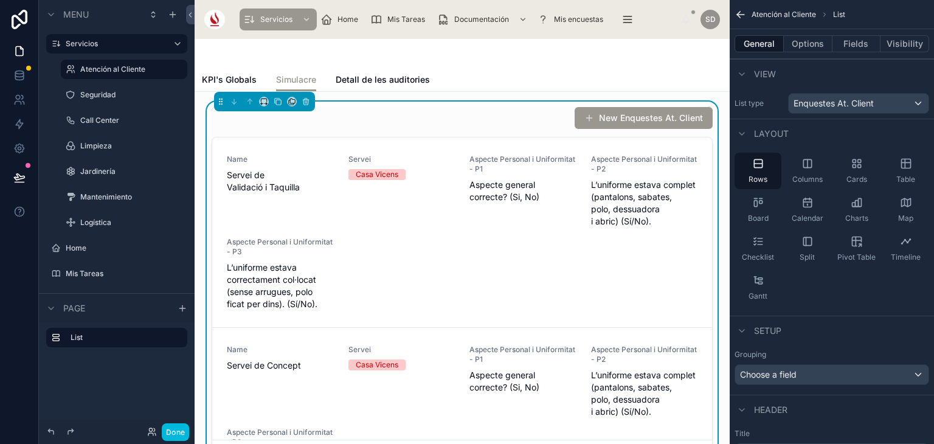
click at [861, 167] on icon "scrollable content" at bounding box center [857, 164] width 12 height 12
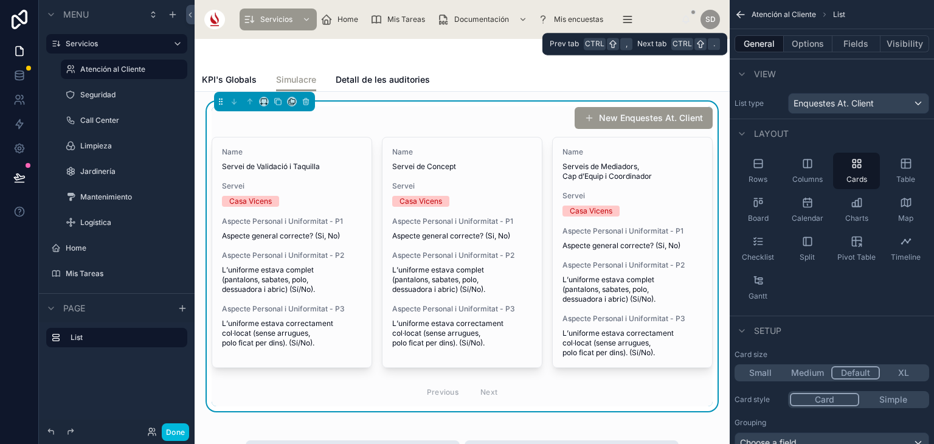
click at [861, 42] on button "Fields" at bounding box center [857, 43] width 49 height 17
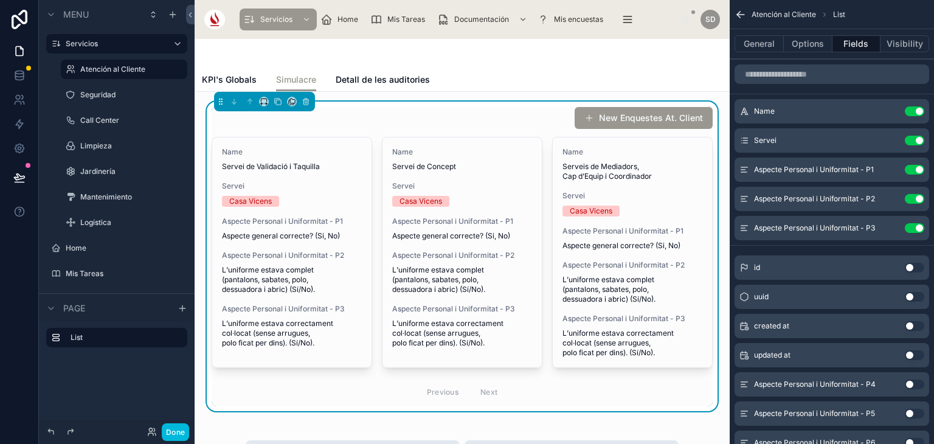
click at [913, 172] on button "Use setting" at bounding box center [914, 170] width 19 height 10
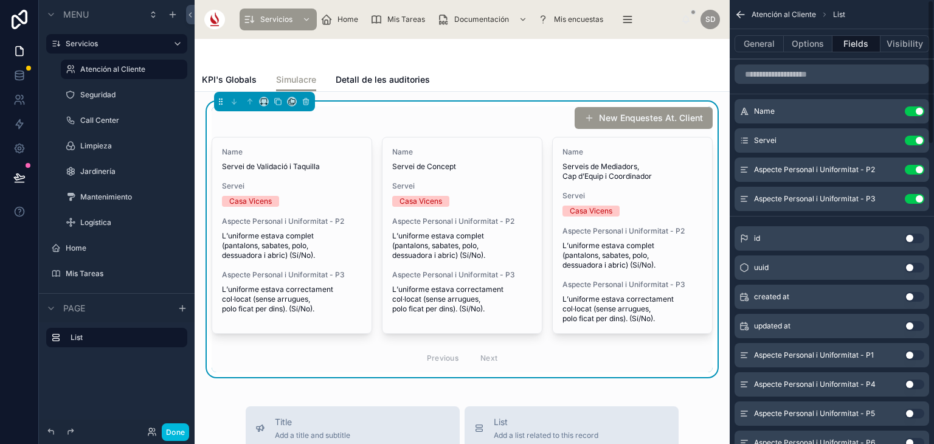
click at [913, 172] on button "Use setting" at bounding box center [914, 170] width 19 height 10
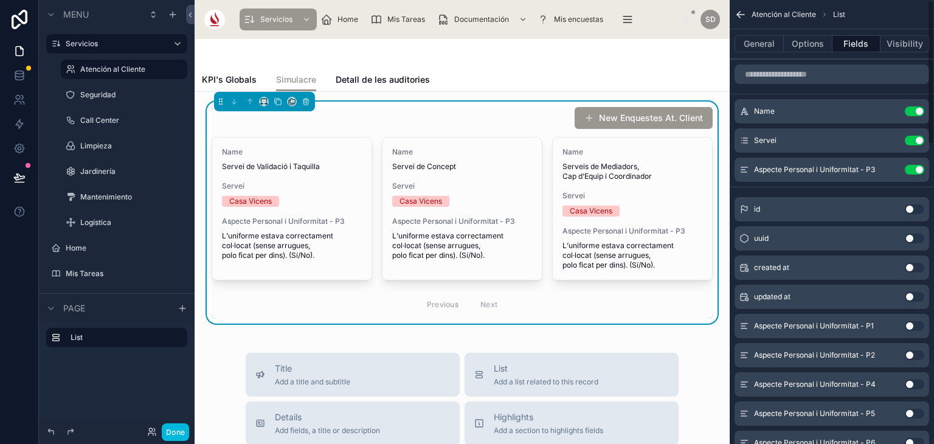
click at [913, 172] on button "Use setting" at bounding box center [914, 170] width 19 height 10
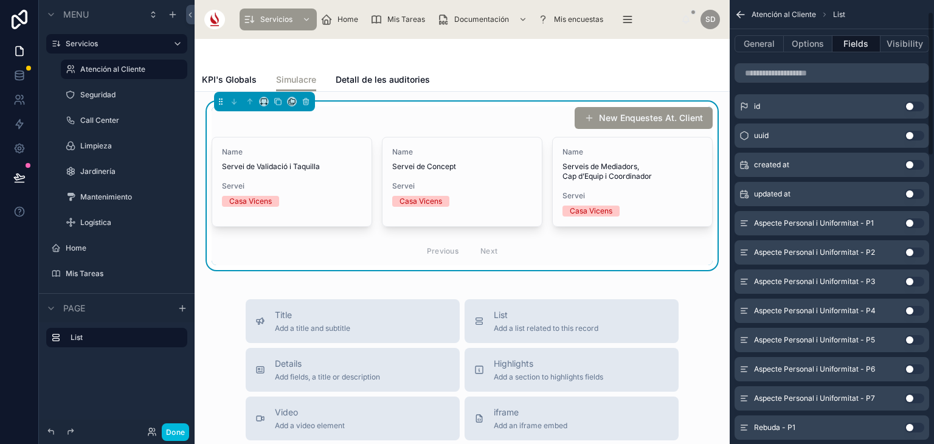
scroll to position [0, 0]
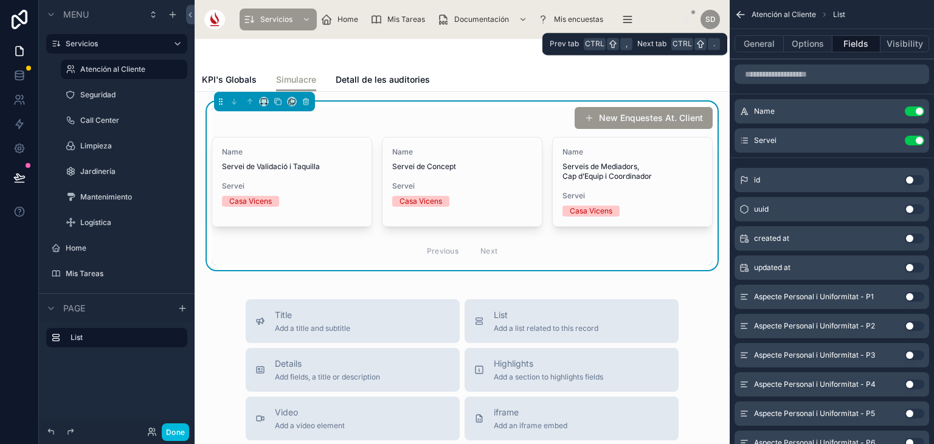
click at [822, 44] on button "Options" at bounding box center [808, 43] width 49 height 17
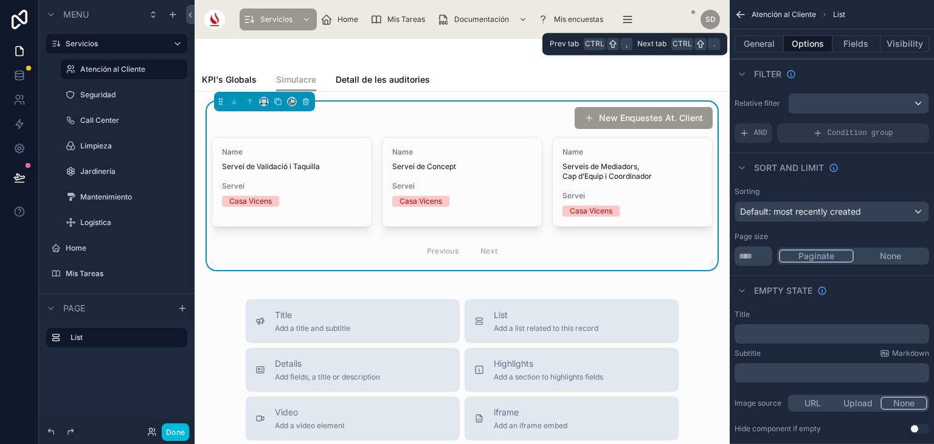
click at [776, 54] on div "General Options Fields Visibility" at bounding box center [832, 43] width 204 height 29
click at [759, 48] on button "General" at bounding box center [759, 43] width 49 height 17
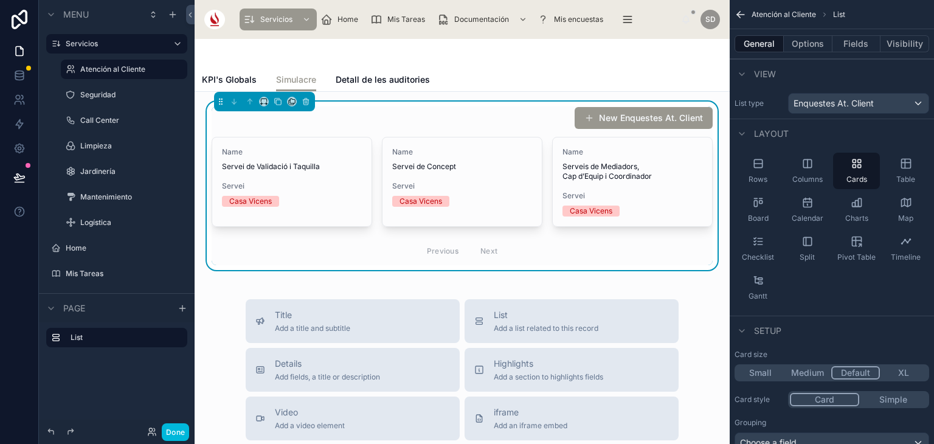
click at [878, 115] on div "List type Enquestes At. Client" at bounding box center [832, 103] width 204 height 30
click at [863, 103] on span "Enquestes At. Client" at bounding box center [834, 103] width 80 height 12
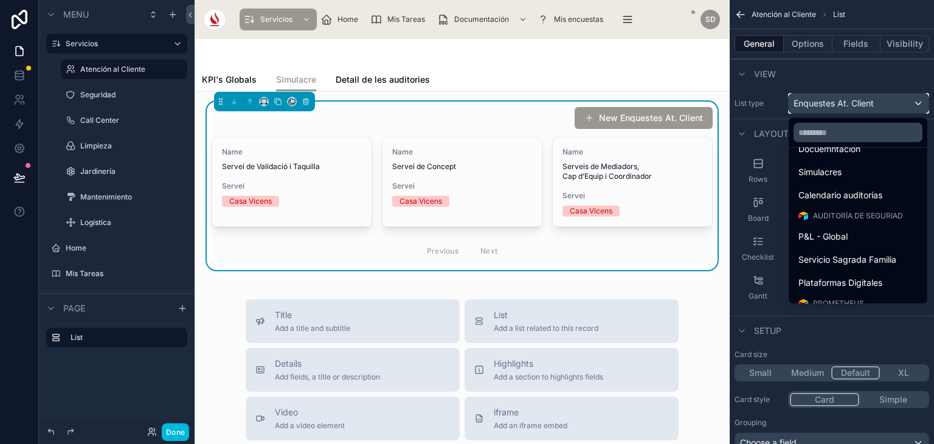
scroll to position [234, 0]
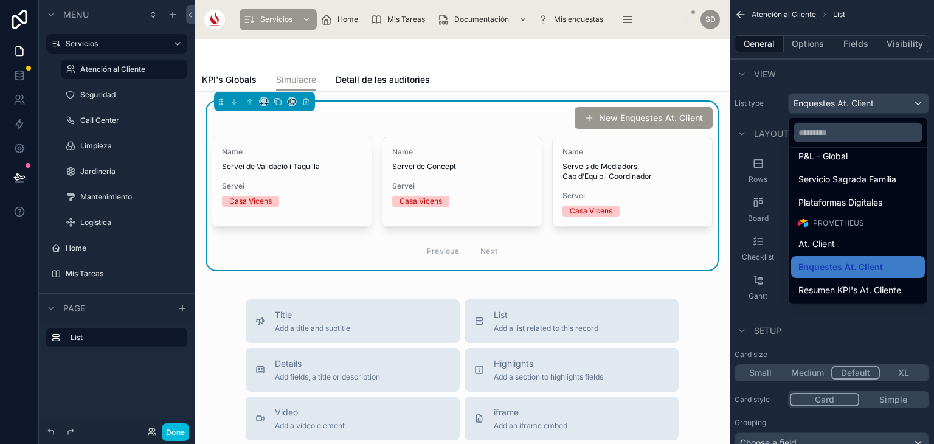
click at [857, 247] on div "At. Client" at bounding box center [858, 244] width 119 height 15
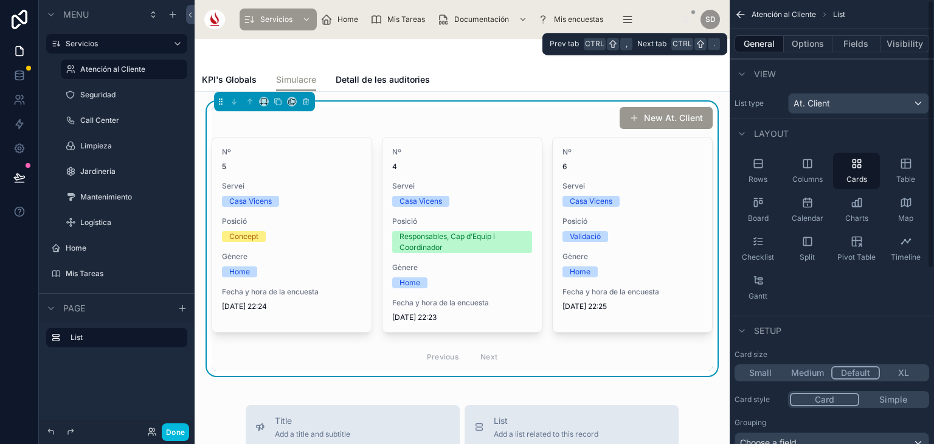
click at [847, 47] on button "Fields" at bounding box center [857, 43] width 49 height 17
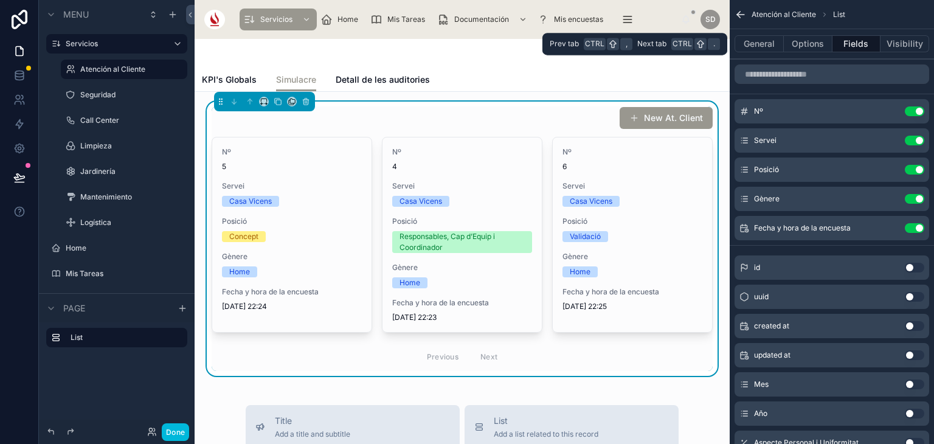
click at [815, 43] on button "Options" at bounding box center [808, 43] width 49 height 17
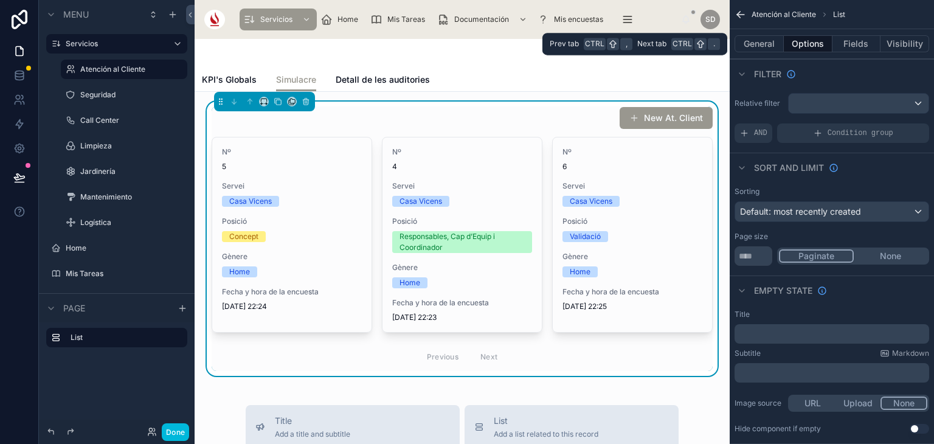
click at [767, 43] on button "General" at bounding box center [759, 43] width 49 height 17
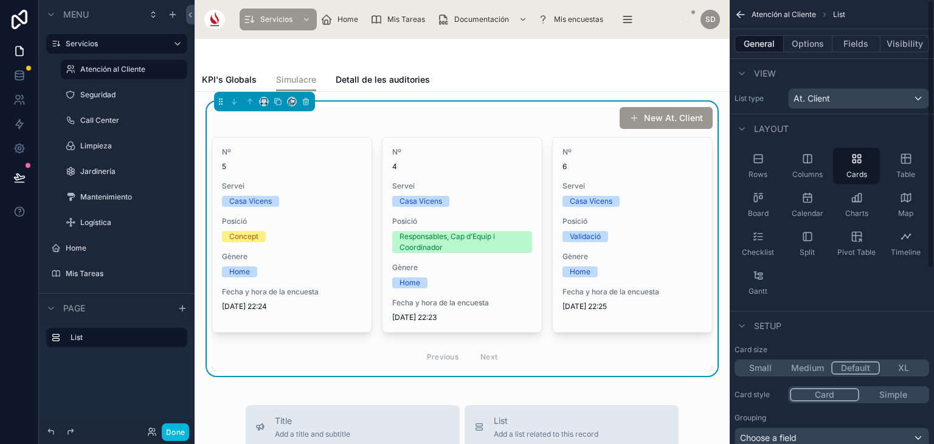
scroll to position [0, 0]
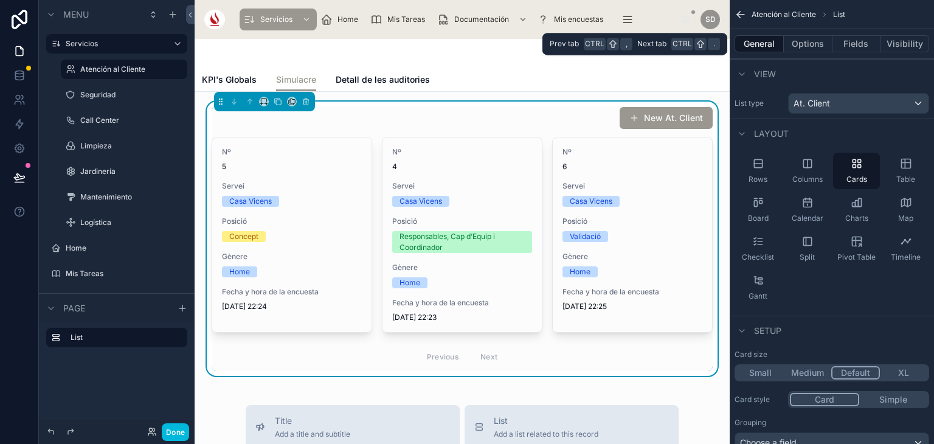
click at [815, 47] on button "Options" at bounding box center [808, 43] width 49 height 17
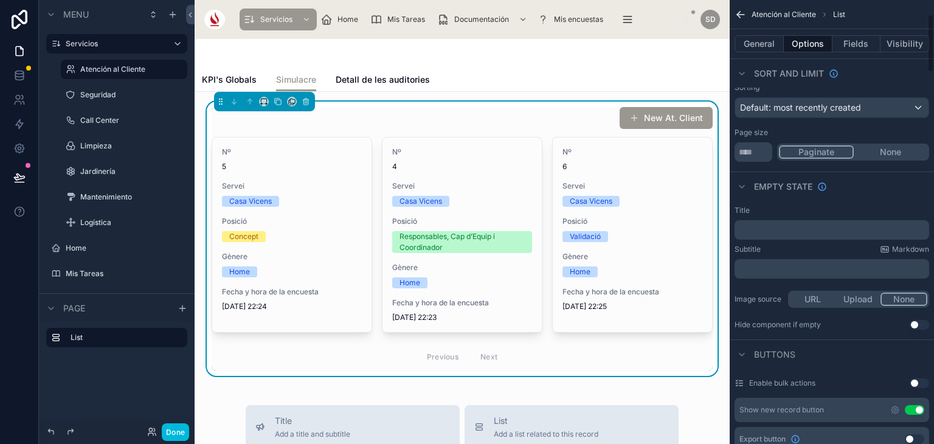
scroll to position [110, 0]
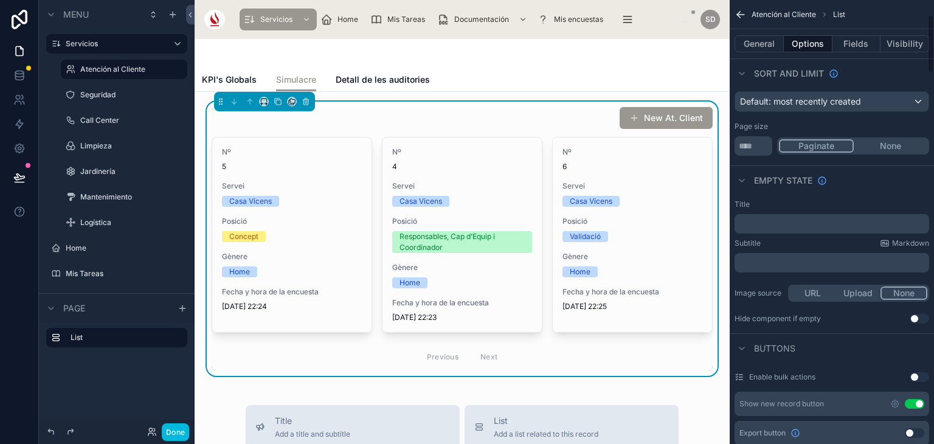
click at [913, 406] on button "Use setting" at bounding box center [914, 404] width 19 height 10
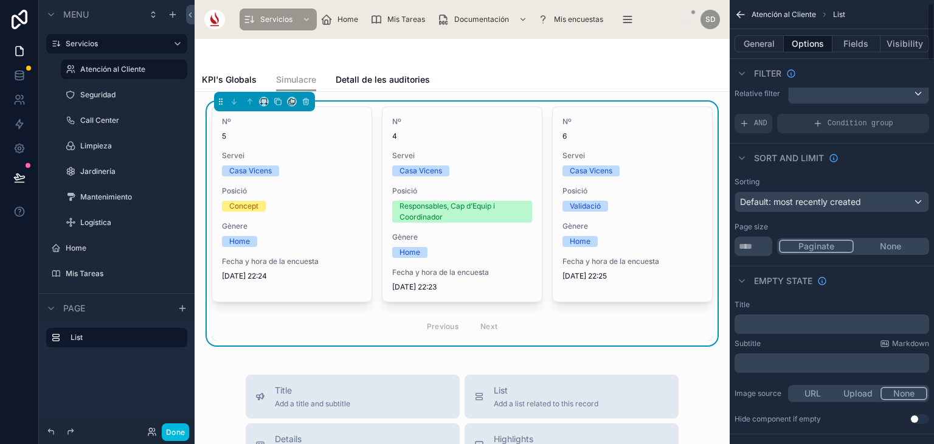
scroll to position [0, 0]
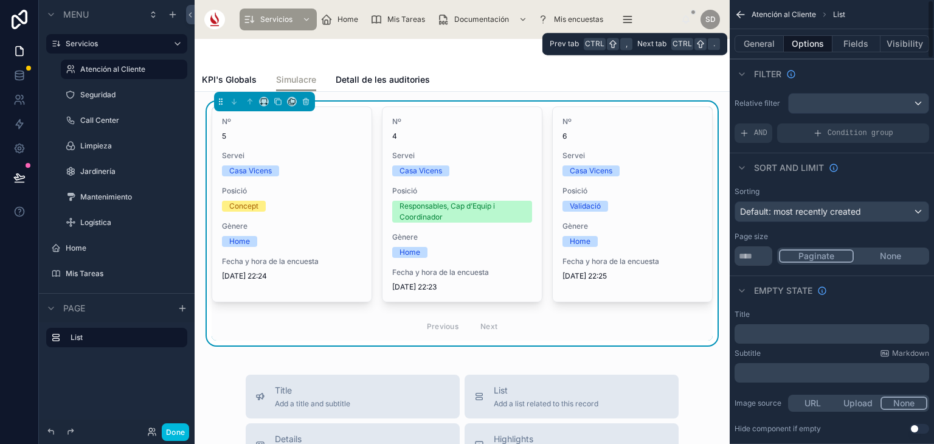
click at [852, 44] on button "Fields" at bounding box center [857, 43] width 49 height 17
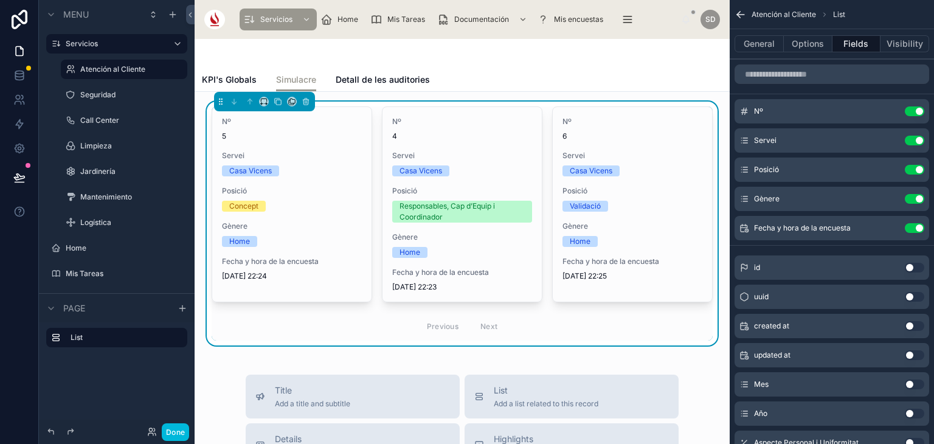
click at [920, 110] on button "Use setting" at bounding box center [914, 111] width 19 height 10
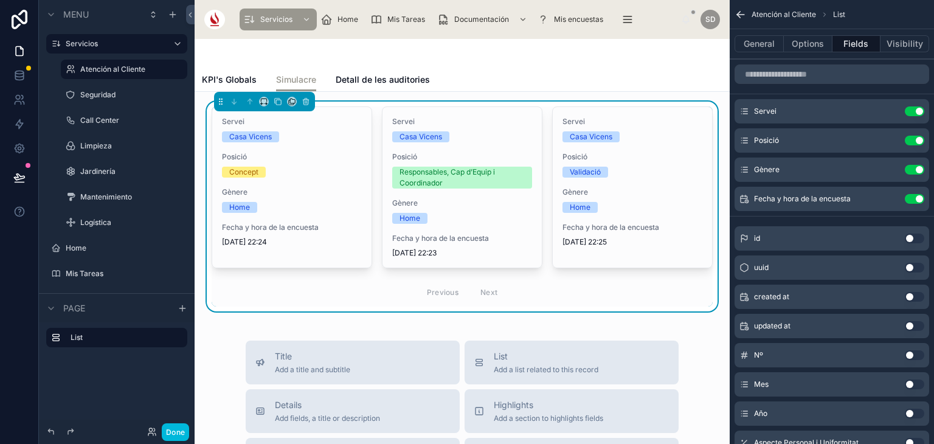
click at [0, 0] on icon "scrollable content" at bounding box center [0, 0] width 0 height 0
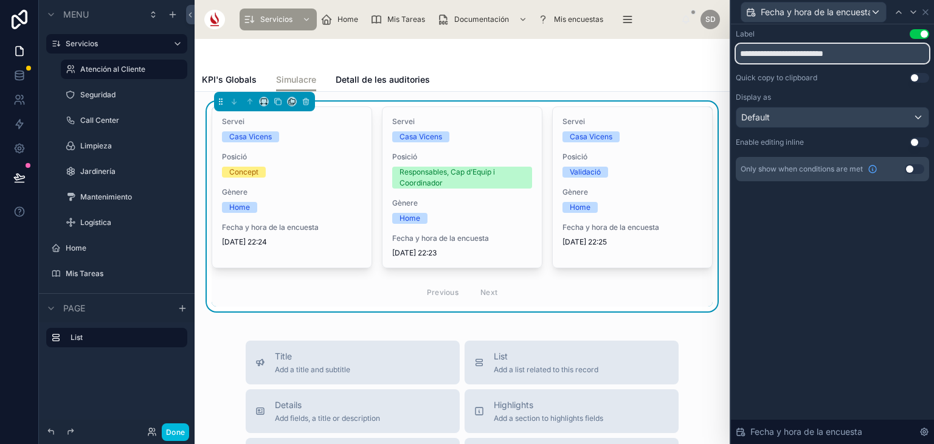
drag, startPoint x: 861, startPoint y: 46, endPoint x: 676, endPoint y: 38, distance: 184.5
click at [676, 38] on div "**********" at bounding box center [467, 222] width 934 height 444
type input "**********"
click at [927, 9] on icon at bounding box center [926, 12] width 10 height 10
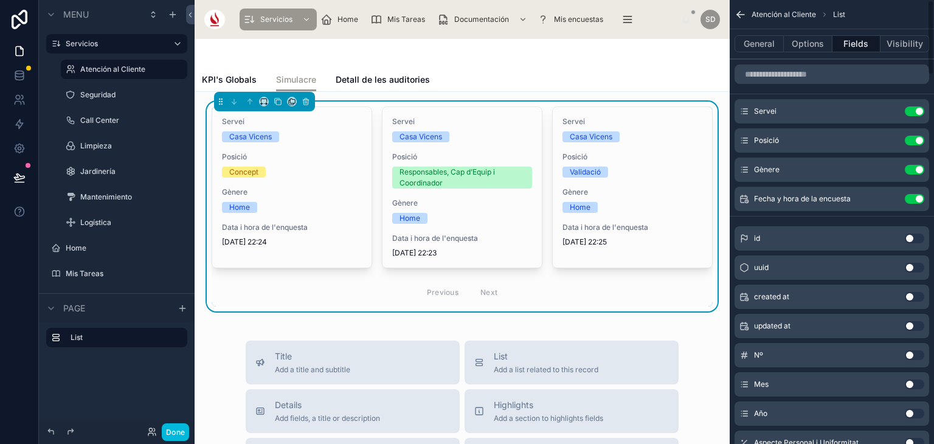
click at [909, 111] on button "Use setting" at bounding box center [914, 111] width 19 height 10
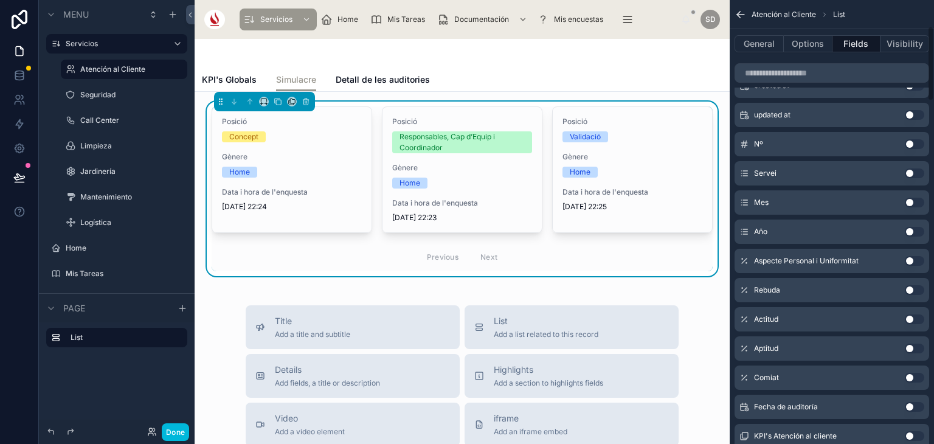
scroll to position [190, 0]
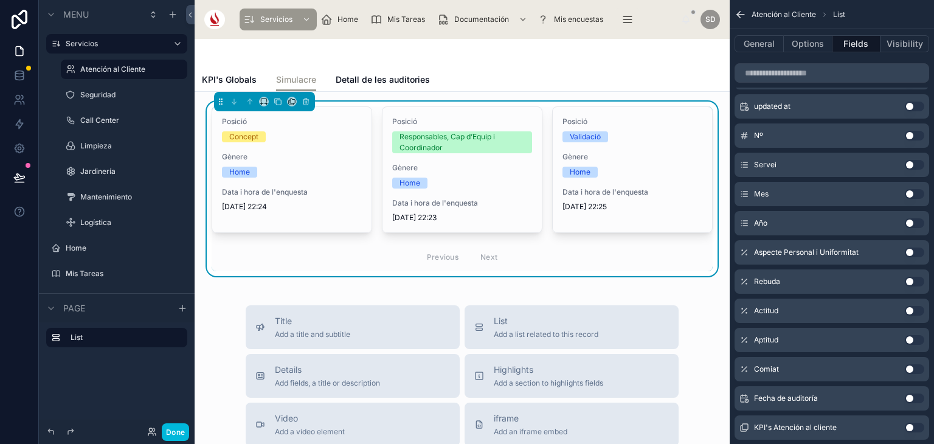
click at [914, 256] on button "Use setting" at bounding box center [914, 253] width 19 height 10
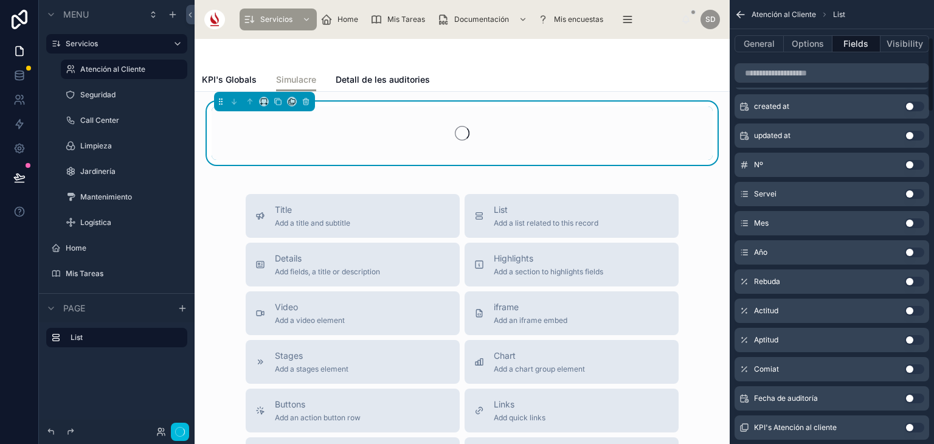
scroll to position [220, 0]
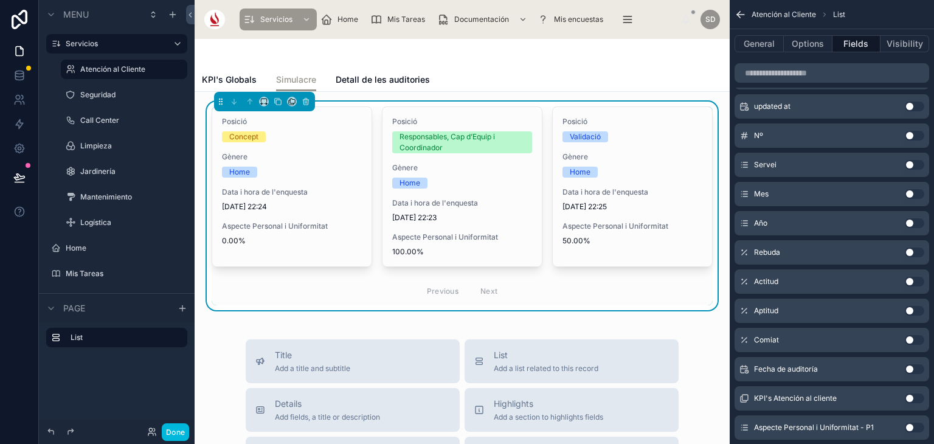
click at [913, 254] on button "Use setting" at bounding box center [914, 253] width 19 height 10
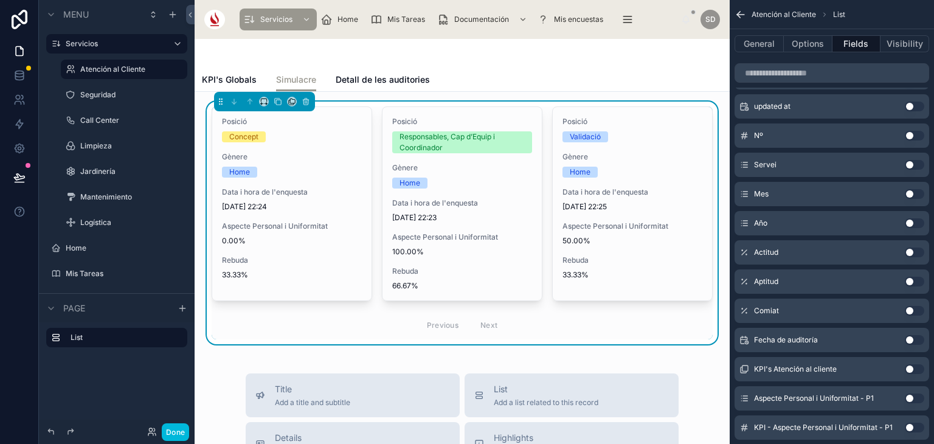
click at [913, 252] on button "Use setting" at bounding box center [914, 253] width 19 height 10
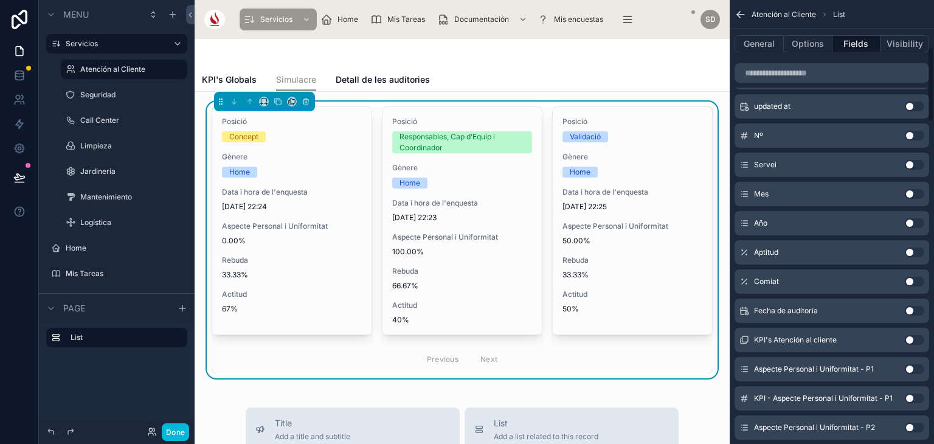
click at [913, 252] on button "Use setting" at bounding box center [914, 253] width 19 height 10
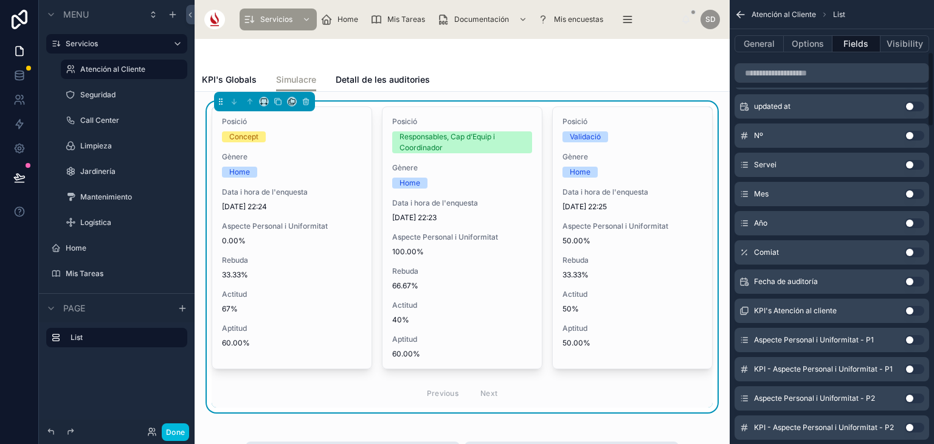
click at [913, 252] on button "Use setting" at bounding box center [914, 253] width 19 height 10
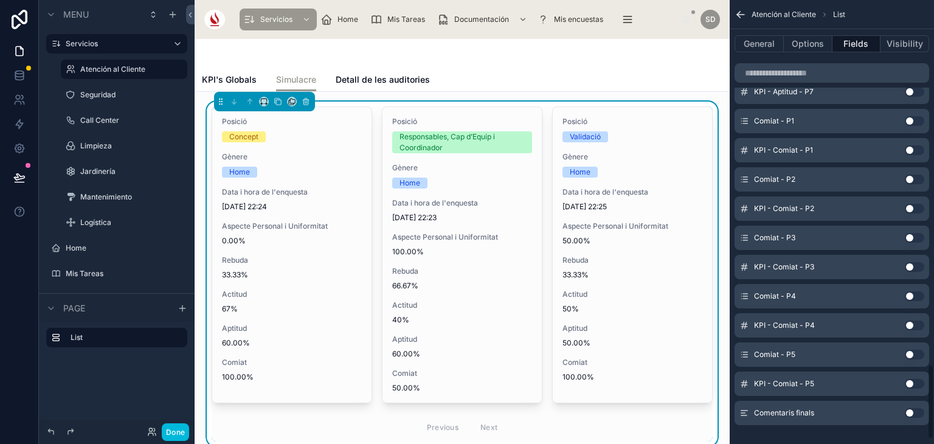
scroll to position [2176, 0]
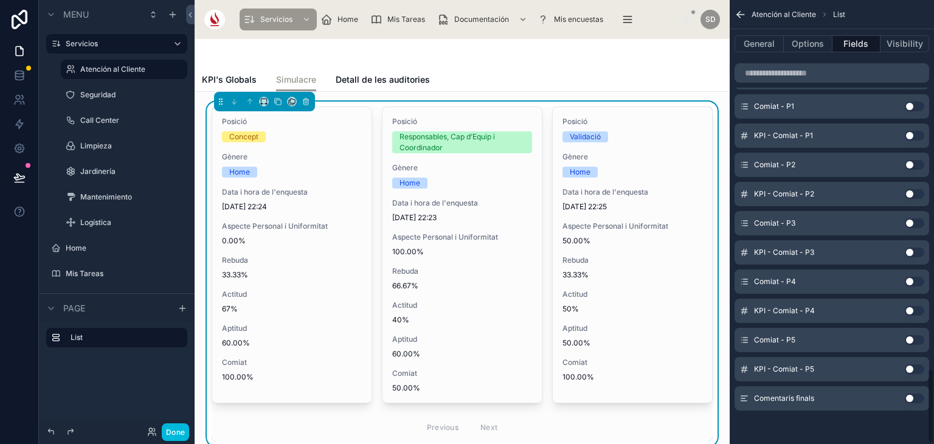
click at [919, 395] on button "Use setting" at bounding box center [914, 399] width 19 height 10
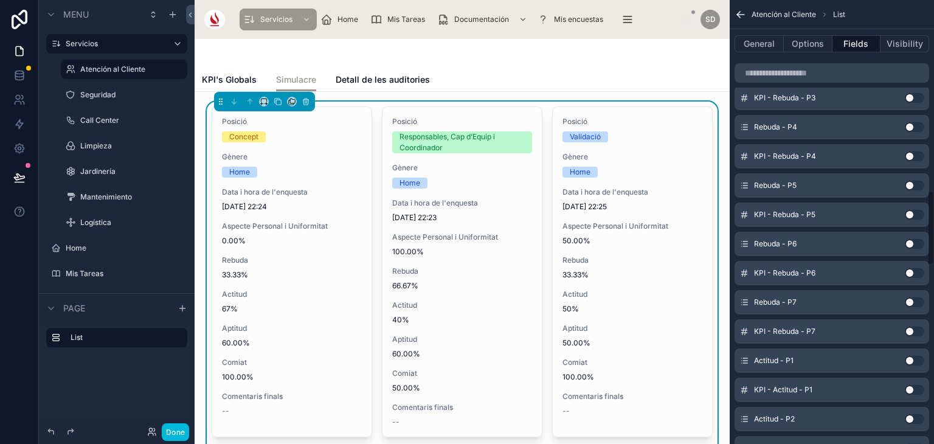
scroll to position [1122, 0]
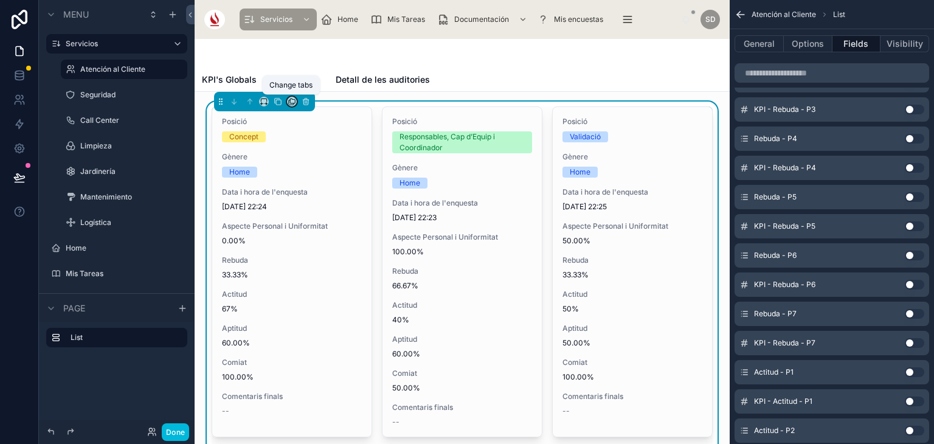
click at [290, 102] on icon at bounding box center [292, 101] width 5 height 5
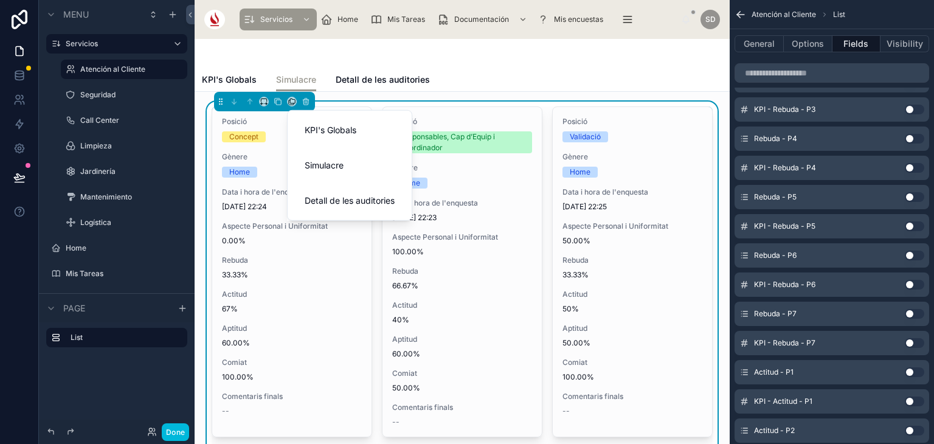
click at [327, 188] on div "Detall de les auditories" at bounding box center [349, 201] width 119 height 34
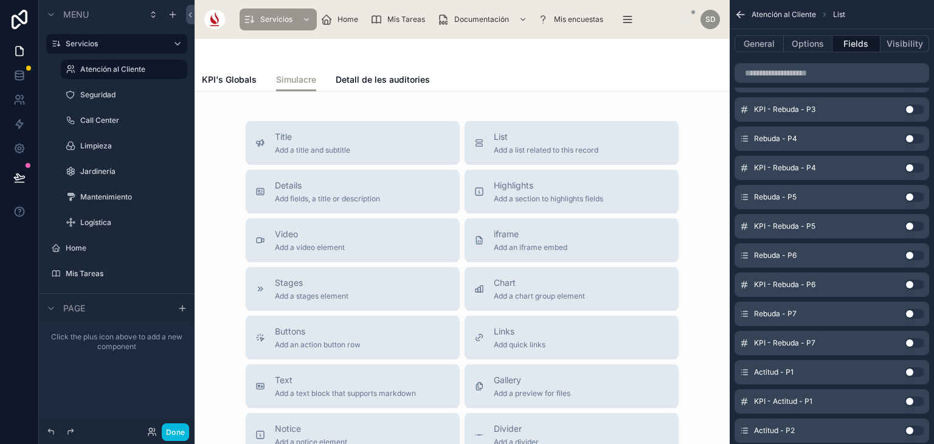
click at [370, 80] on span "Detall de les auditories" at bounding box center [383, 80] width 94 height 12
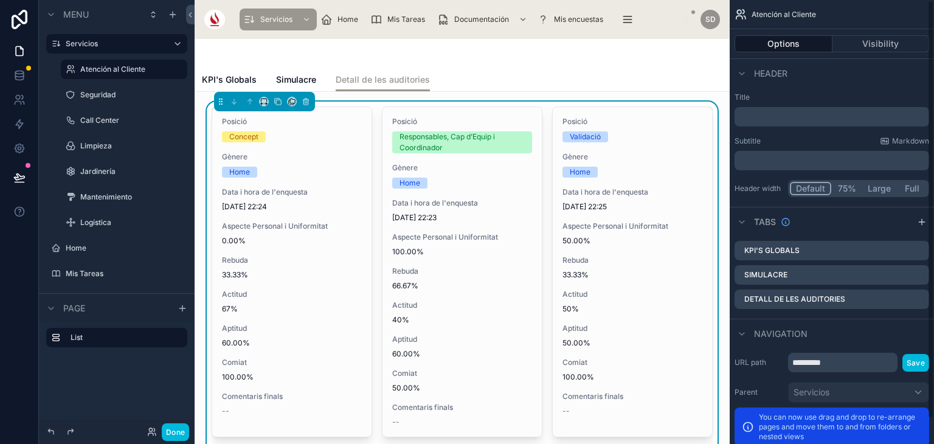
click at [794, 126] on div "﻿" at bounding box center [832, 116] width 195 height 19
click at [786, 119] on p "﻿" at bounding box center [833, 117] width 187 height 12
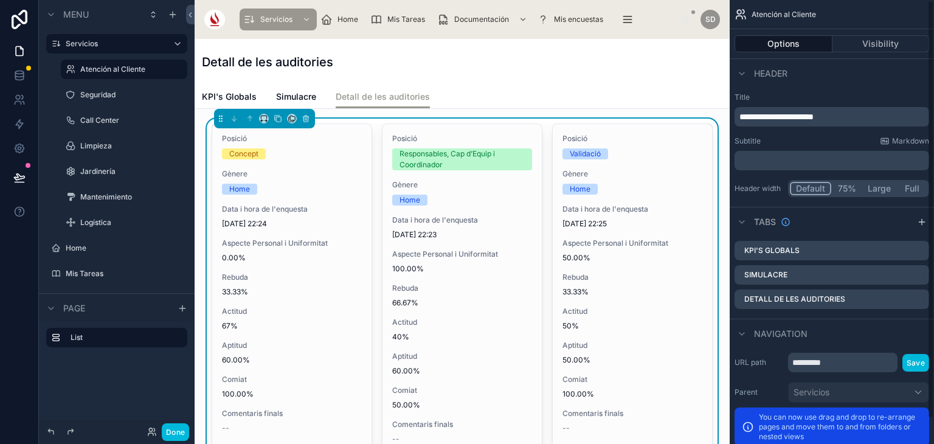
click at [891, 69] on div "Header" at bounding box center [832, 72] width 204 height 29
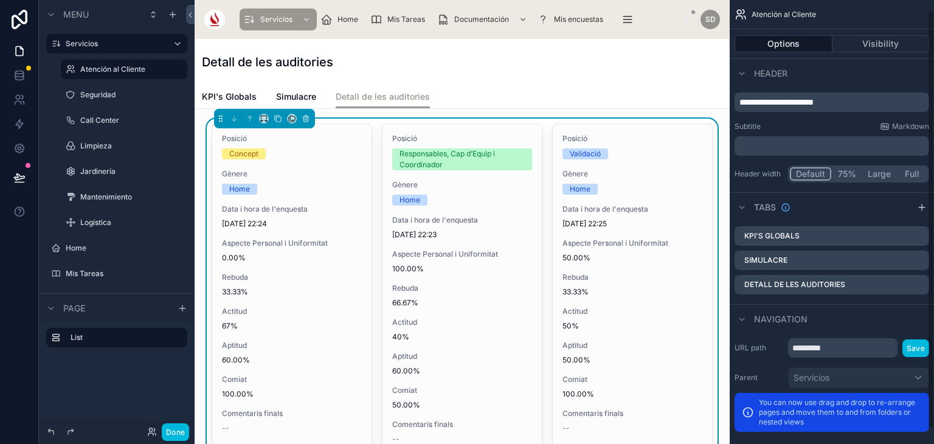
scroll to position [25, 0]
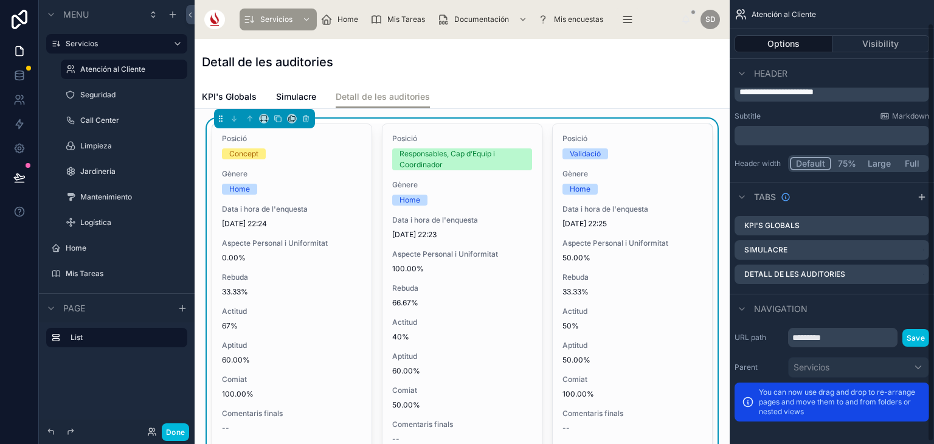
click at [686, 120] on div "Posició Concept Gènere Home Data i hora de l'enquesta [DATE] 22:24 Aspecte Pers…" at bounding box center [462, 308] width 516 height 379
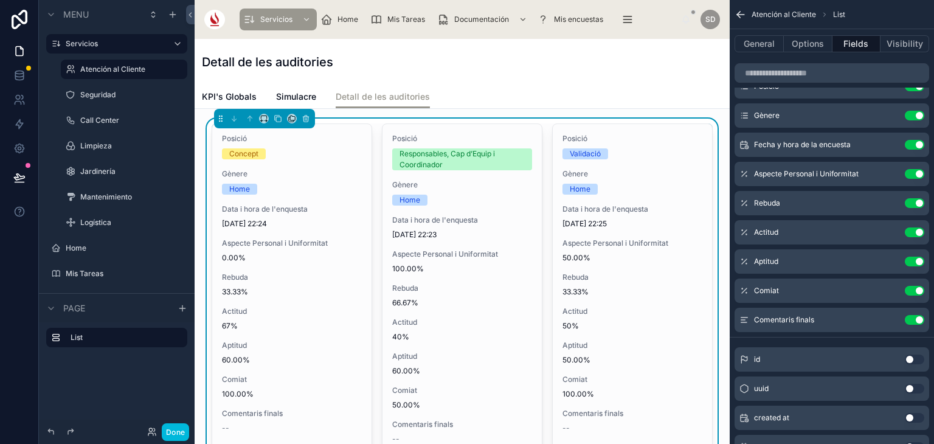
click at [813, 43] on button "Options" at bounding box center [808, 43] width 49 height 17
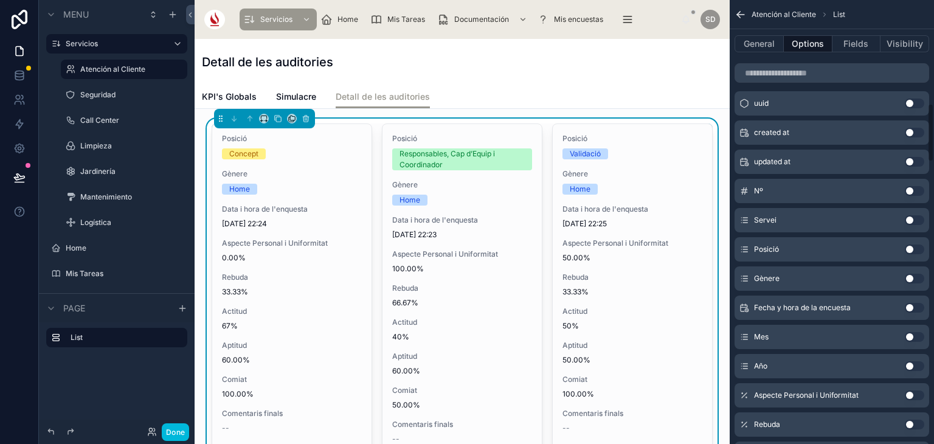
scroll to position [786, 0]
click at [913, 217] on button "Use setting" at bounding box center [914, 220] width 19 height 10
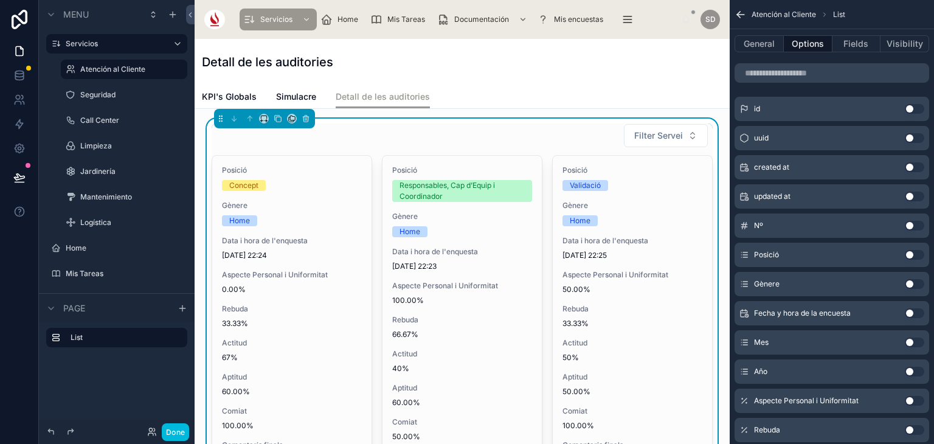
click at [911, 256] on button "Use setting" at bounding box center [914, 255] width 19 height 10
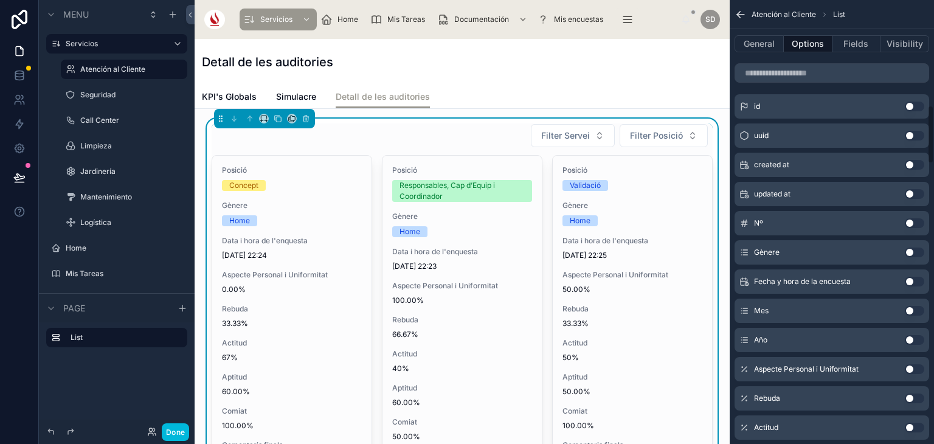
scroll to position [835, 0]
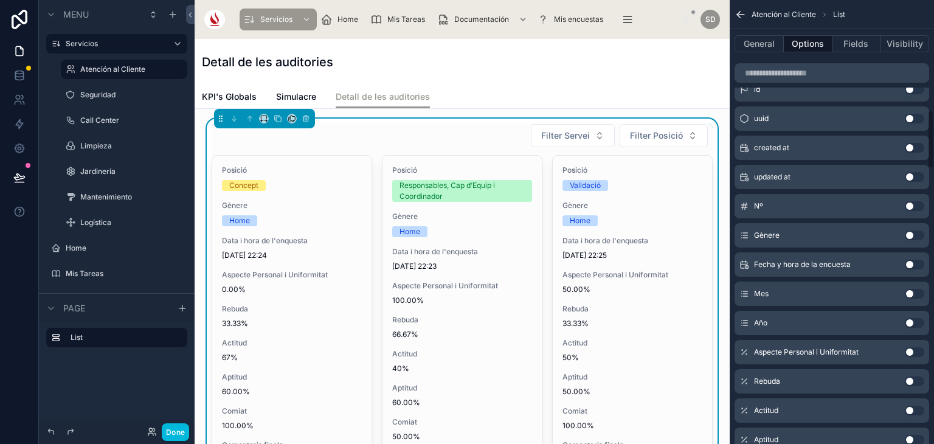
click at [913, 261] on button "Use setting" at bounding box center [914, 265] width 19 height 10
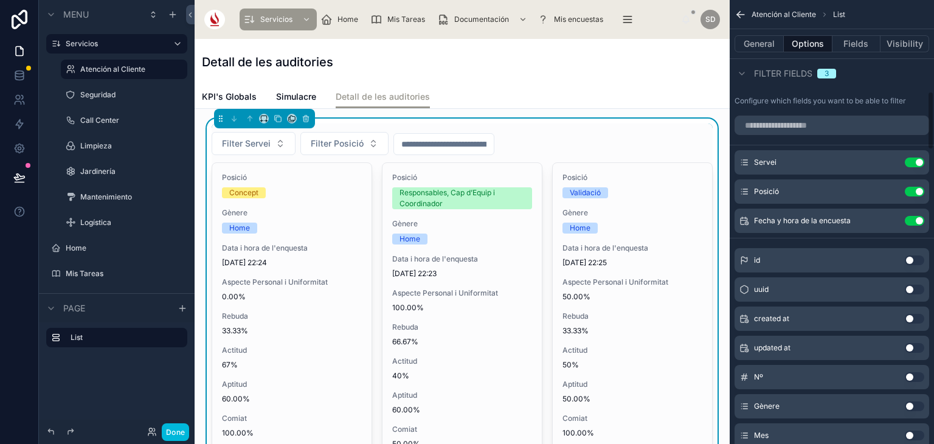
scroll to position [689, 0]
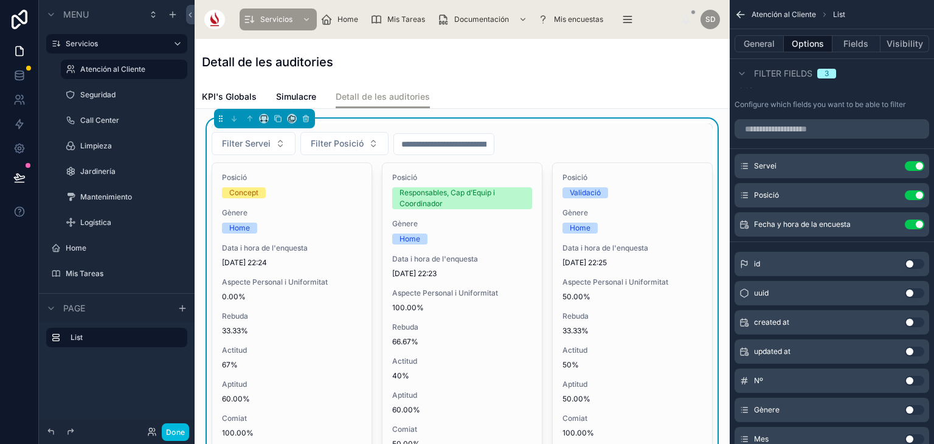
click at [0, 0] on icon "scrollable content" at bounding box center [0, 0] width 0 height 0
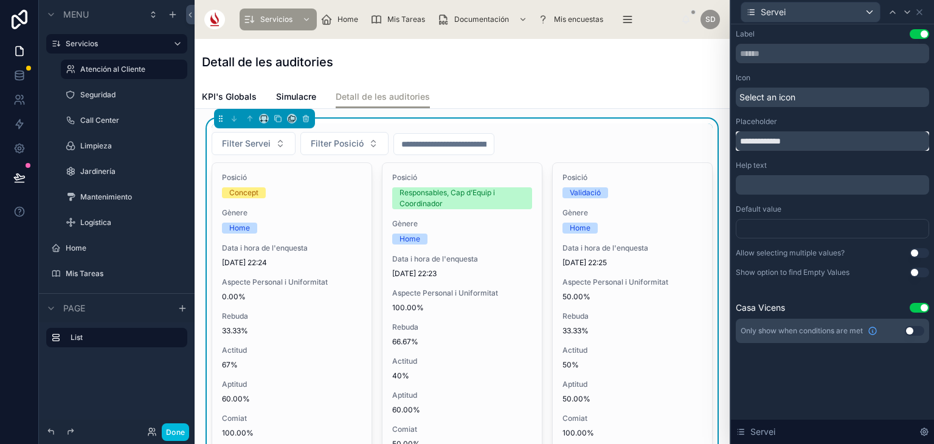
click at [759, 140] on input "**********" at bounding box center [832, 140] width 193 height 19
type input "******"
click at [908, 12] on icon at bounding box center [908, 12] width 10 height 10
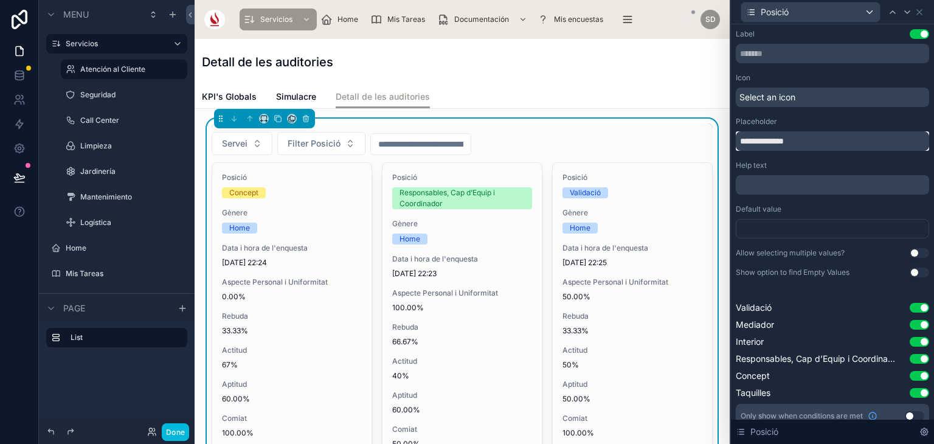
drag, startPoint x: 764, startPoint y: 143, endPoint x: 714, endPoint y: 131, distance: 51.8
click at [714, 131] on div "**********" at bounding box center [467, 222] width 934 height 444
type input "*******"
click at [909, 12] on icon at bounding box center [908, 12] width 10 height 10
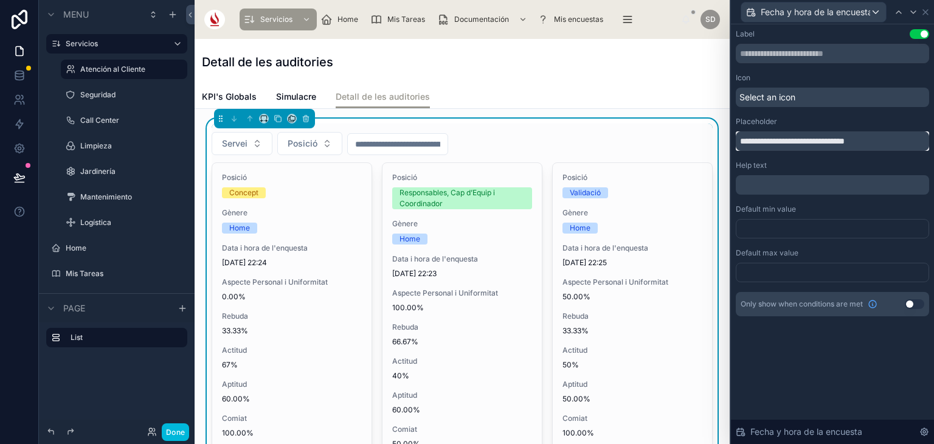
drag, startPoint x: 762, startPoint y: 141, endPoint x: 728, endPoint y: 139, distance: 34.8
click at [728, 139] on div "**********" at bounding box center [467, 222] width 934 height 444
drag, startPoint x: 855, startPoint y: 141, endPoint x: 678, endPoint y: 125, distance: 177.1
click at [678, 125] on div "**********" at bounding box center [467, 222] width 934 height 444
type input "**********"
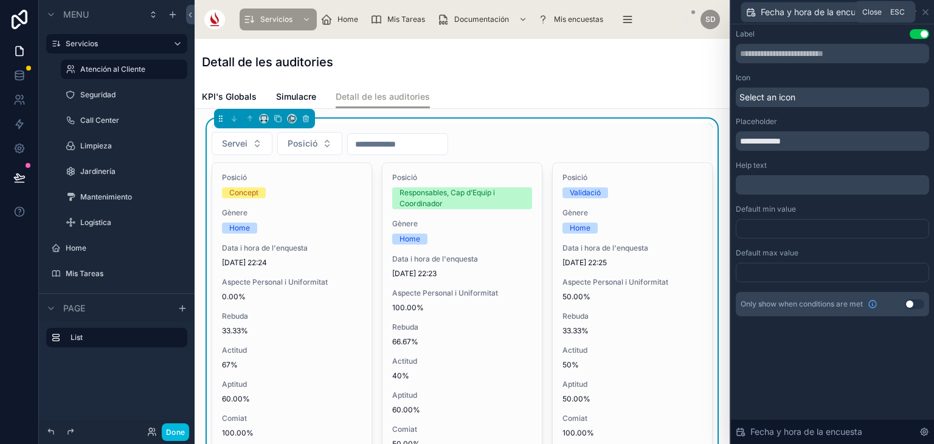
click at [928, 16] on icon at bounding box center [926, 12] width 10 height 10
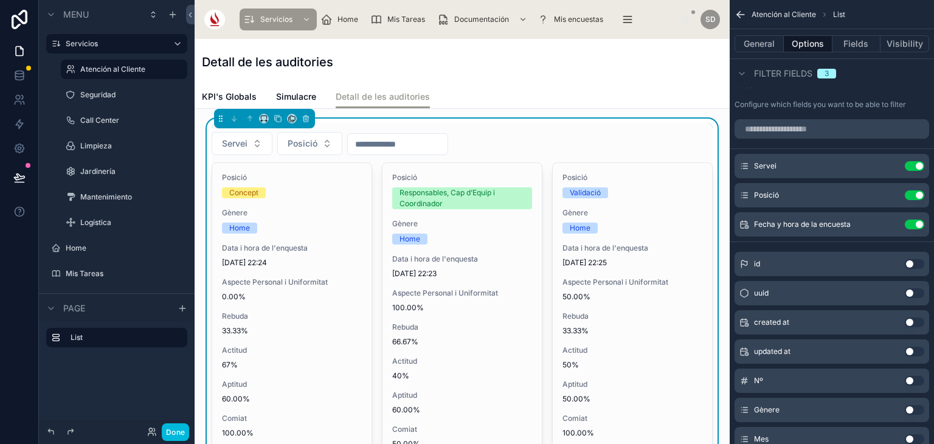
click at [247, 91] on span "KPI's Globals" at bounding box center [229, 97] width 55 height 12
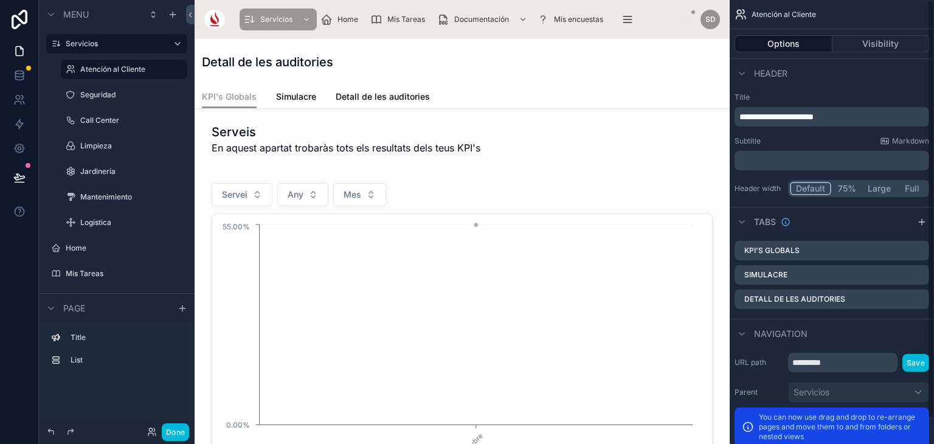
click at [298, 93] on span "Simulacre" at bounding box center [296, 97] width 40 height 12
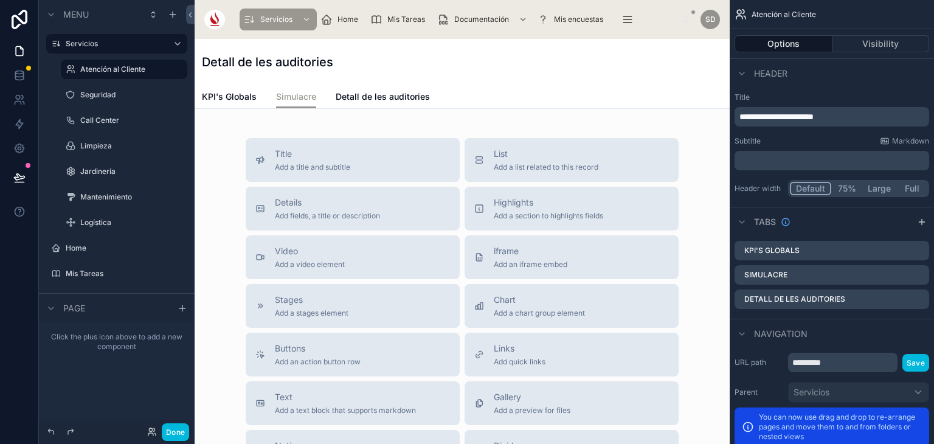
click at [348, 92] on span "Detall de les auditories" at bounding box center [383, 97] width 94 height 12
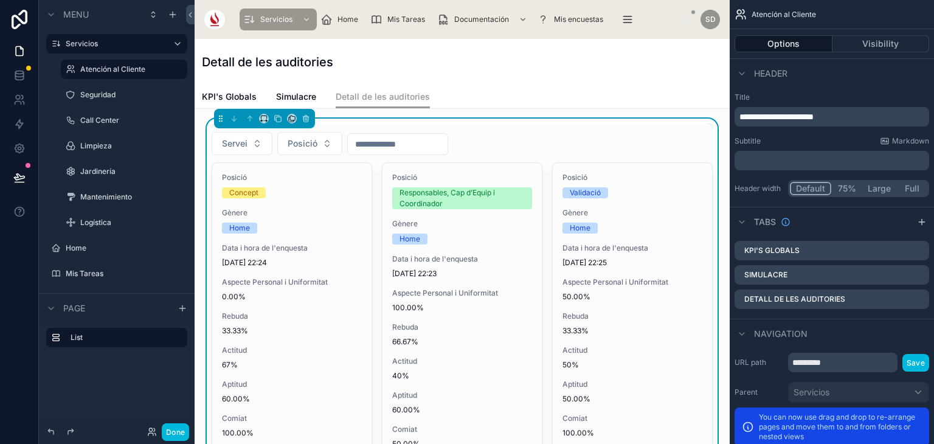
click at [249, 94] on span "KPI's Globals" at bounding box center [229, 97] width 55 height 12
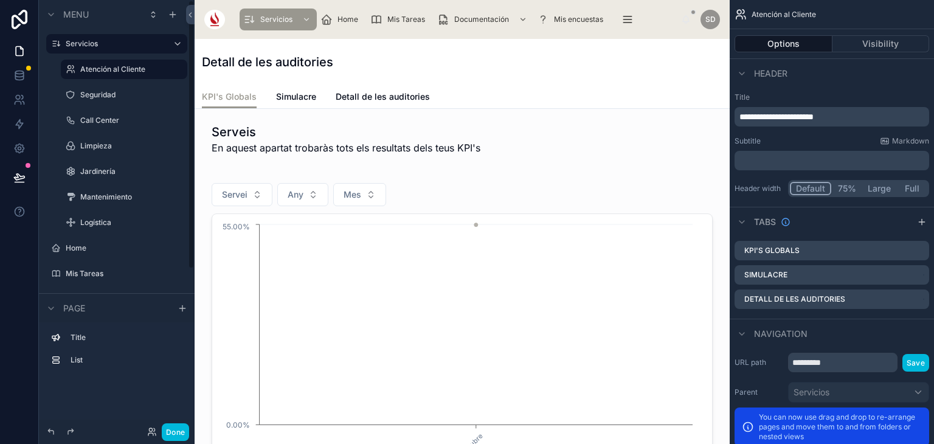
click at [165, 437] on button "Done" at bounding box center [175, 432] width 27 height 18
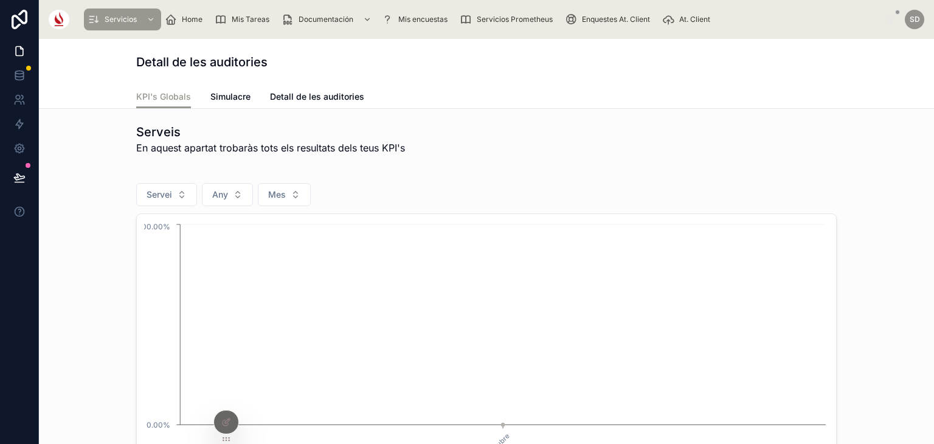
click at [210, 96] on span "Simulacre" at bounding box center [230, 97] width 40 height 12
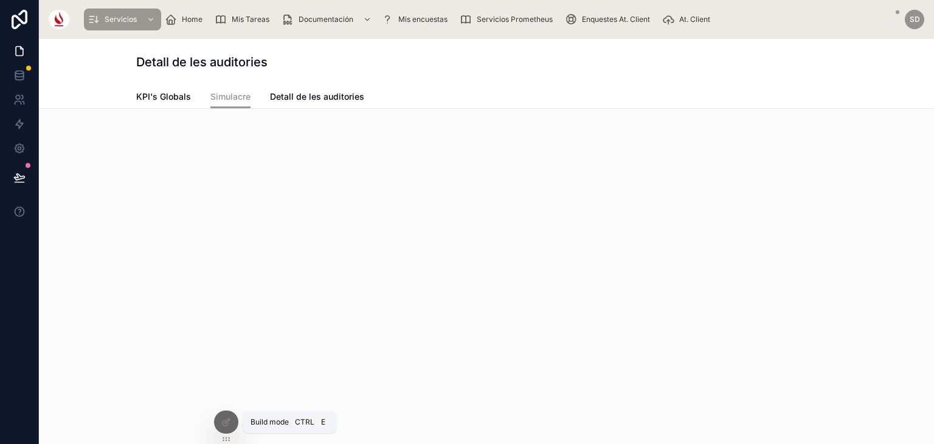
click at [232, 425] on div at bounding box center [226, 422] width 24 height 23
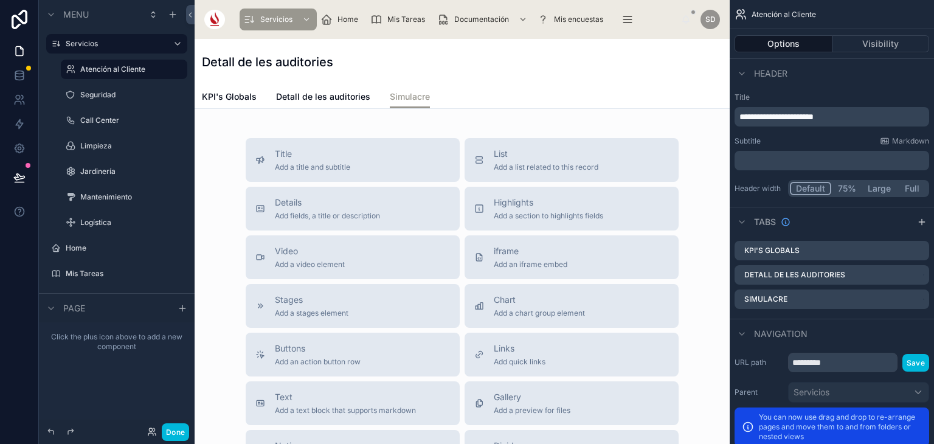
click at [234, 92] on span "KPI's Globals" at bounding box center [229, 97] width 55 height 12
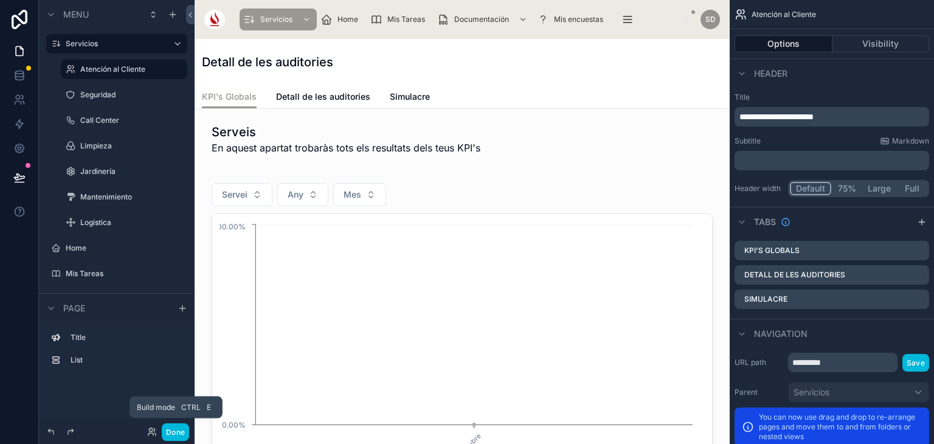
click at [168, 436] on button "Done" at bounding box center [175, 432] width 27 height 18
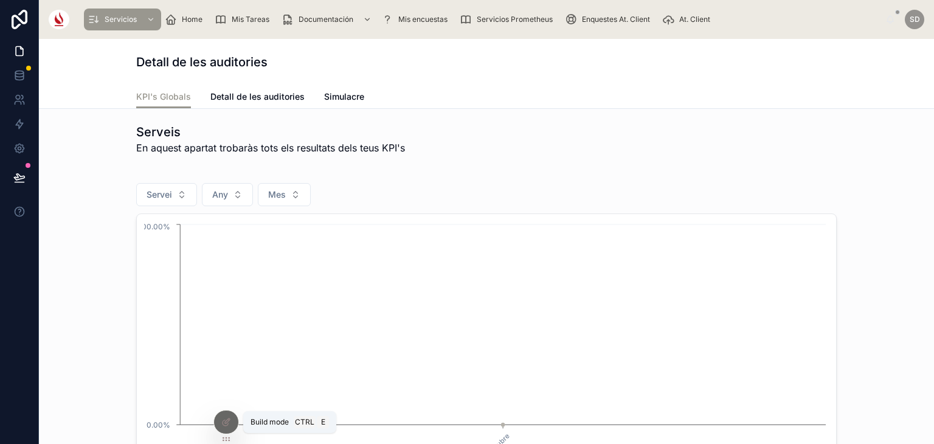
click at [226, 419] on icon at bounding box center [226, 422] width 10 height 10
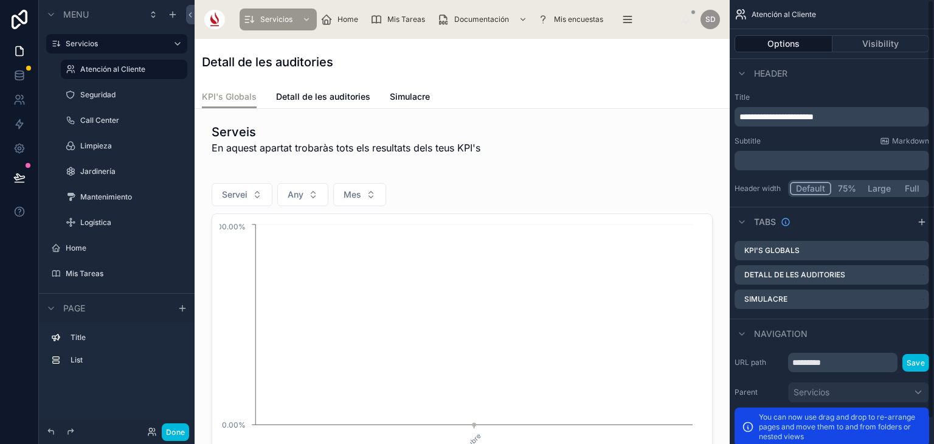
click at [701, 243] on div at bounding box center [462, 365] width 516 height 391
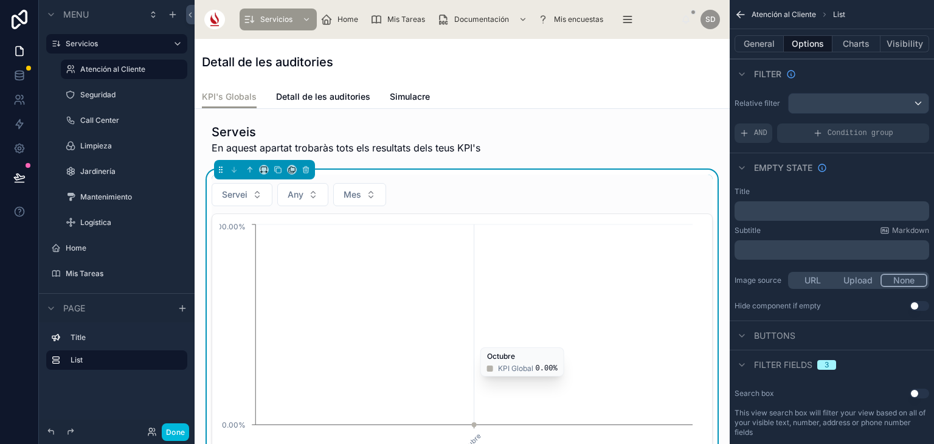
click at [589, 293] on icon "Octubre 0.00% 100.00%" at bounding box center [458, 338] width 476 height 234
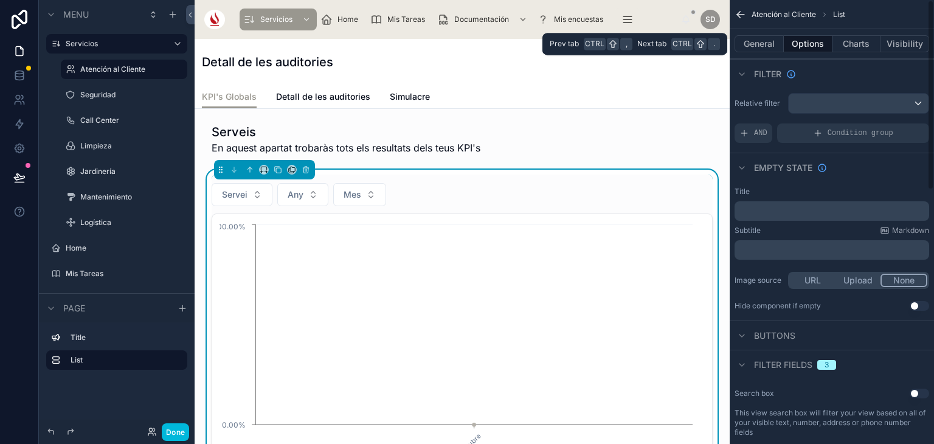
click at [858, 40] on button "Charts" at bounding box center [857, 43] width 49 height 17
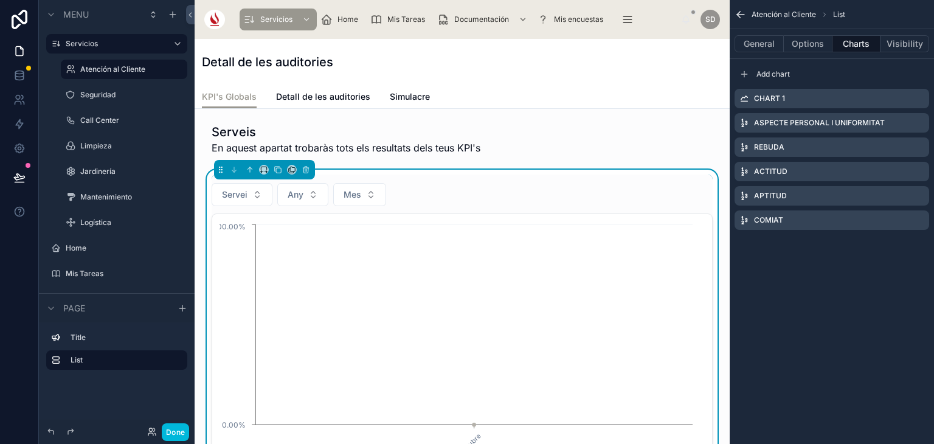
click at [0, 0] on icon "scrollable content" at bounding box center [0, 0] width 0 height 0
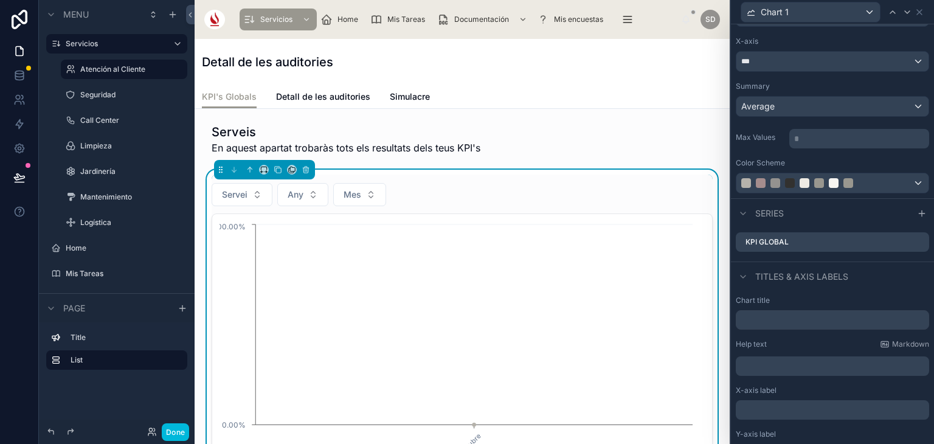
scroll to position [101, 0]
click at [0, 0] on icon at bounding box center [0, 0] width 0 height 0
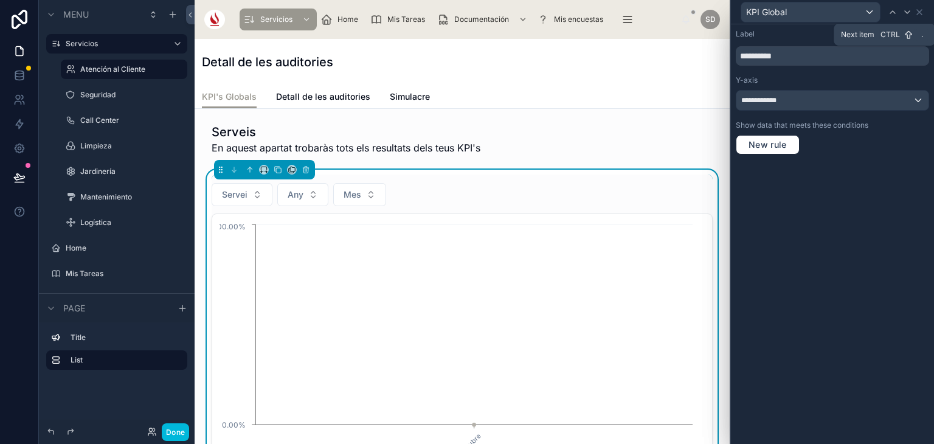
click at [910, 9] on icon at bounding box center [908, 12] width 10 height 10
click at [920, 10] on icon at bounding box center [920, 12] width 10 height 10
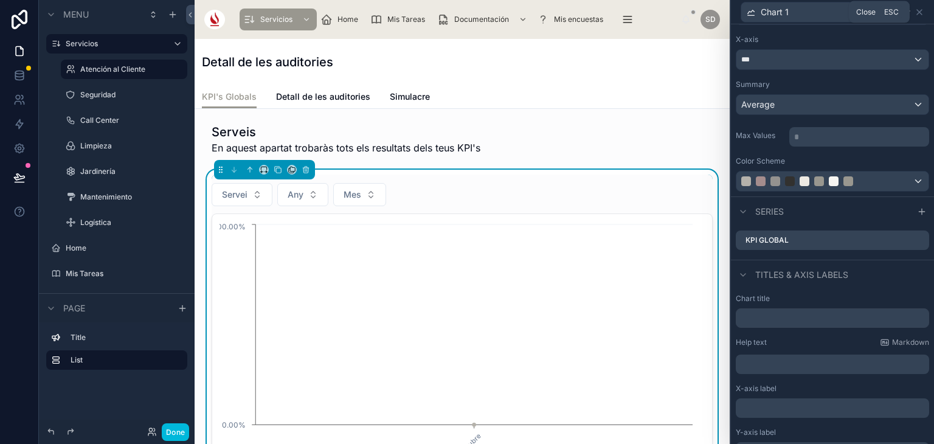
click at [920, 10] on icon at bounding box center [920, 12] width 10 height 10
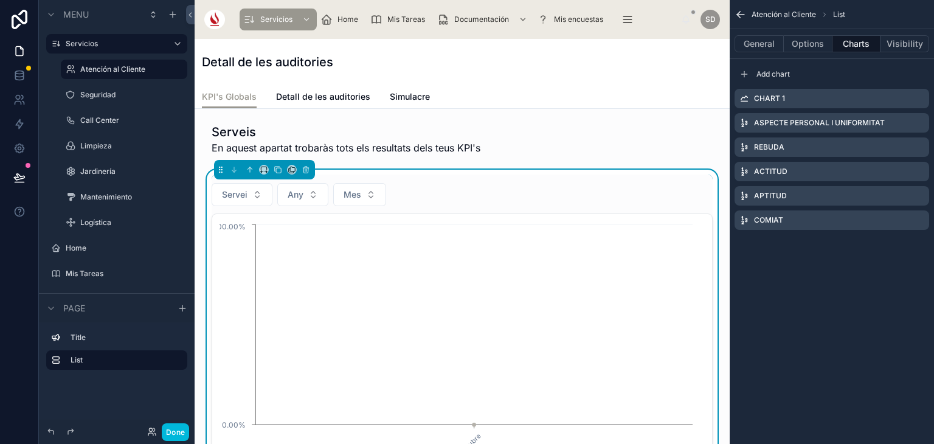
click at [0, 0] on icon "scrollable content" at bounding box center [0, 0] width 0 height 0
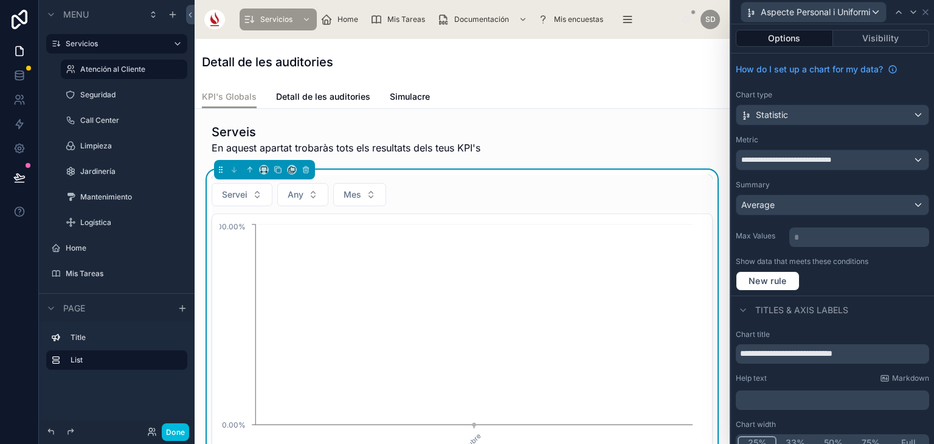
scroll to position [0, 0]
click at [913, 10] on icon at bounding box center [914, 12] width 10 height 10
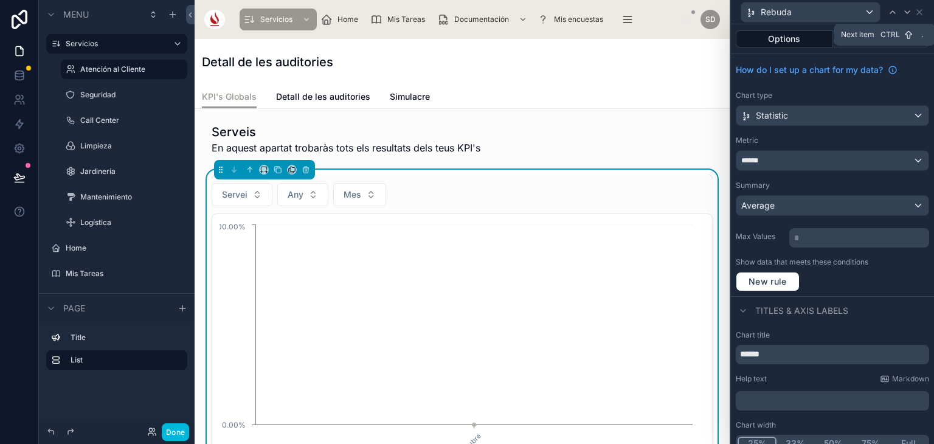
click at [913, 10] on div at bounding box center [907, 12] width 15 height 15
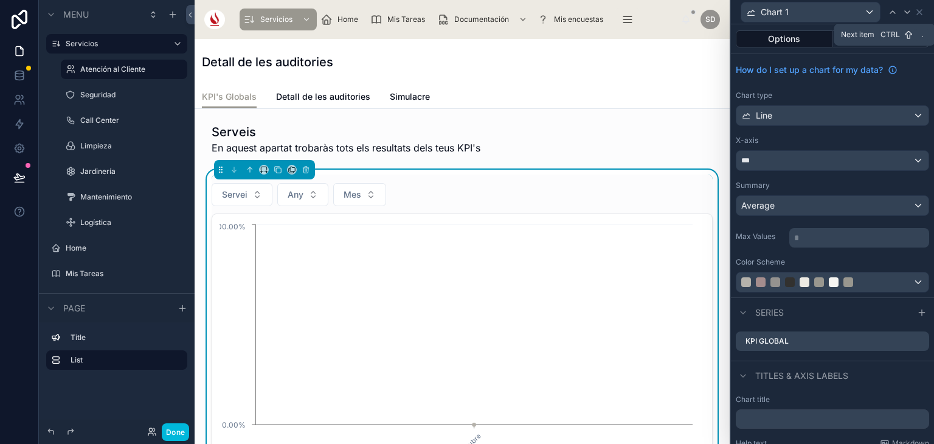
click at [913, 10] on div at bounding box center [907, 12] width 15 height 15
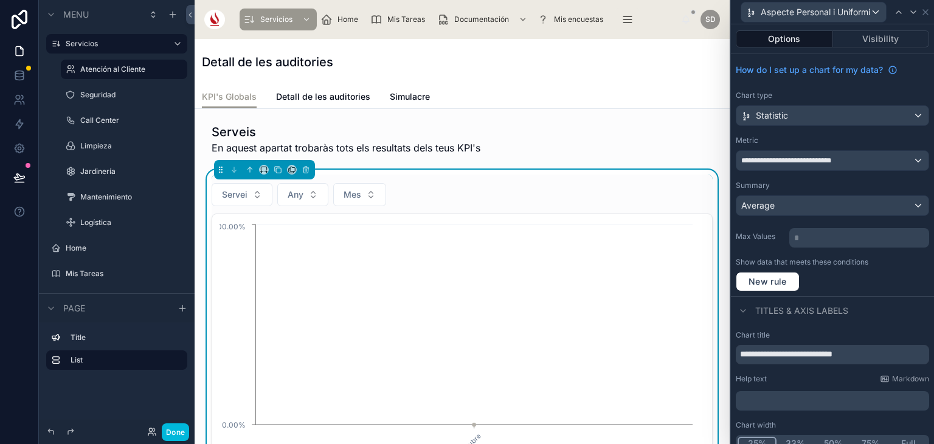
click at [333, 99] on span "Detall de les auditories" at bounding box center [323, 97] width 94 height 12
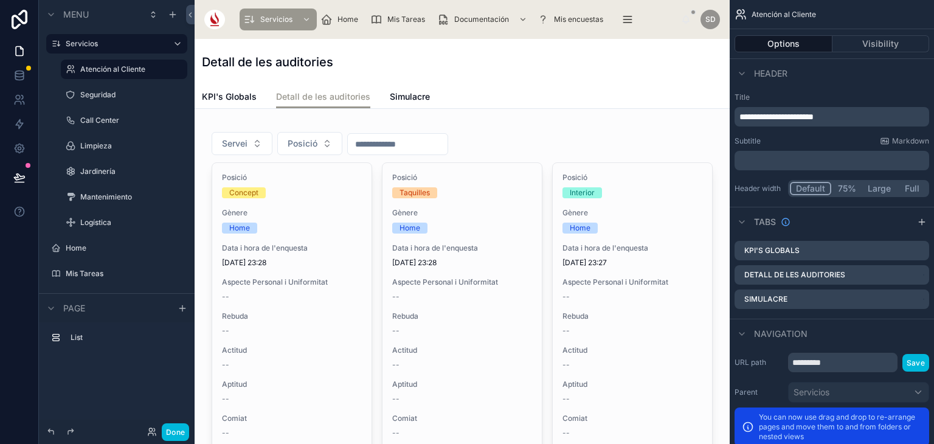
click at [221, 99] on span "KPI's Globals" at bounding box center [229, 97] width 55 height 12
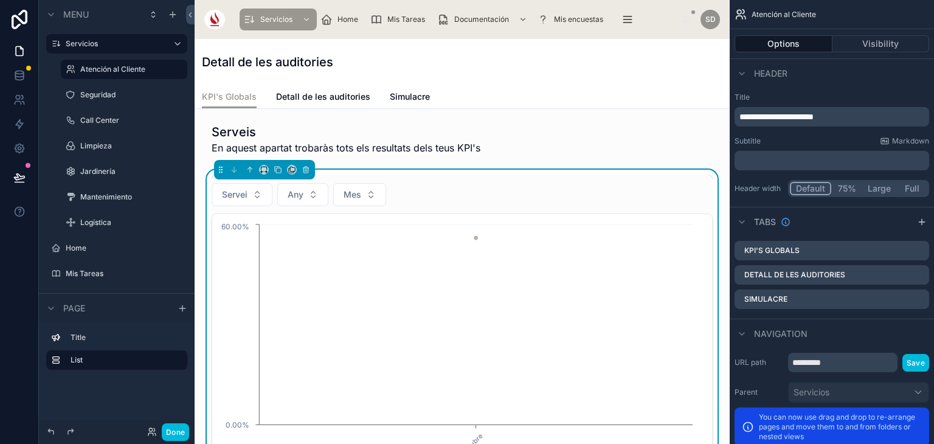
click at [399, 100] on span "Simulacre" at bounding box center [410, 97] width 40 height 12
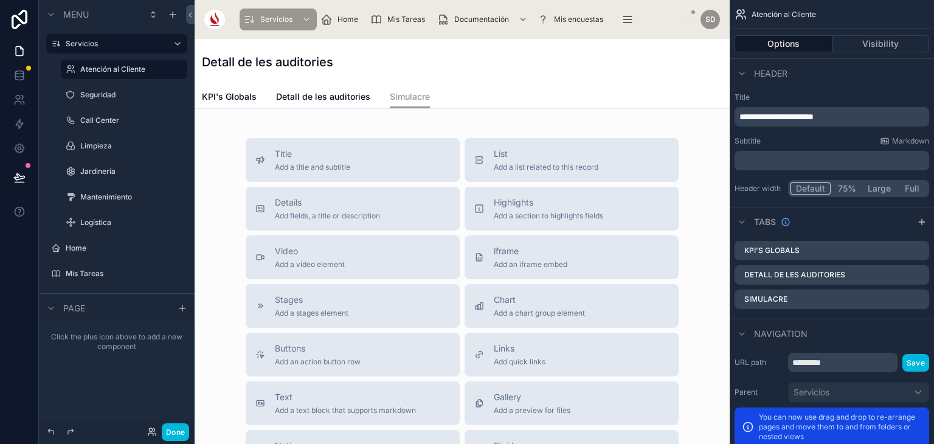
click at [530, 178] on button "List Add a list related to this record" at bounding box center [572, 160] width 214 height 44
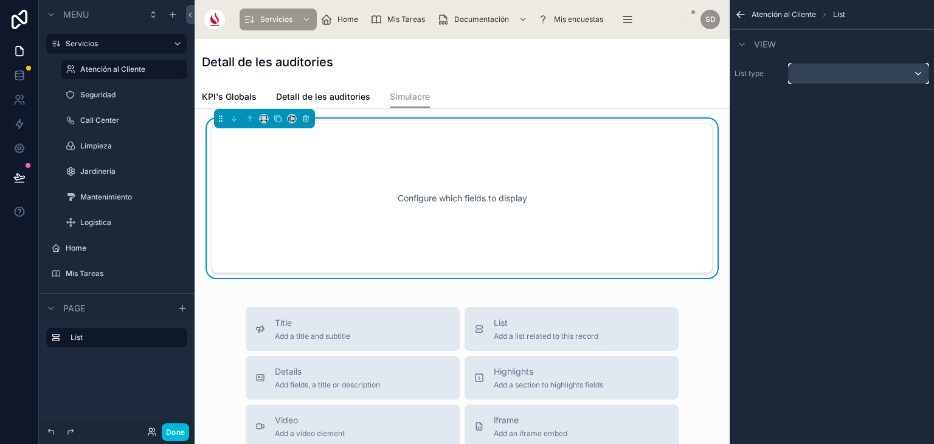
click at [847, 76] on div "scrollable content" at bounding box center [859, 73] width 140 height 19
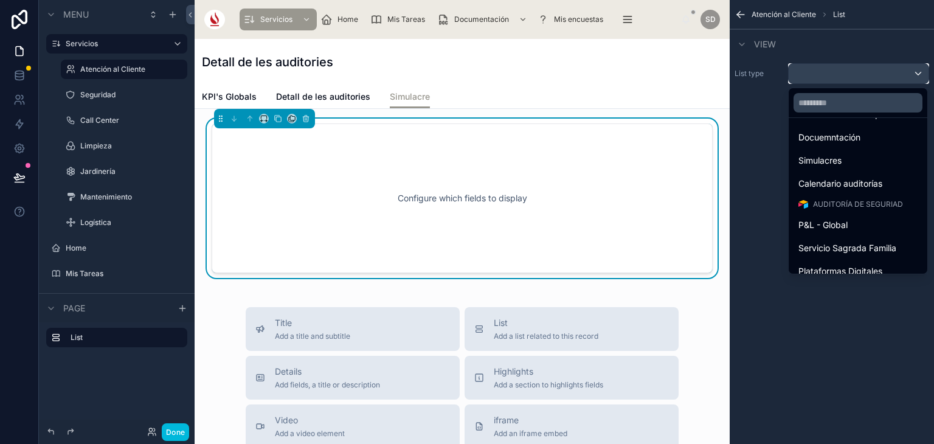
scroll to position [234, 0]
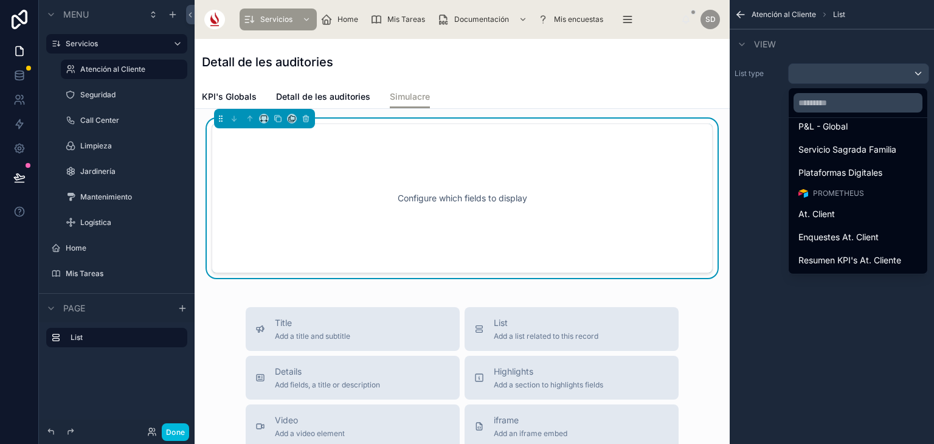
click at [841, 254] on span "Resumen KPI's At. Cliente" at bounding box center [850, 260] width 103 height 15
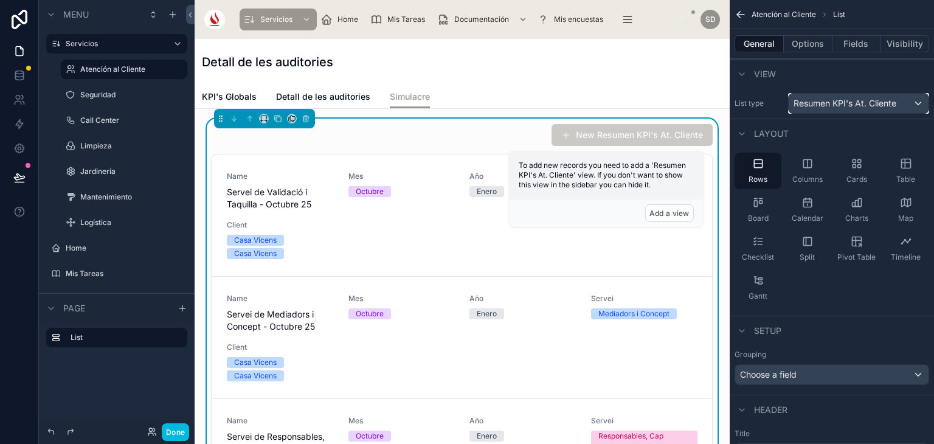
click at [815, 102] on span "Resumen KPI's At. Cliente" at bounding box center [845, 103] width 103 height 12
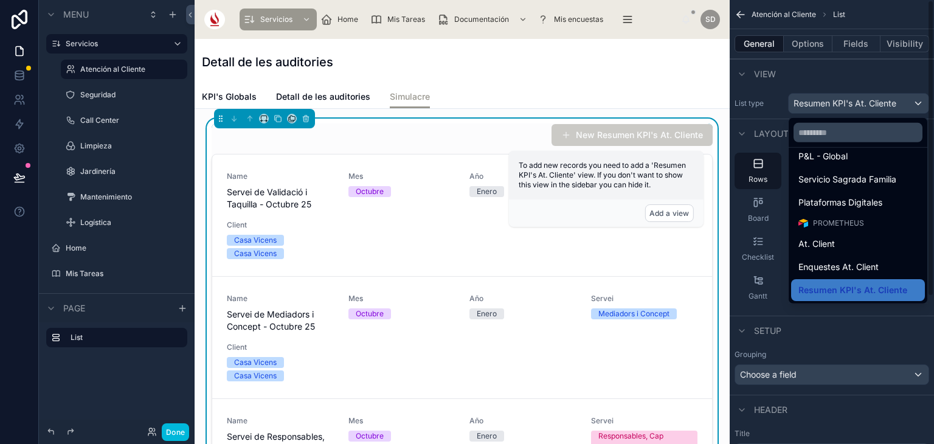
click at [832, 327] on div "scrollable content" at bounding box center [467, 222] width 934 height 444
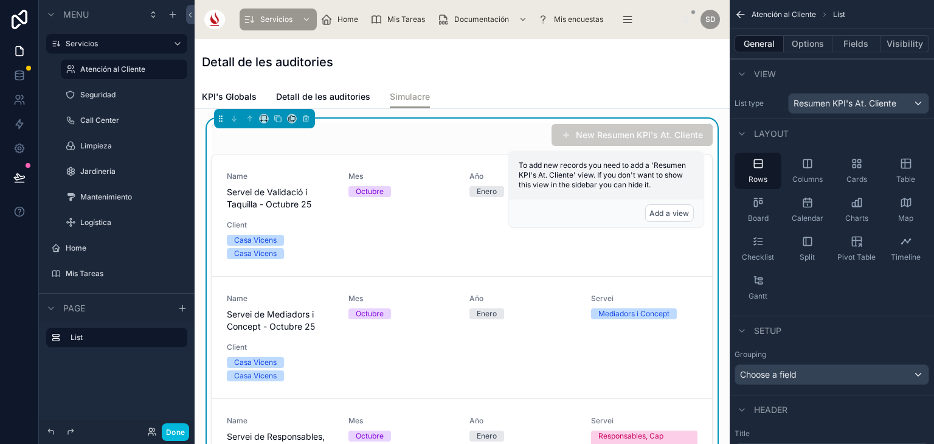
click at [860, 42] on button "Fields" at bounding box center [857, 43] width 49 height 17
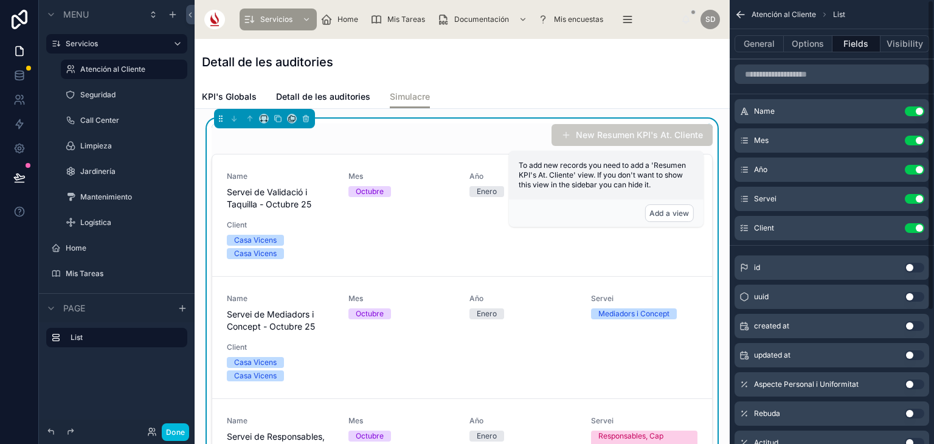
click at [762, 44] on button "General" at bounding box center [759, 43] width 49 height 17
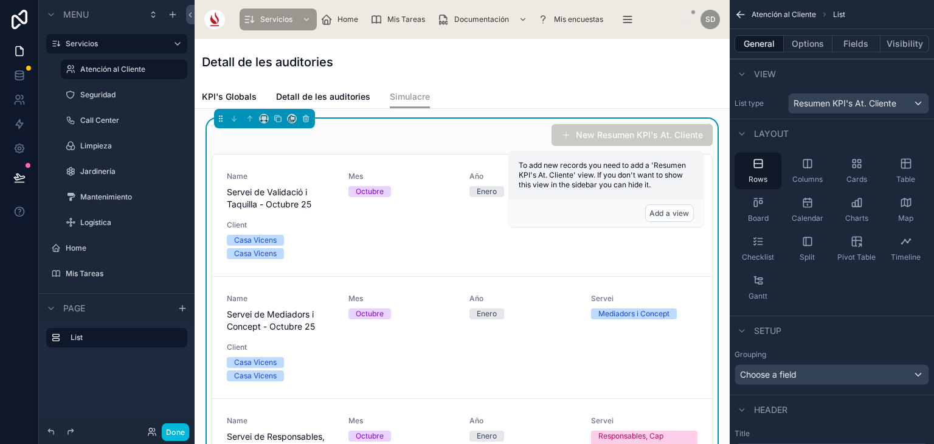
click at [842, 211] on div "Charts" at bounding box center [856, 210] width 47 height 37
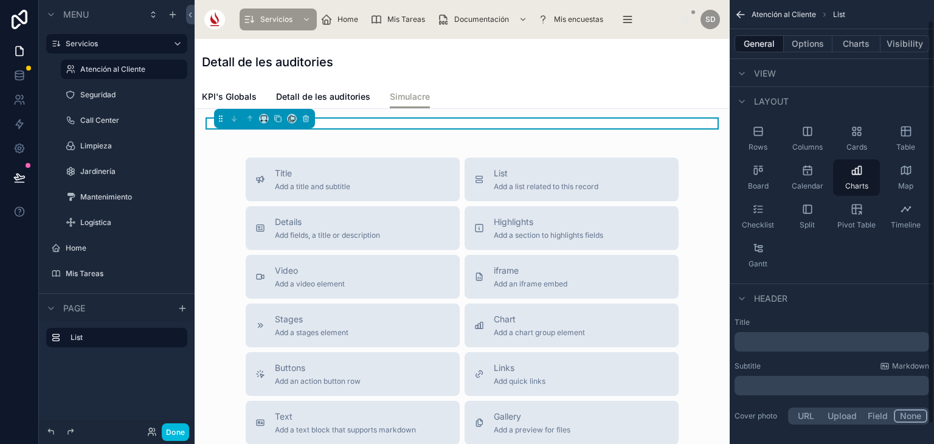
scroll to position [44, 0]
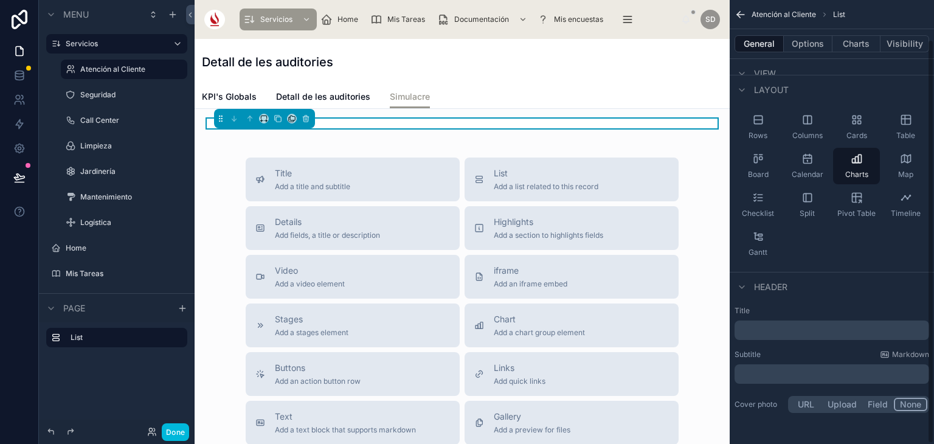
click at [810, 42] on button "Options" at bounding box center [808, 43] width 49 height 17
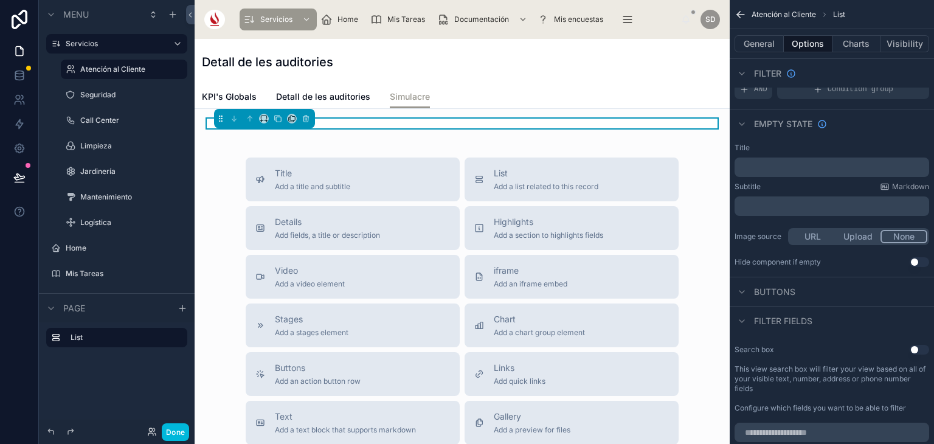
click at [859, 39] on button "Charts" at bounding box center [857, 43] width 49 height 17
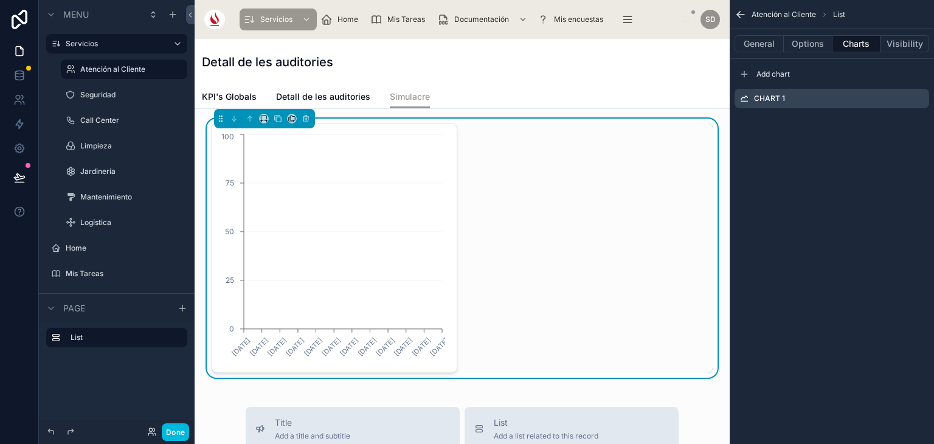
scroll to position [0, 0]
click at [0, 0] on icon "scrollable content" at bounding box center [0, 0] width 0 height 0
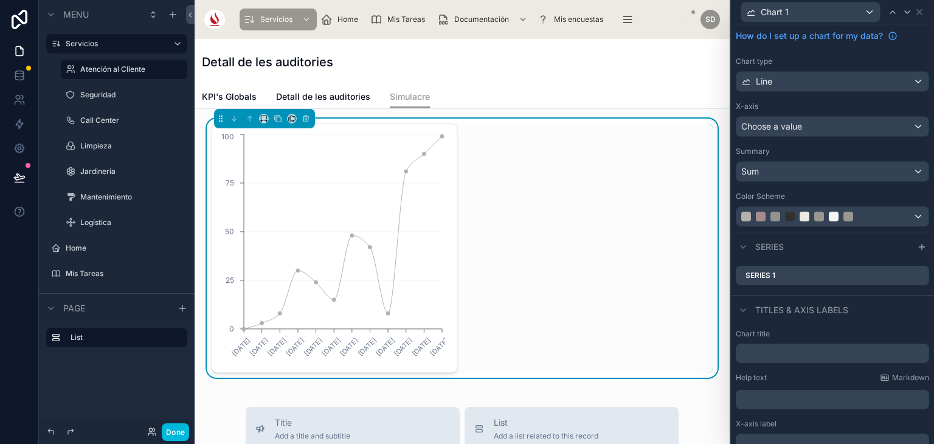
scroll to position [37, 0]
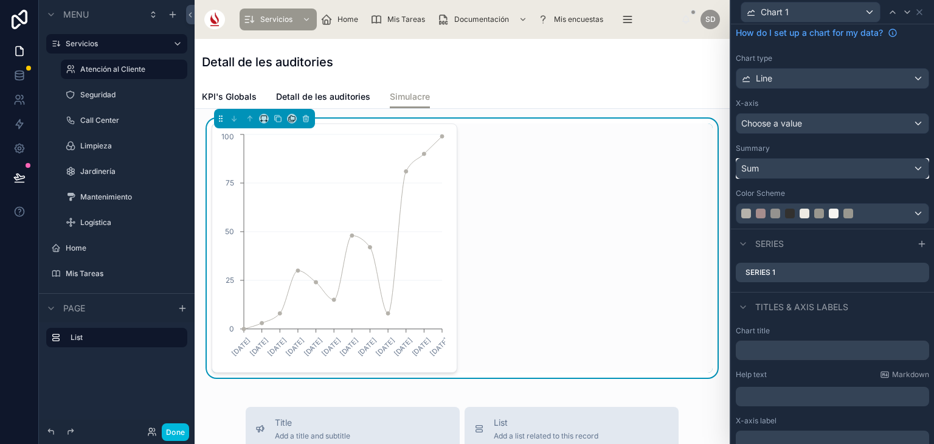
click at [795, 163] on div "Sum" at bounding box center [833, 168] width 192 height 19
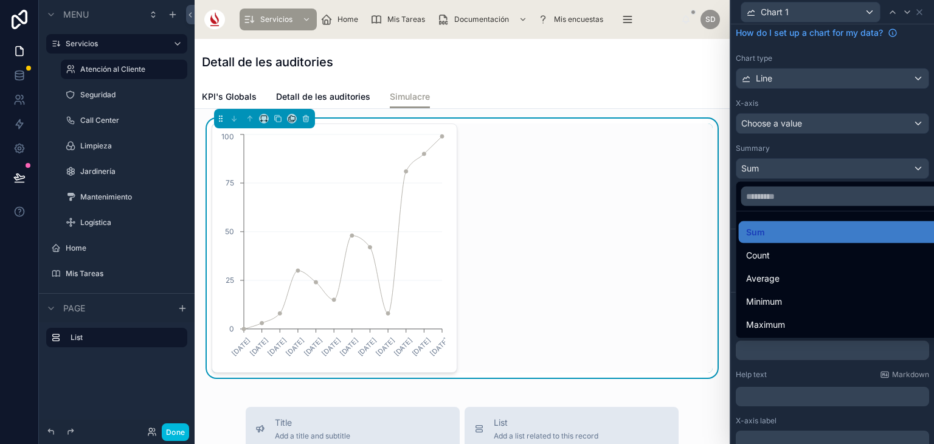
click at [793, 273] on div "Average" at bounding box center [842, 278] width 192 height 15
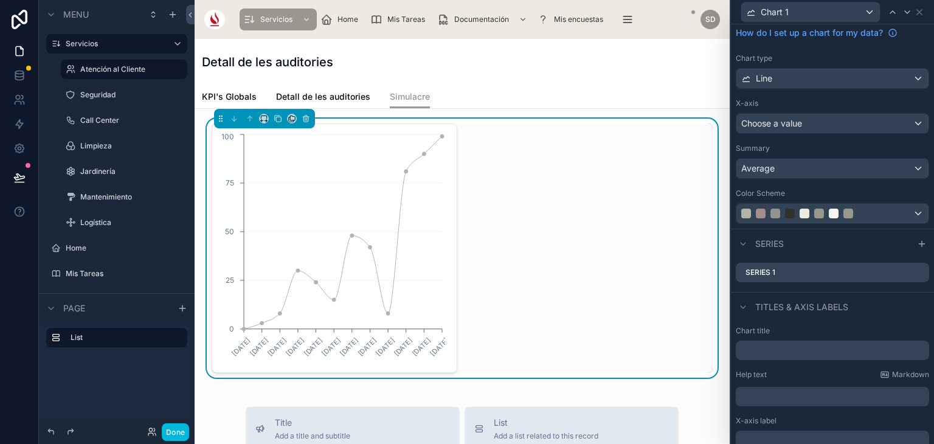
click at [0, 0] on icon at bounding box center [0, 0] width 0 height 0
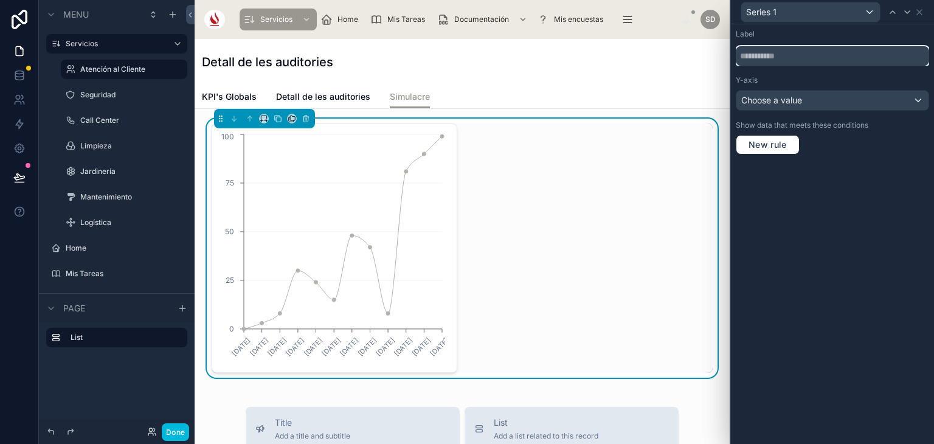
click at [806, 51] on input "text" at bounding box center [832, 55] width 193 height 19
type input "**********"
click at [815, 106] on div "Choose a value" at bounding box center [833, 100] width 192 height 19
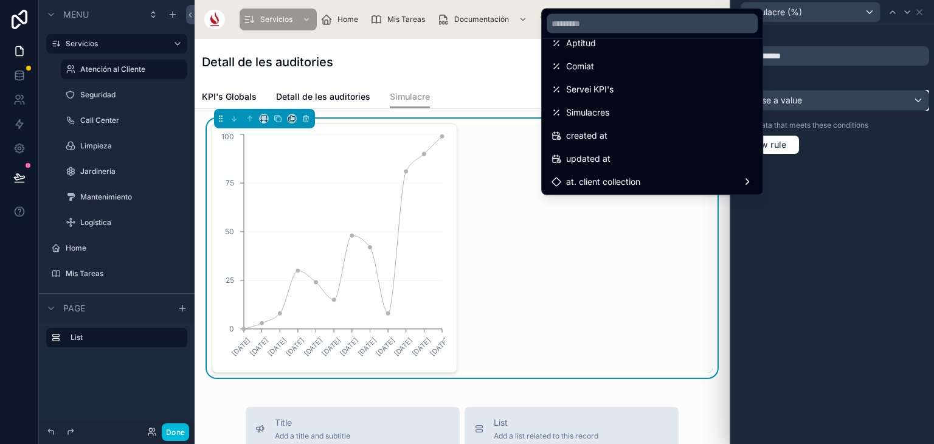
scroll to position [110, 0]
click at [658, 106] on div "Simulacres" at bounding box center [652, 112] width 201 height 15
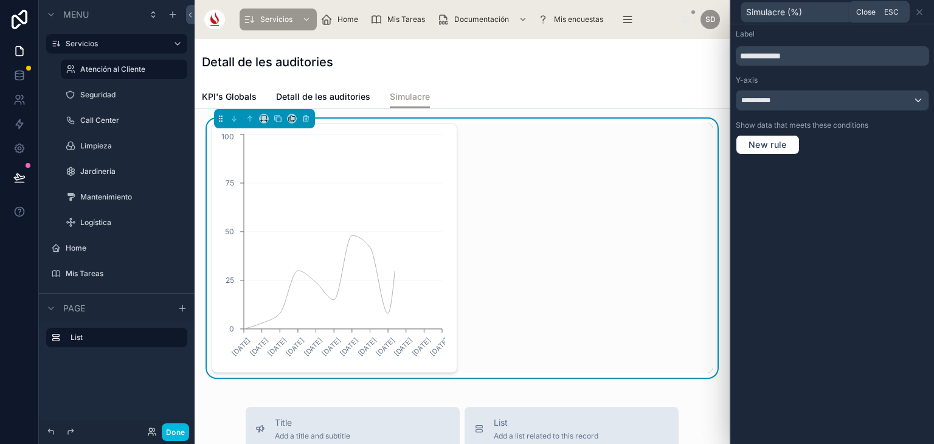
click at [919, 12] on icon at bounding box center [920, 12] width 10 height 10
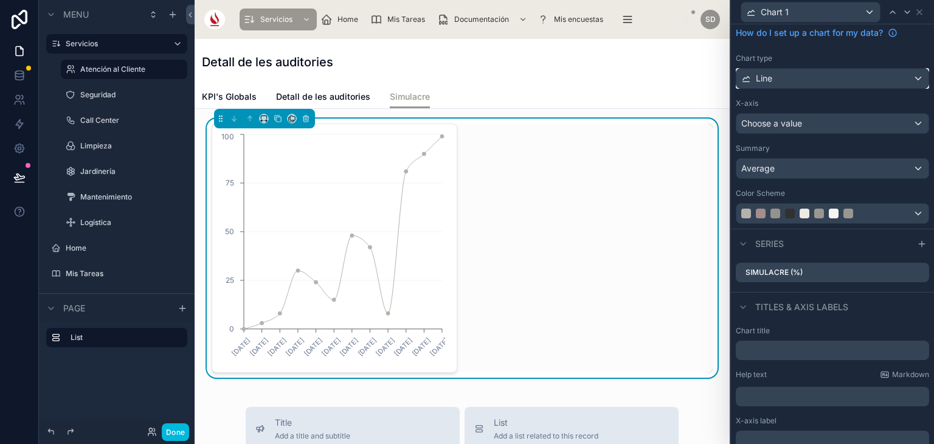
click at [891, 77] on div "Line" at bounding box center [833, 78] width 192 height 19
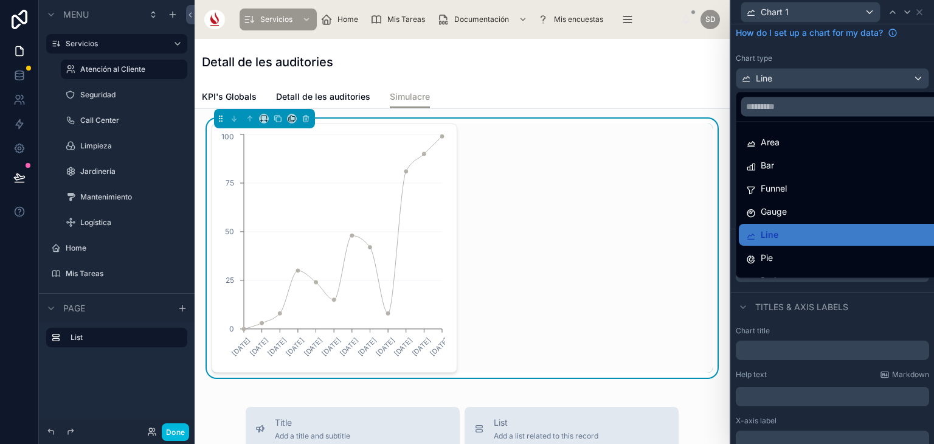
click at [818, 169] on div "Bar" at bounding box center [842, 165] width 192 height 15
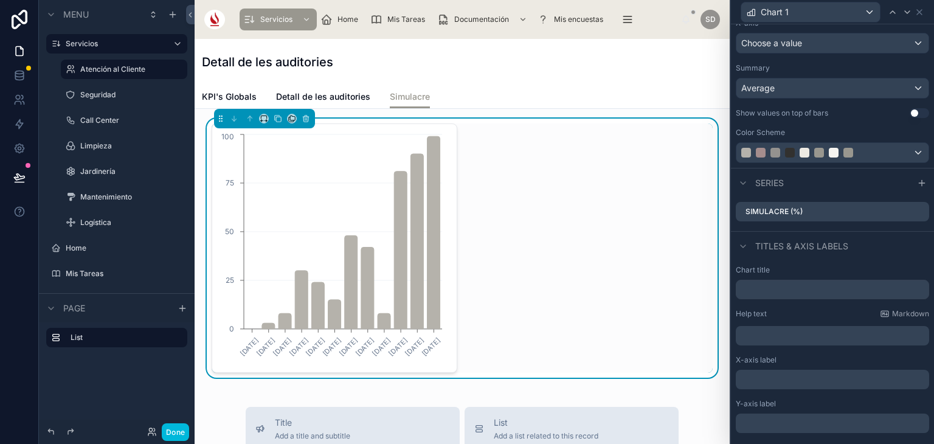
scroll to position [151, 0]
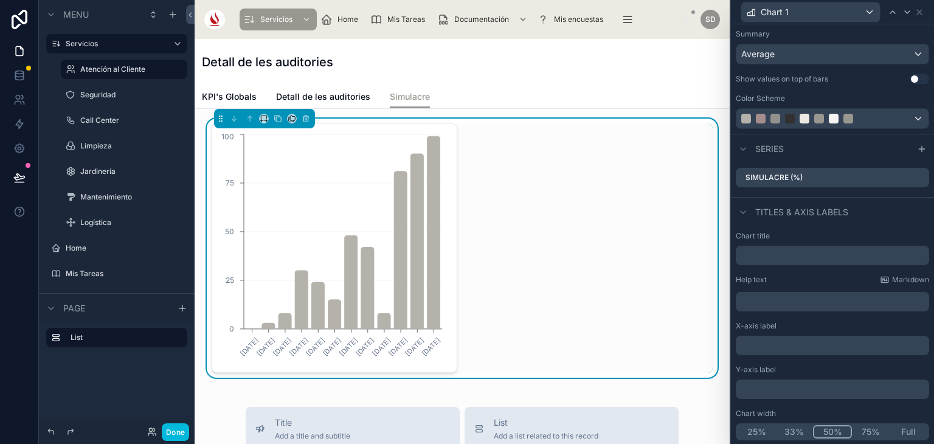
click at [903, 430] on button "Full" at bounding box center [909, 431] width 38 height 13
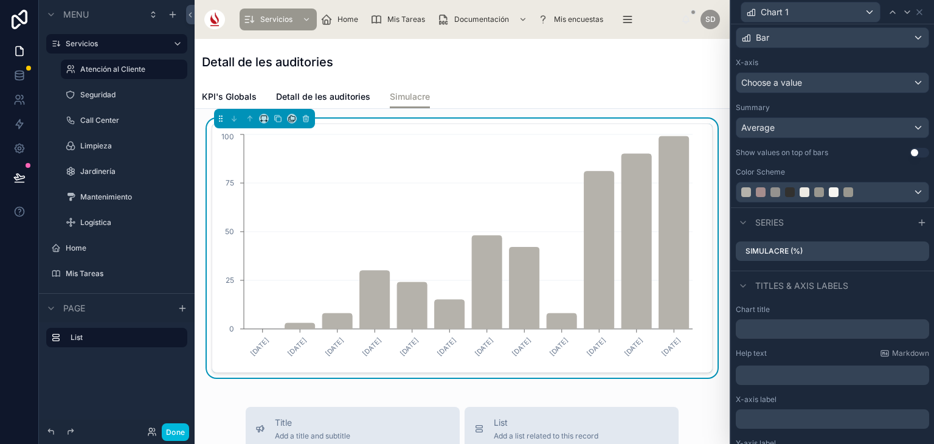
scroll to position [58, 0]
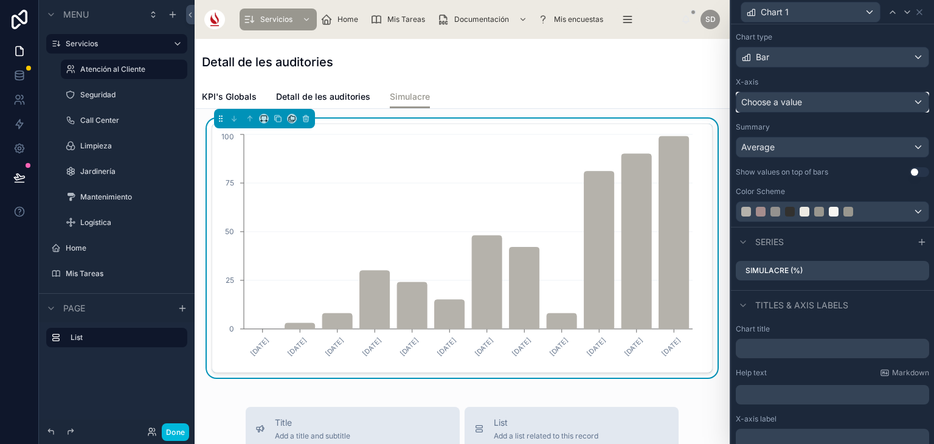
click at [812, 101] on div "Choose a value" at bounding box center [833, 101] width 192 height 19
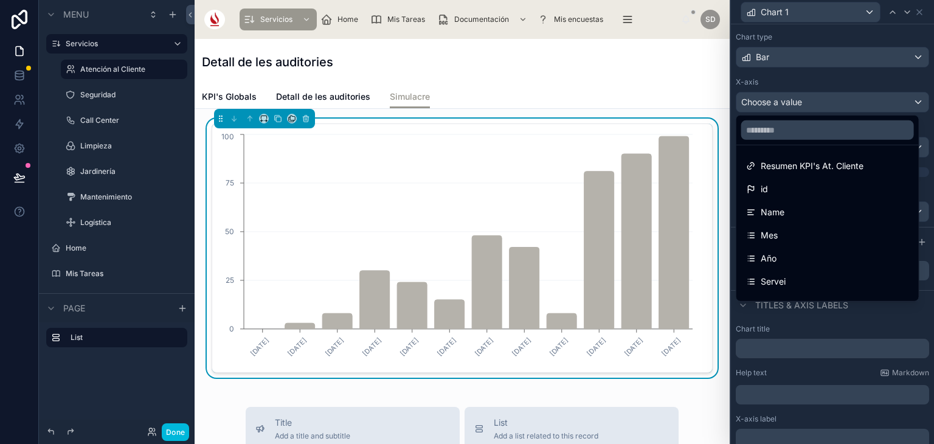
click at [801, 231] on div "Mes" at bounding box center [827, 235] width 163 height 15
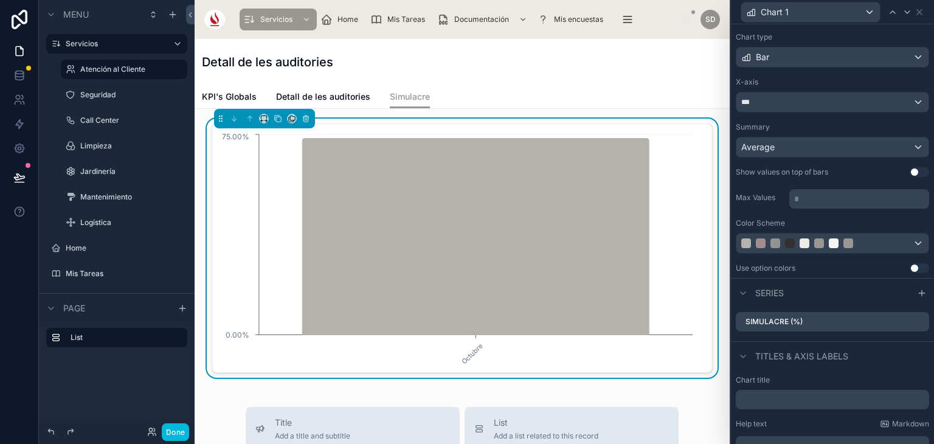
click at [919, 17] on div "Chart 1" at bounding box center [832, 12] width 193 height 24
click at [273, 120] on button at bounding box center [277, 118] width 13 height 13
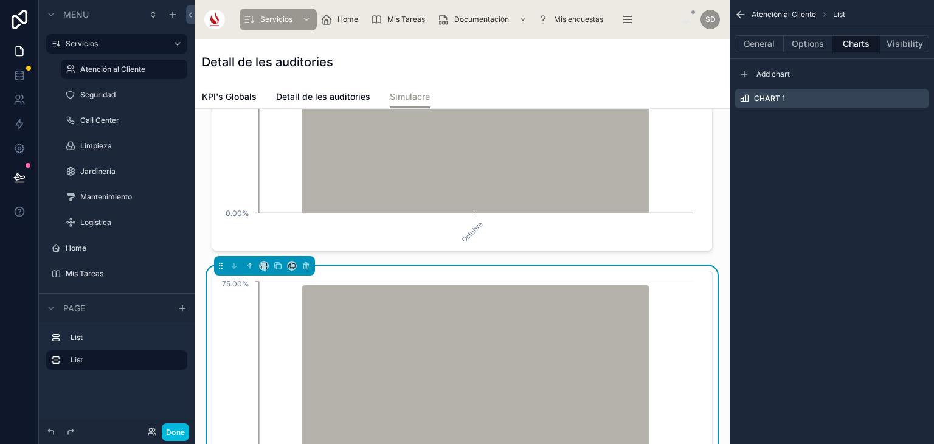
scroll to position [139, 0]
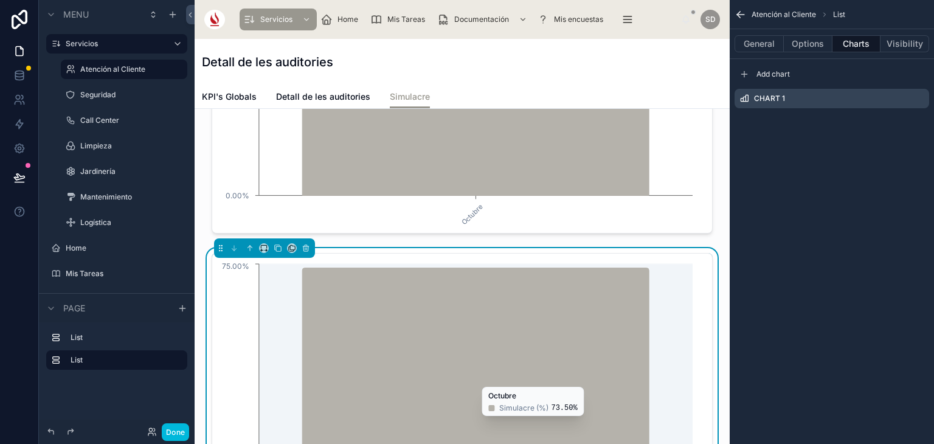
click at [491, 338] on icon "chart" at bounding box center [475, 366] width 347 height 196
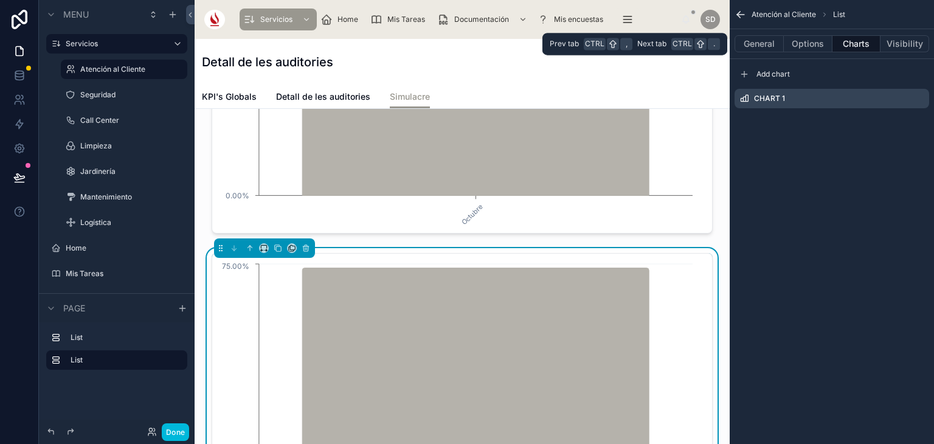
click at [798, 43] on button "Options" at bounding box center [808, 43] width 49 height 17
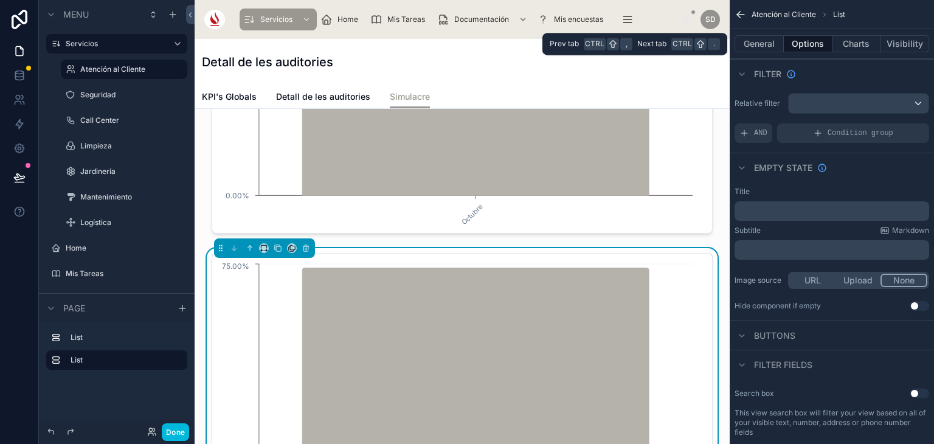
click at [757, 45] on button "General" at bounding box center [759, 43] width 49 height 17
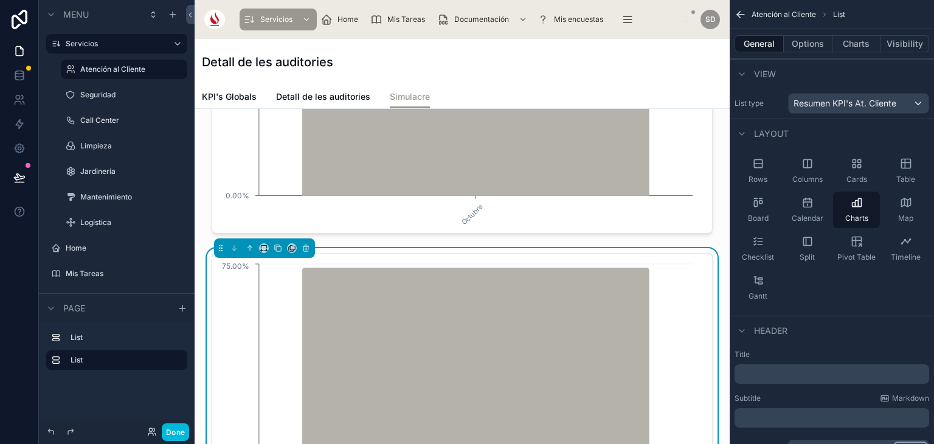
click at [849, 161] on div "Cards" at bounding box center [856, 171] width 47 height 37
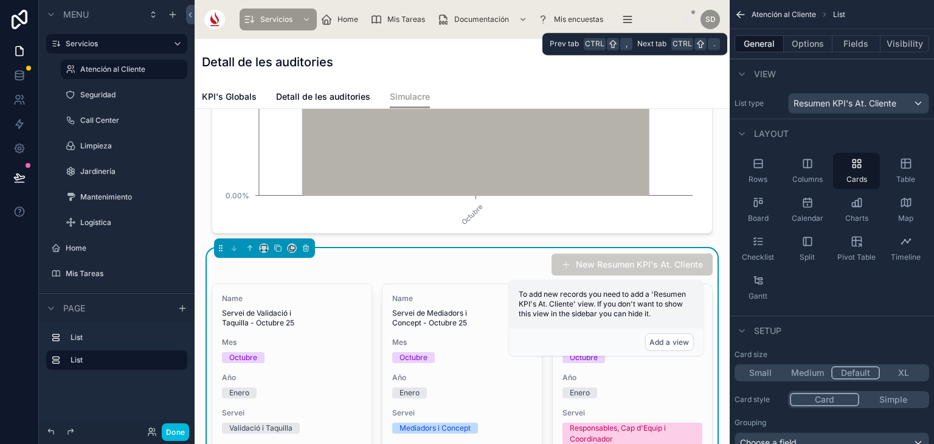
click at [809, 46] on button "Options" at bounding box center [808, 43] width 49 height 17
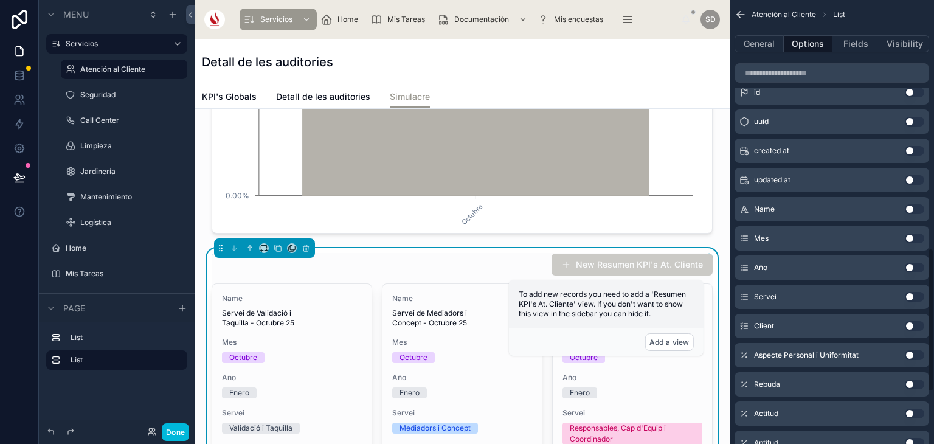
scroll to position [769, 0]
click at [914, 237] on button "Use setting" at bounding box center [914, 237] width 19 height 10
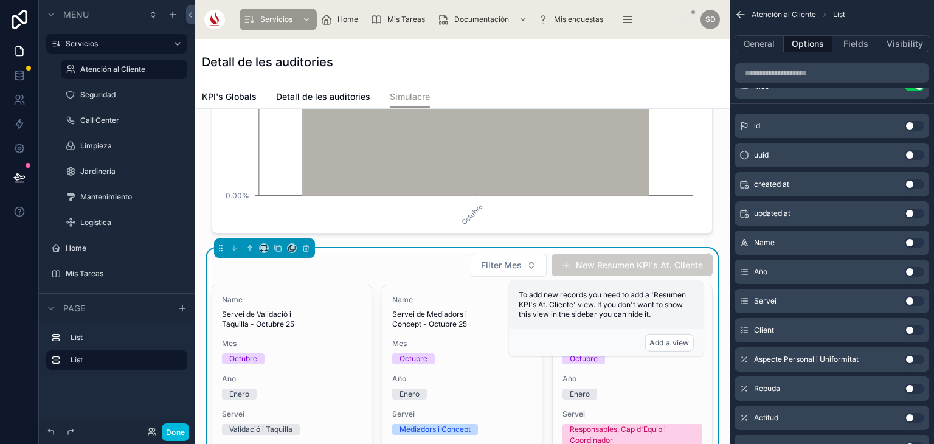
click at [917, 302] on button "Use setting" at bounding box center [914, 301] width 19 height 10
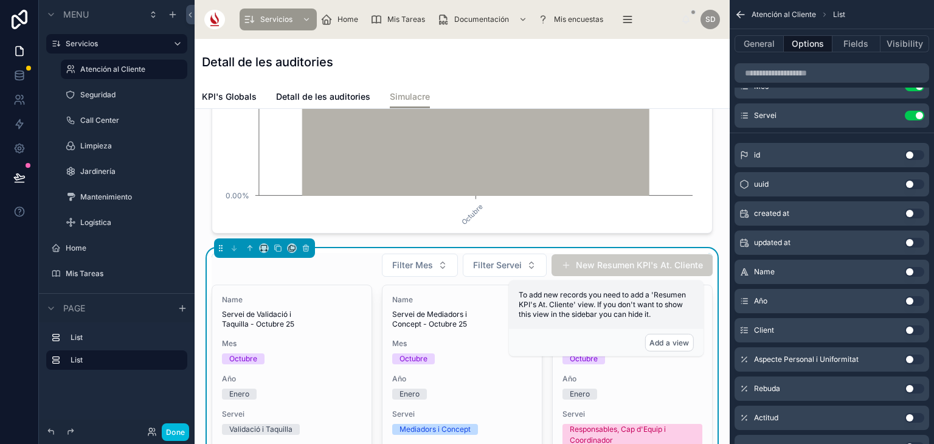
click at [913, 302] on button "Use setting" at bounding box center [914, 301] width 19 height 10
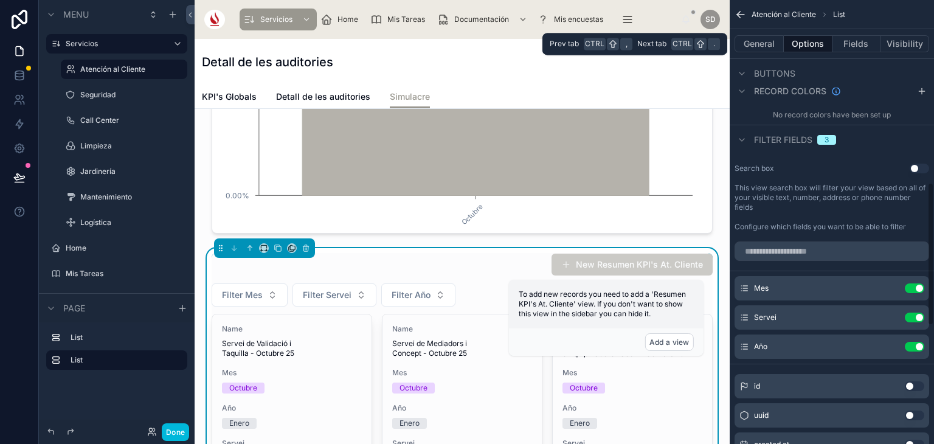
click at [863, 45] on button "Fields" at bounding box center [857, 43] width 49 height 17
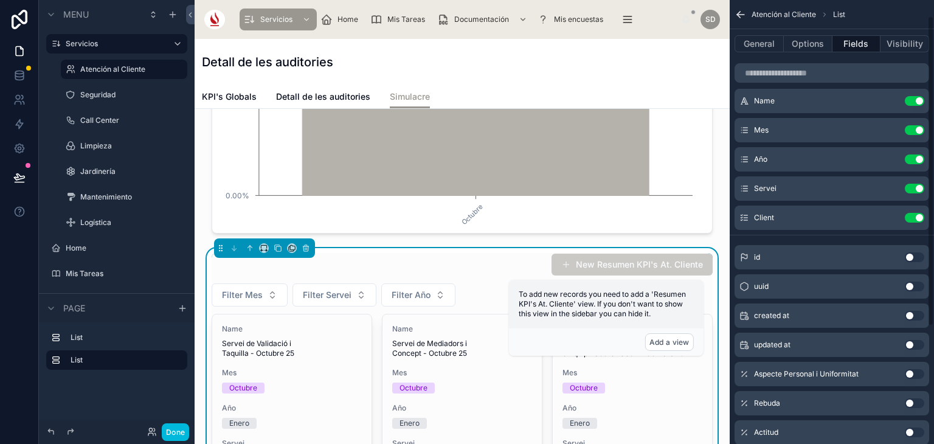
scroll to position [5, 0]
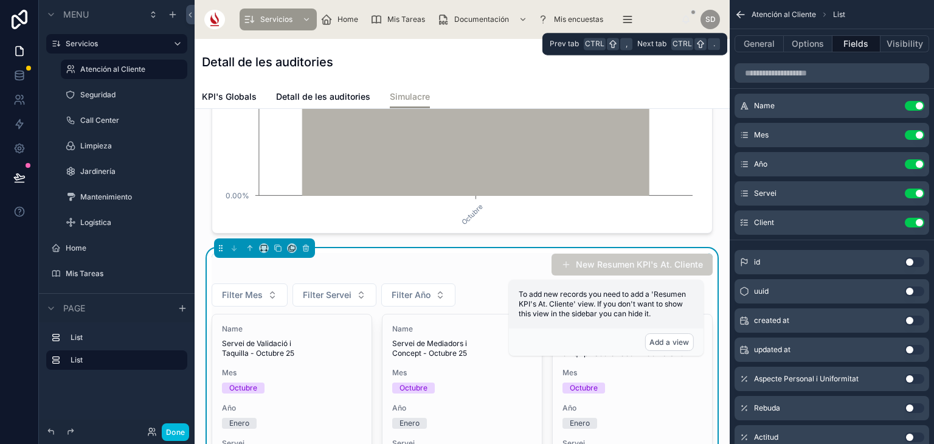
click at [759, 47] on button "General" at bounding box center [759, 43] width 49 height 17
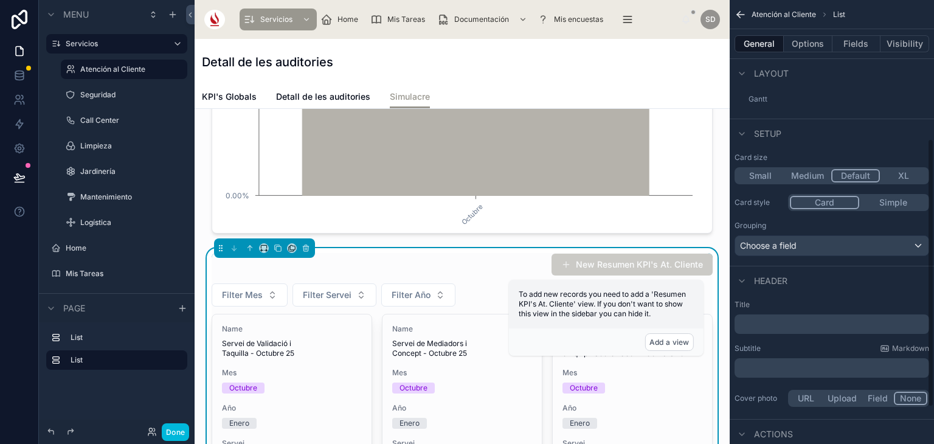
scroll to position [196, 0]
click at [795, 42] on button "Options" at bounding box center [808, 43] width 49 height 17
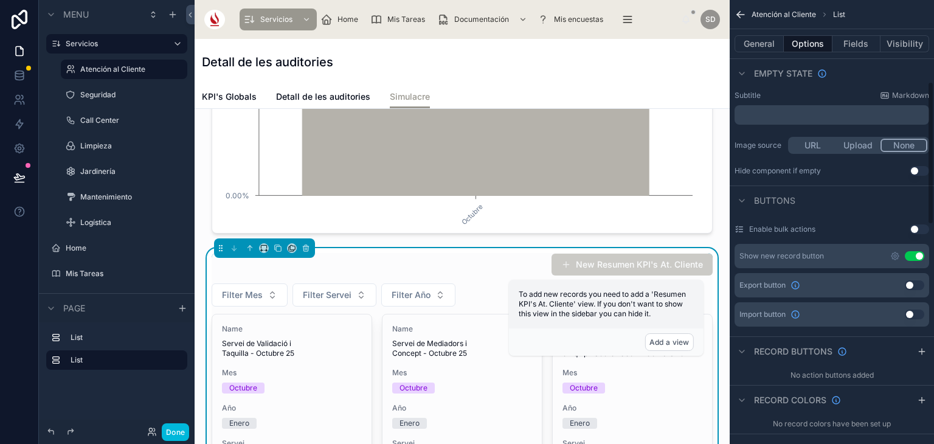
scroll to position [259, 0]
click at [920, 256] on button "Use setting" at bounding box center [914, 255] width 19 height 10
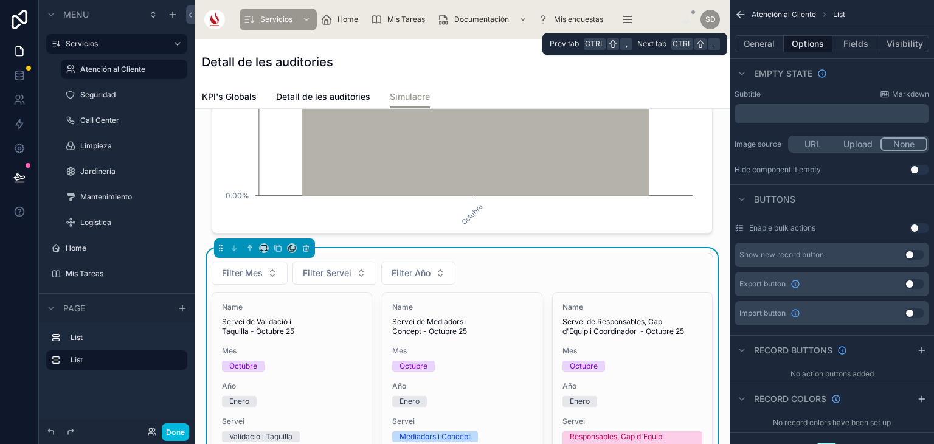
click at [852, 47] on button "Fields" at bounding box center [857, 43] width 49 height 17
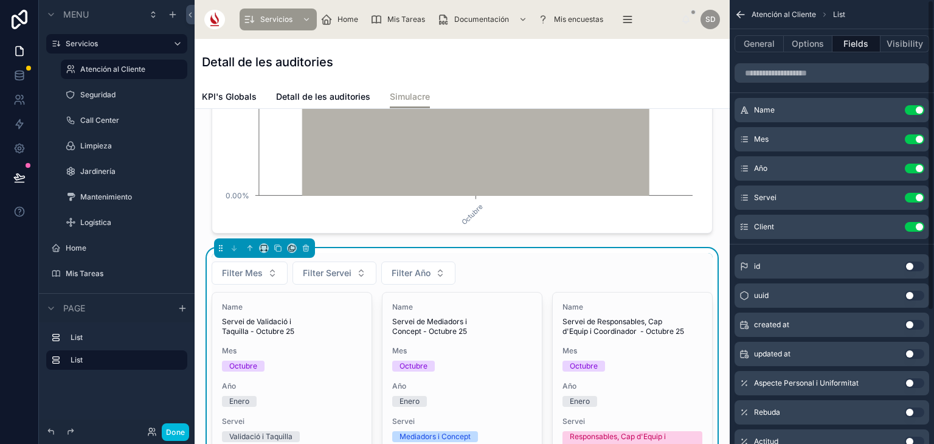
scroll to position [0, 0]
click at [0, 0] on icon "scrollable content" at bounding box center [0, 0] width 0 height 0
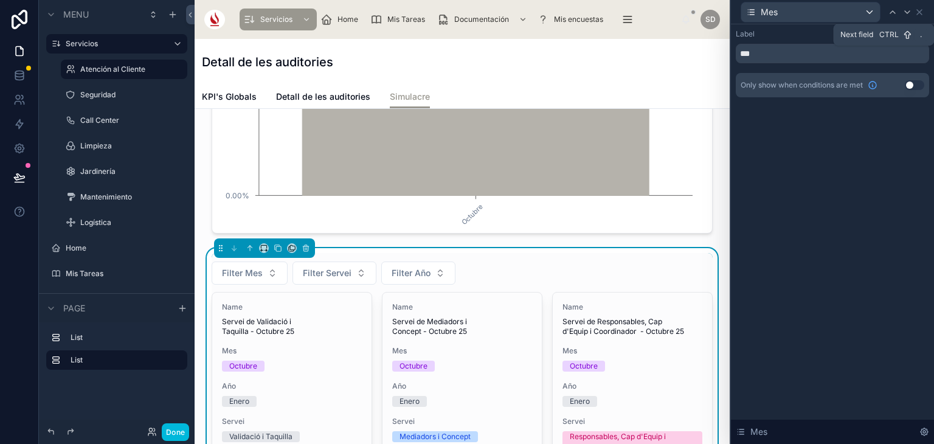
click at [902, 11] on div at bounding box center [907, 12] width 15 height 15
click at [920, 8] on icon at bounding box center [920, 12] width 10 height 10
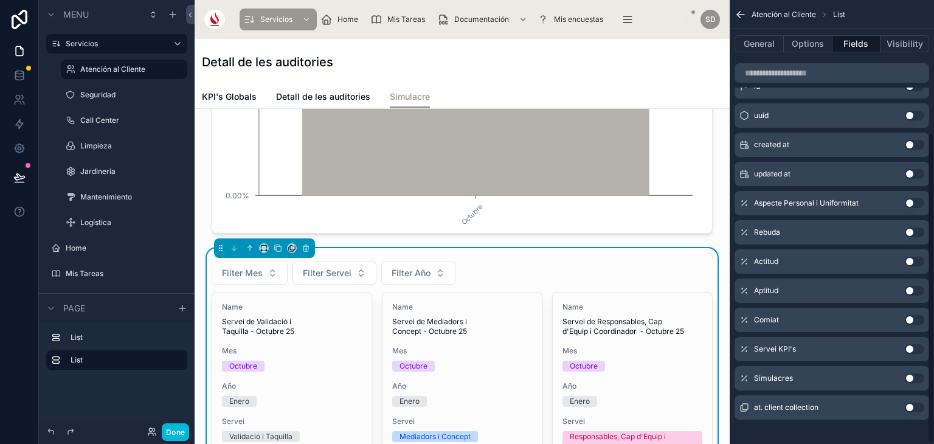
scroll to position [190, 0]
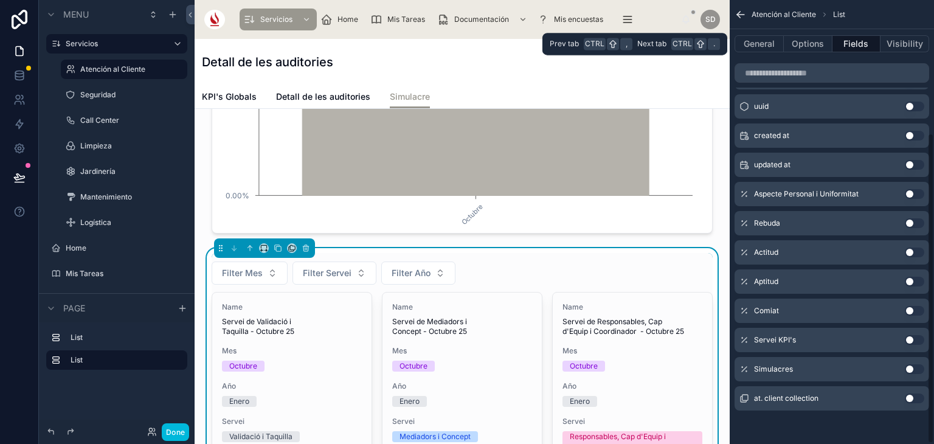
click at [805, 43] on button "Options" at bounding box center [808, 43] width 49 height 17
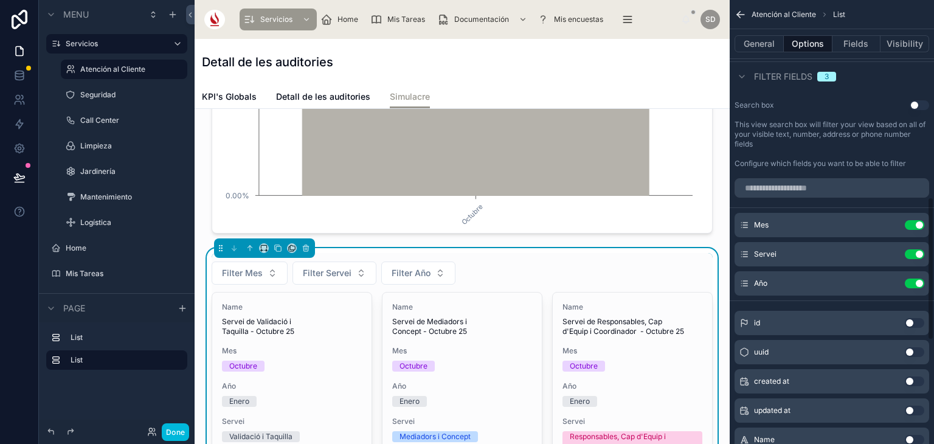
scroll to position [642, 0]
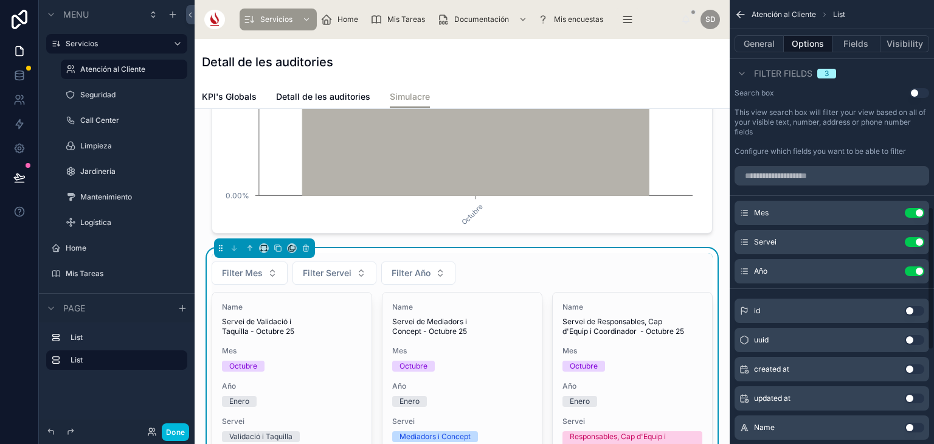
click at [0, 0] on icon "scrollable content" at bounding box center [0, 0] width 0 height 0
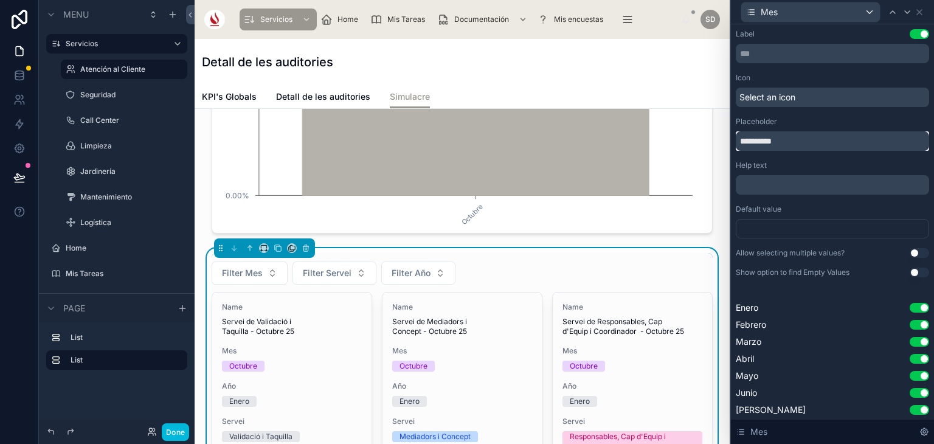
drag, startPoint x: 762, startPoint y: 137, endPoint x: 723, endPoint y: 134, distance: 39.6
click at [723, 134] on div "**********" at bounding box center [467, 222] width 934 height 444
type input "***"
click at [908, 10] on icon at bounding box center [908, 12] width 10 height 10
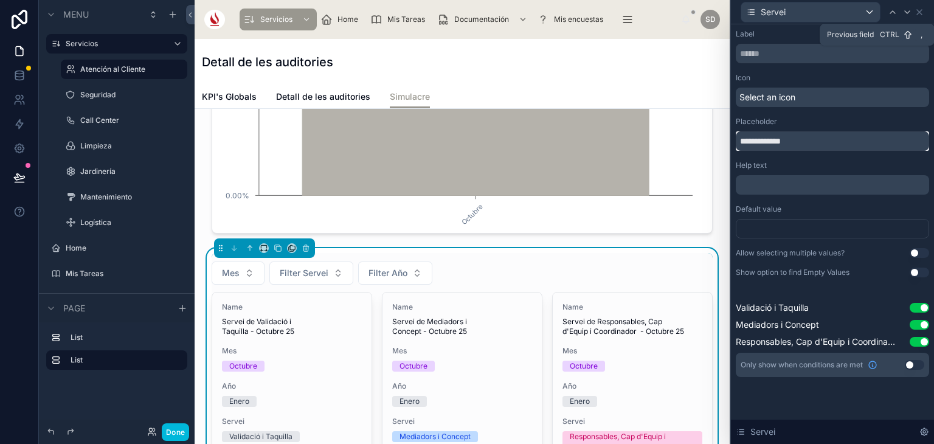
drag, startPoint x: 764, startPoint y: 140, endPoint x: 720, endPoint y: 141, distance: 43.8
click at [720, 141] on div "**********" at bounding box center [467, 222] width 934 height 444
type input "******"
click at [903, 12] on icon at bounding box center [908, 12] width 10 height 10
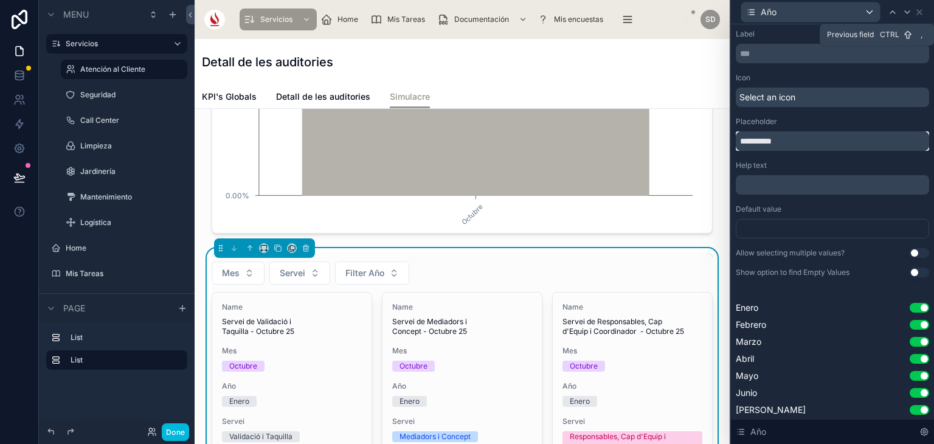
drag, startPoint x: 762, startPoint y: 142, endPoint x: 724, endPoint y: 138, distance: 37.9
click at [724, 138] on div "**********" at bounding box center [467, 222] width 934 height 444
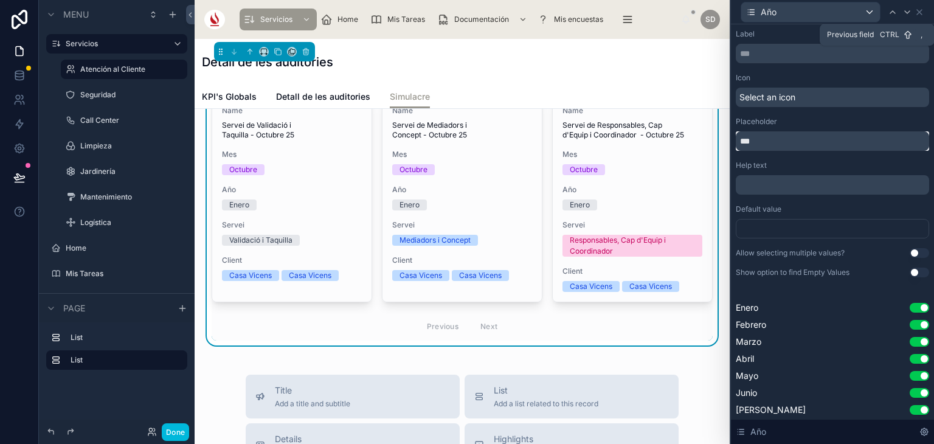
scroll to position [329, 0]
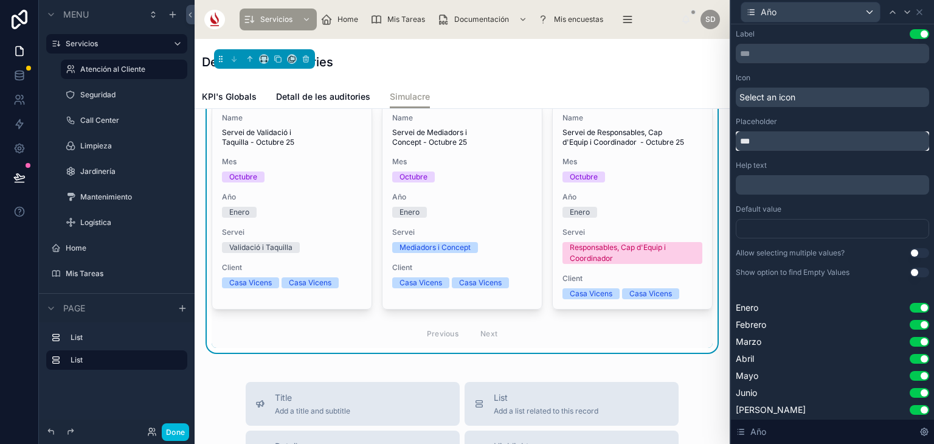
type input "***"
click at [917, 6] on div "Año" at bounding box center [832, 12] width 193 height 24
click at [919, 13] on icon at bounding box center [919, 12] width 5 height 5
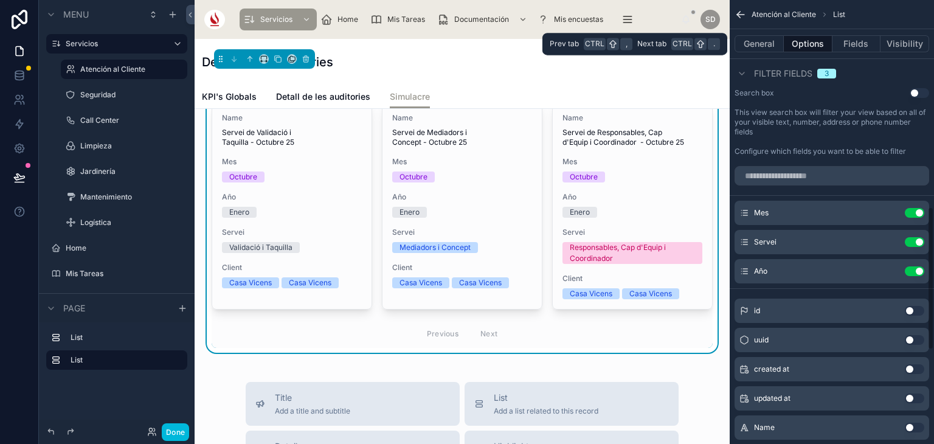
click at [869, 47] on button "Fields" at bounding box center [857, 43] width 49 height 17
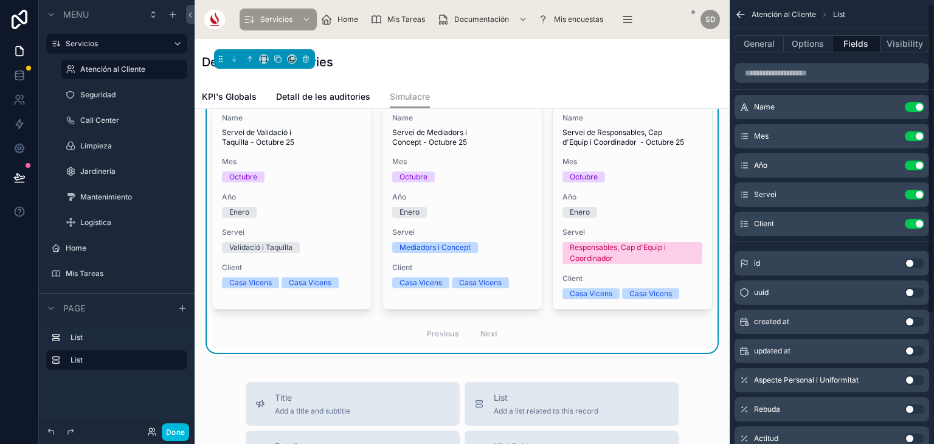
scroll to position [4, 0]
click at [913, 103] on button "Use setting" at bounding box center [914, 108] width 19 height 10
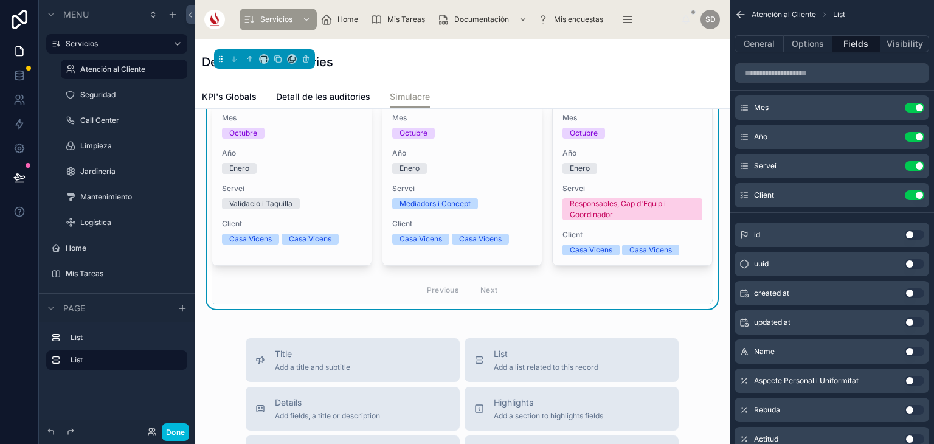
click at [915, 192] on button "Use setting" at bounding box center [914, 195] width 19 height 10
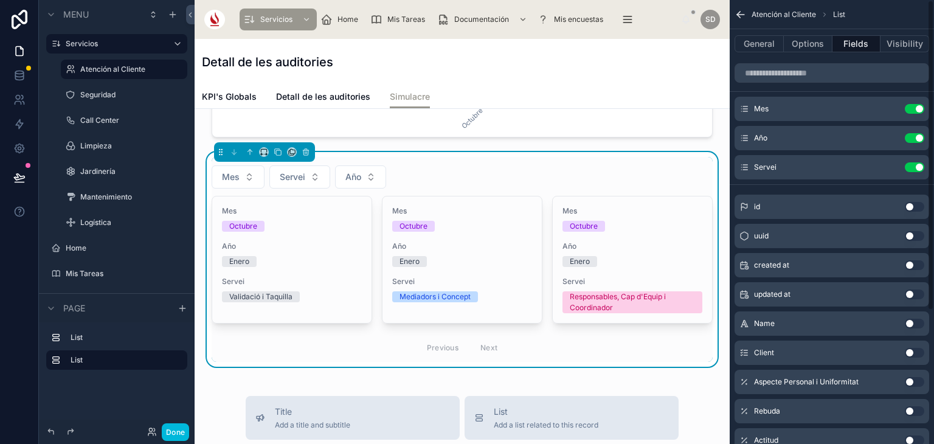
scroll to position [0, 0]
click at [770, 40] on button "General" at bounding box center [759, 43] width 49 height 17
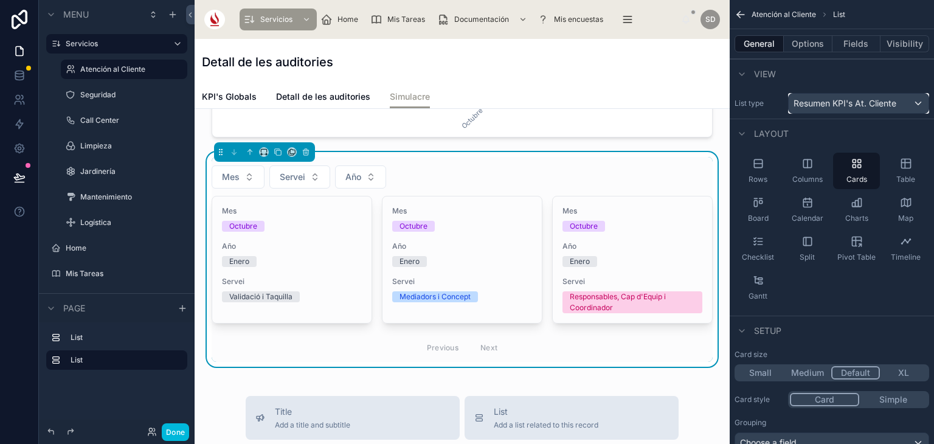
click at [851, 105] on span "Resumen KPI's At. Cliente" at bounding box center [845, 103] width 103 height 12
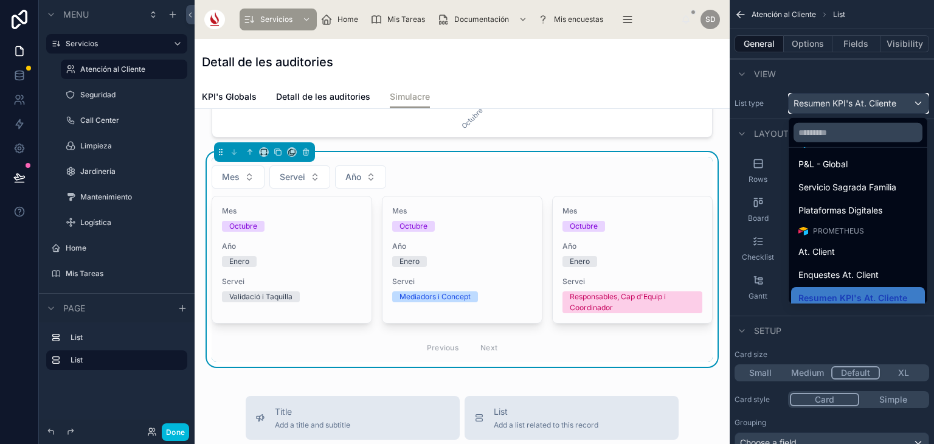
scroll to position [234, 0]
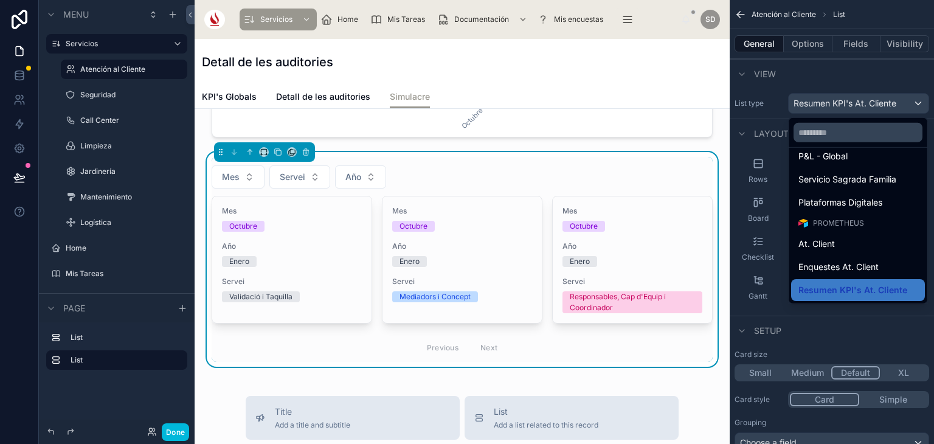
click at [841, 247] on div "At. Client" at bounding box center [858, 244] width 119 height 15
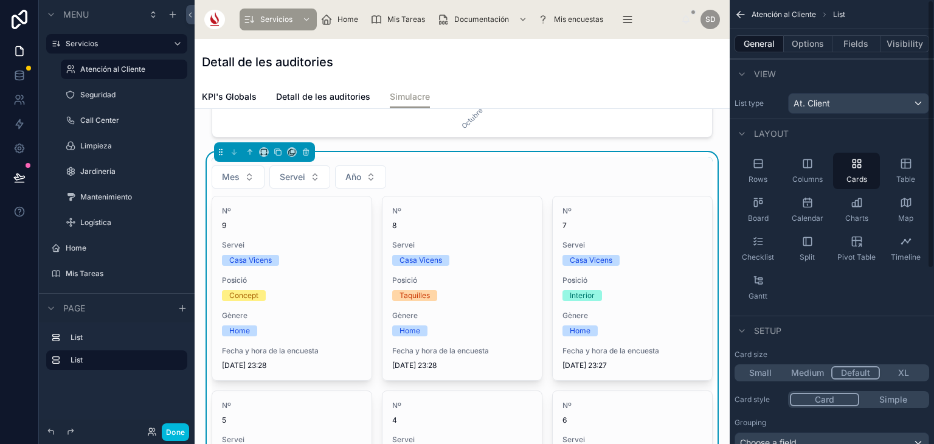
click at [866, 44] on button "Fields" at bounding box center [857, 43] width 49 height 17
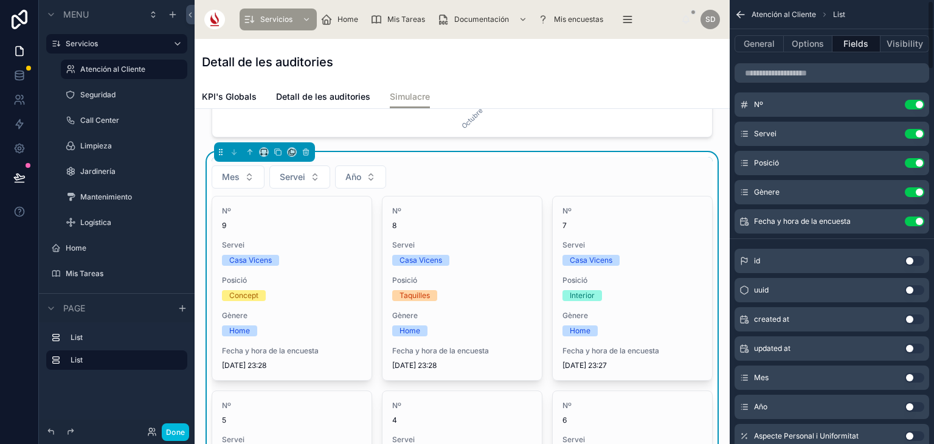
scroll to position [5, 0]
click at [916, 108] on button "Use setting" at bounding box center [914, 107] width 19 height 10
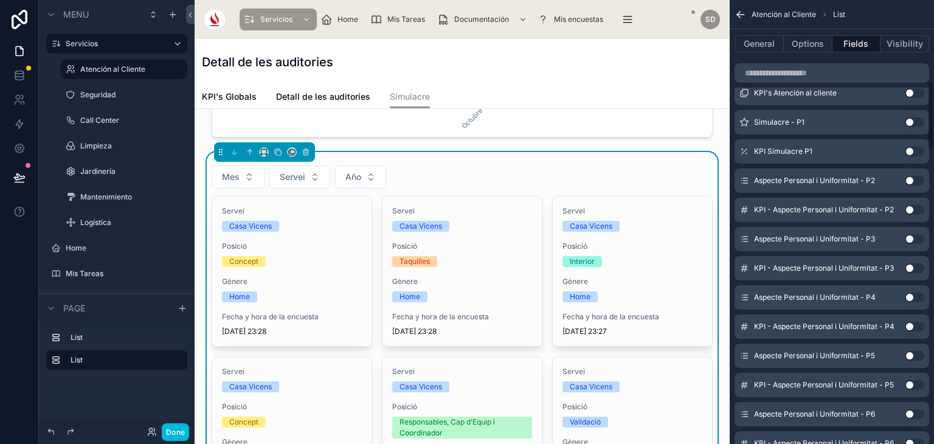
scroll to position [527, 0]
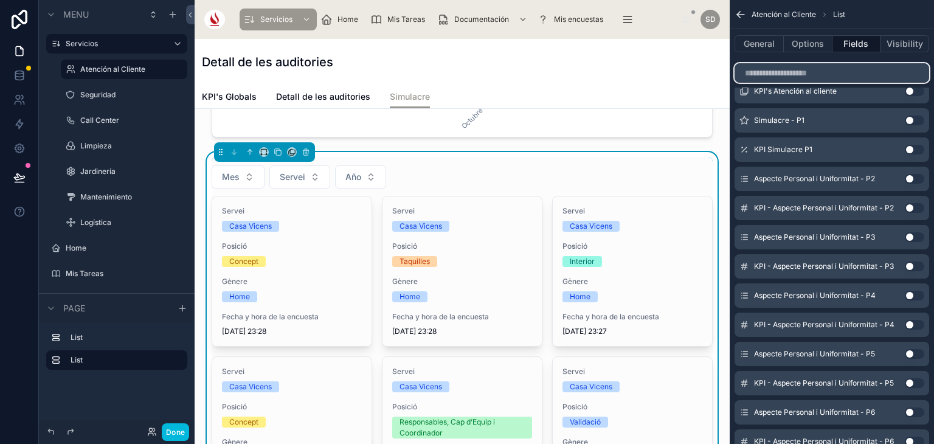
click at [861, 81] on input "scrollable content" at bounding box center [832, 72] width 195 height 19
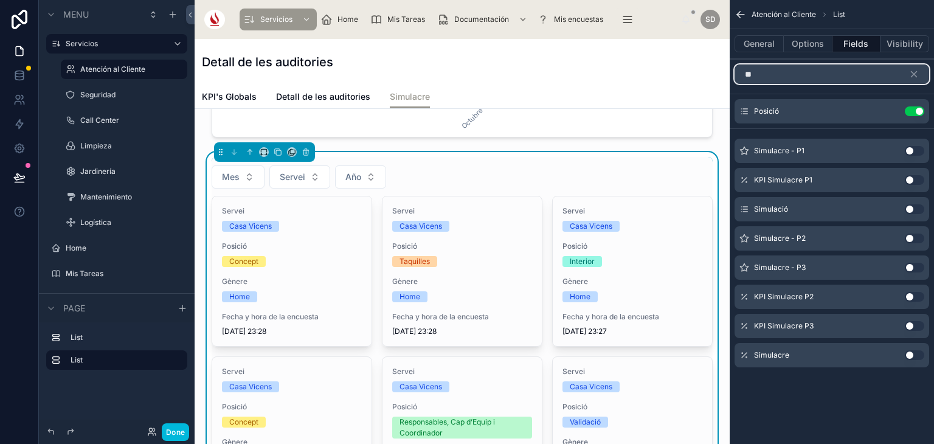
scroll to position [0, 0]
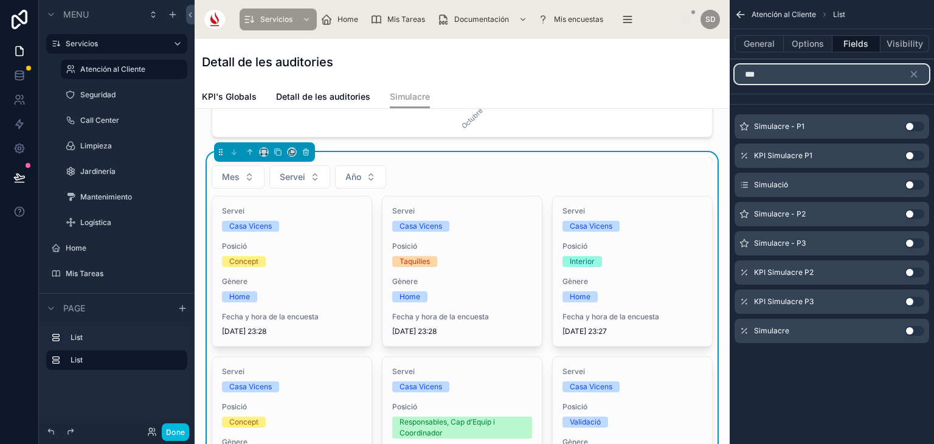
type input "***"
click at [916, 130] on button "Use setting" at bounding box center [914, 127] width 19 height 10
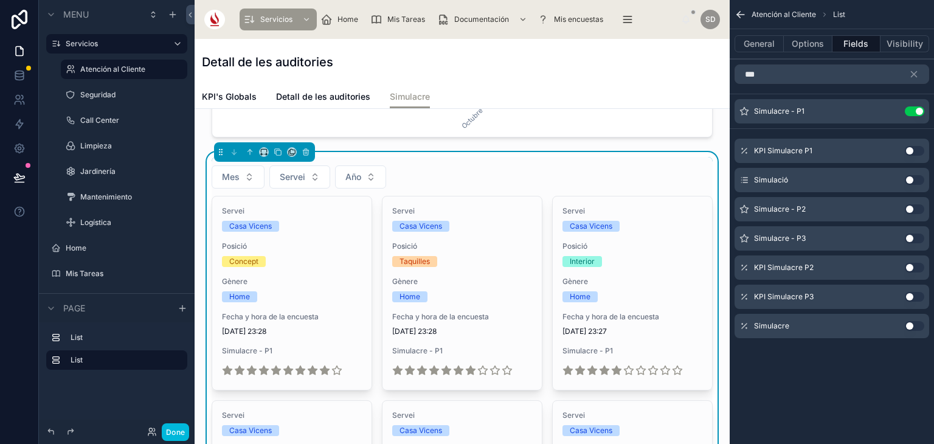
click at [910, 268] on button "Use setting" at bounding box center [914, 268] width 19 height 10
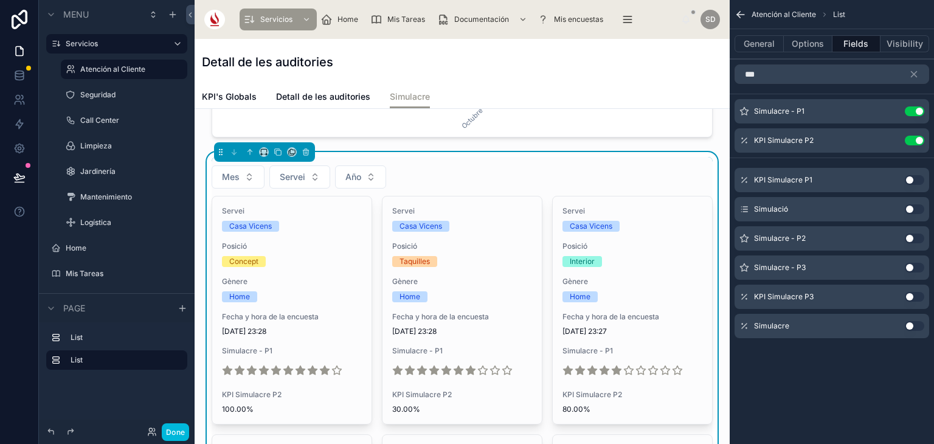
click at [917, 327] on button "Use setting" at bounding box center [914, 326] width 19 height 10
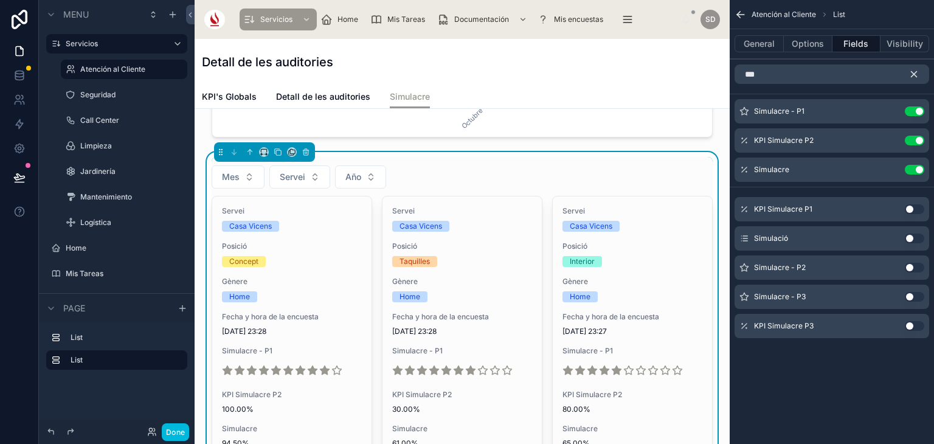
click at [914, 77] on icon "scrollable content" at bounding box center [914, 74] width 11 height 11
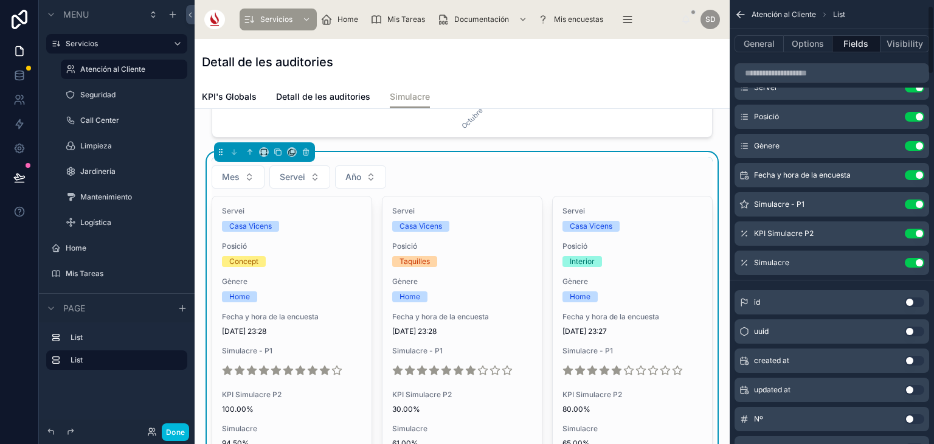
scroll to position [11, 0]
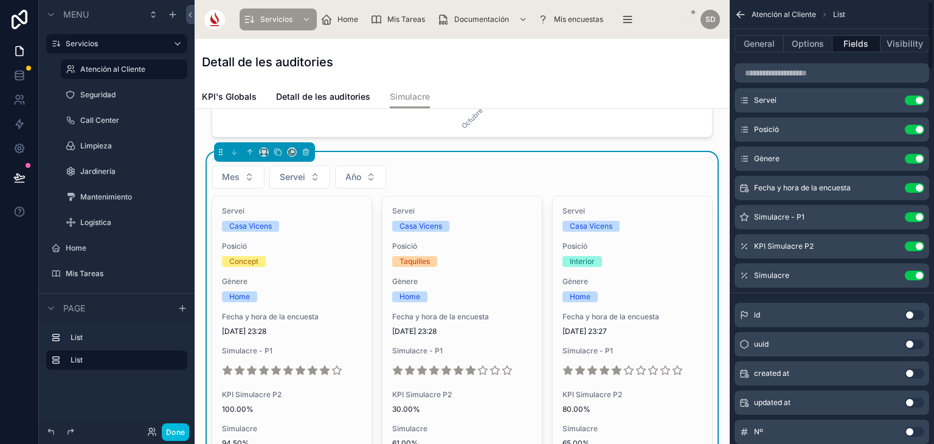
click at [915, 215] on button "Use setting" at bounding box center [914, 217] width 19 height 10
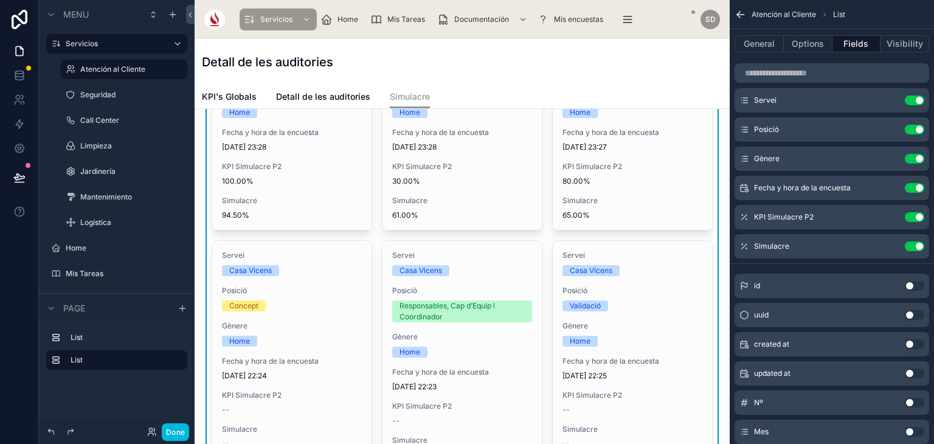
scroll to position [420, 0]
